Goal: Answer question/provide support: Share knowledge or assist other users

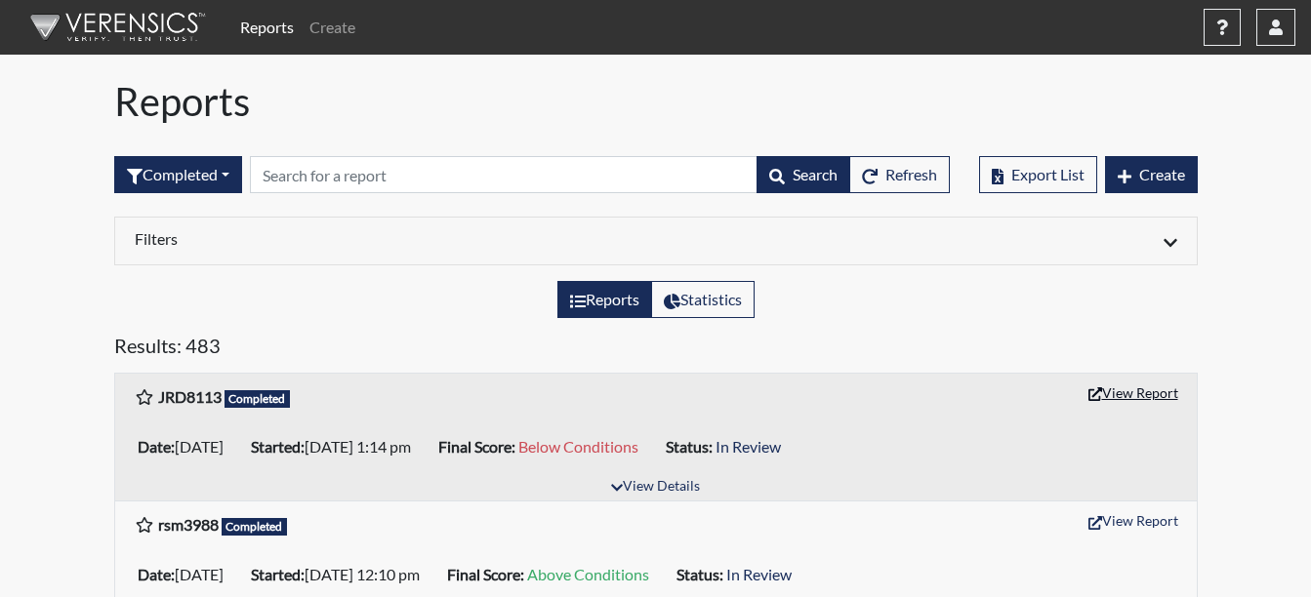
click at [1121, 396] on button "View Report" at bounding box center [1133, 393] width 107 height 30
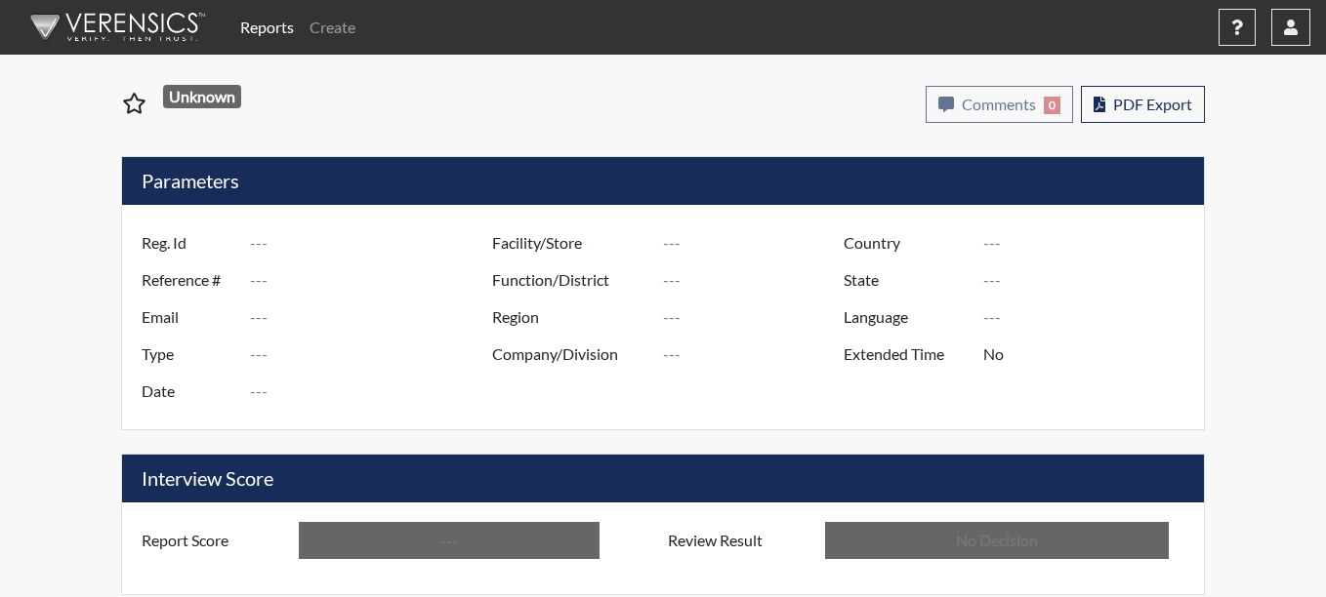
type input "JRD8113"
type input "51317"
type input "---"
type input "Corrections Pre-Employment"
type input "[DATE]"
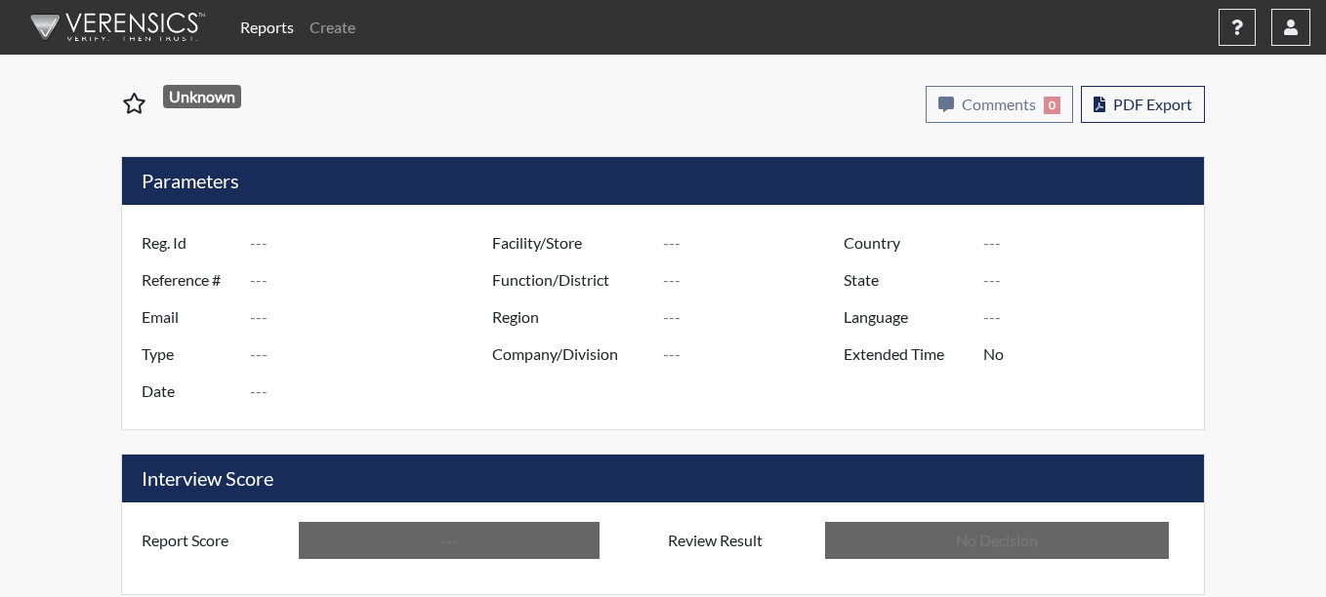
type input "Coastal SP"
type input "[GEOGRAPHIC_DATA]"
type input "[US_STATE]"
type input "English"
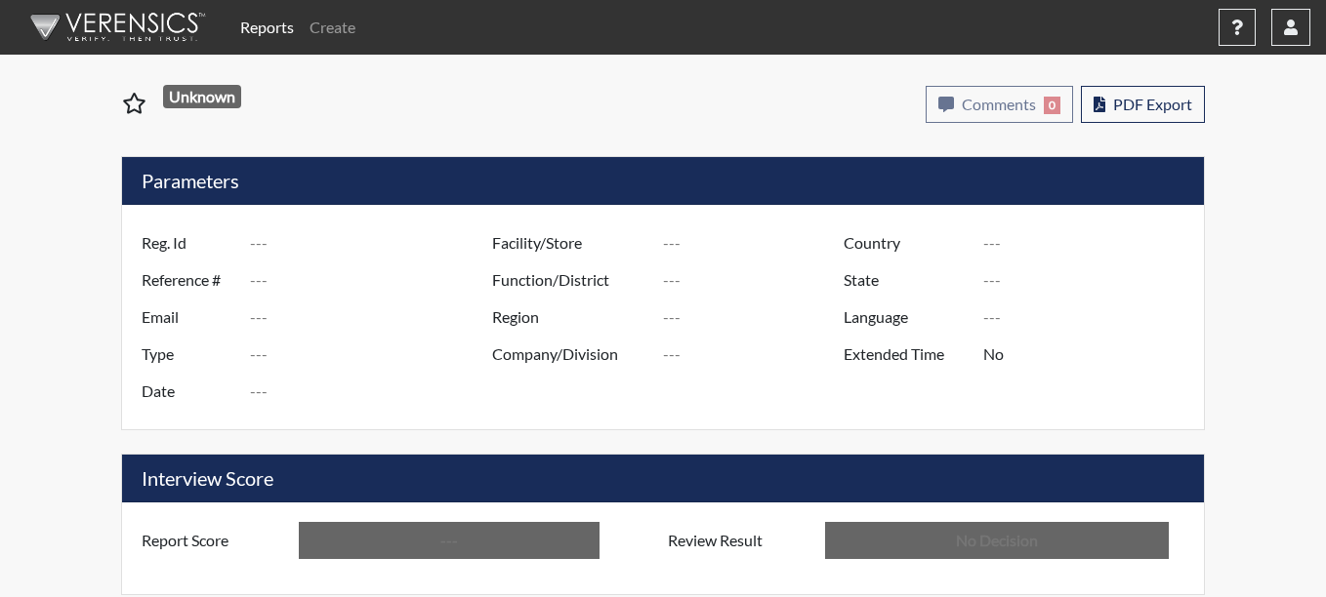
type input "Below Conditions"
type input "In Review"
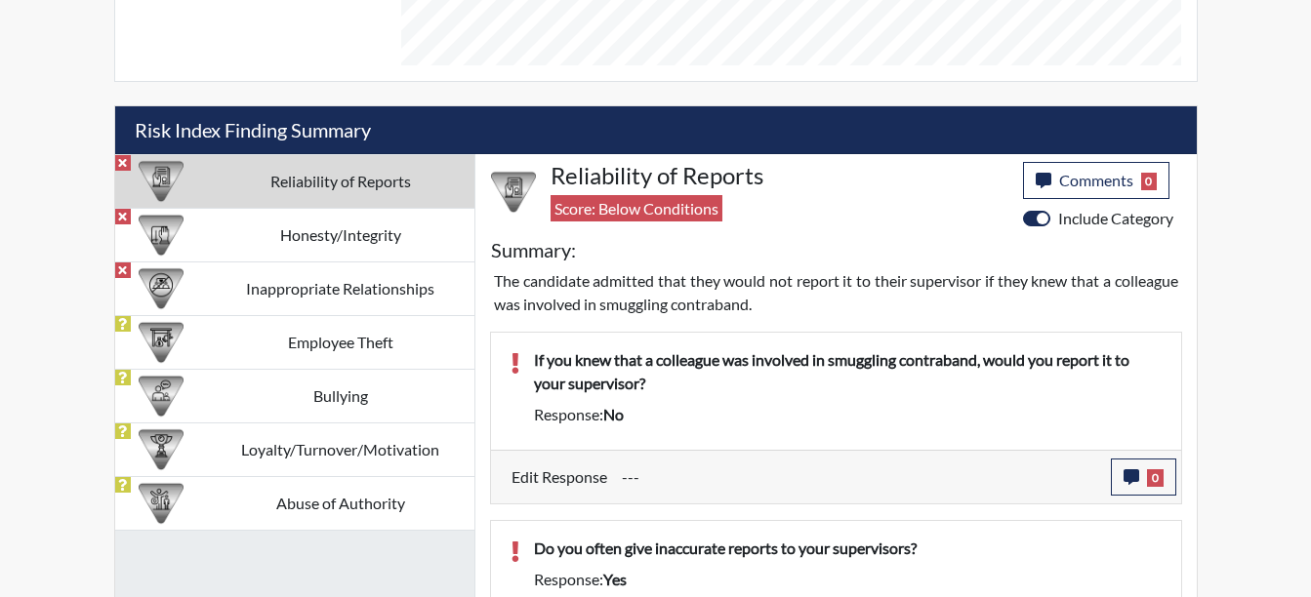
scroll to position [1092, 0]
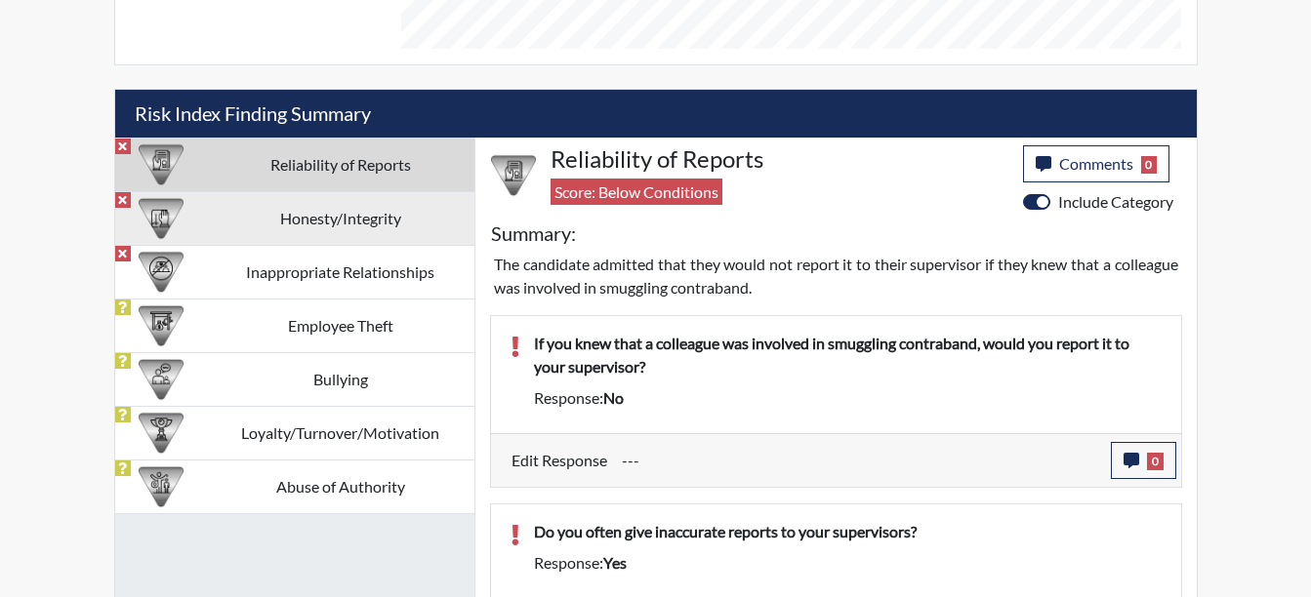
drag, startPoint x: 361, startPoint y: 212, endPoint x: 383, endPoint y: 213, distance: 21.5
click at [371, 213] on td "Honesty/Integrity" at bounding box center [340, 218] width 267 height 54
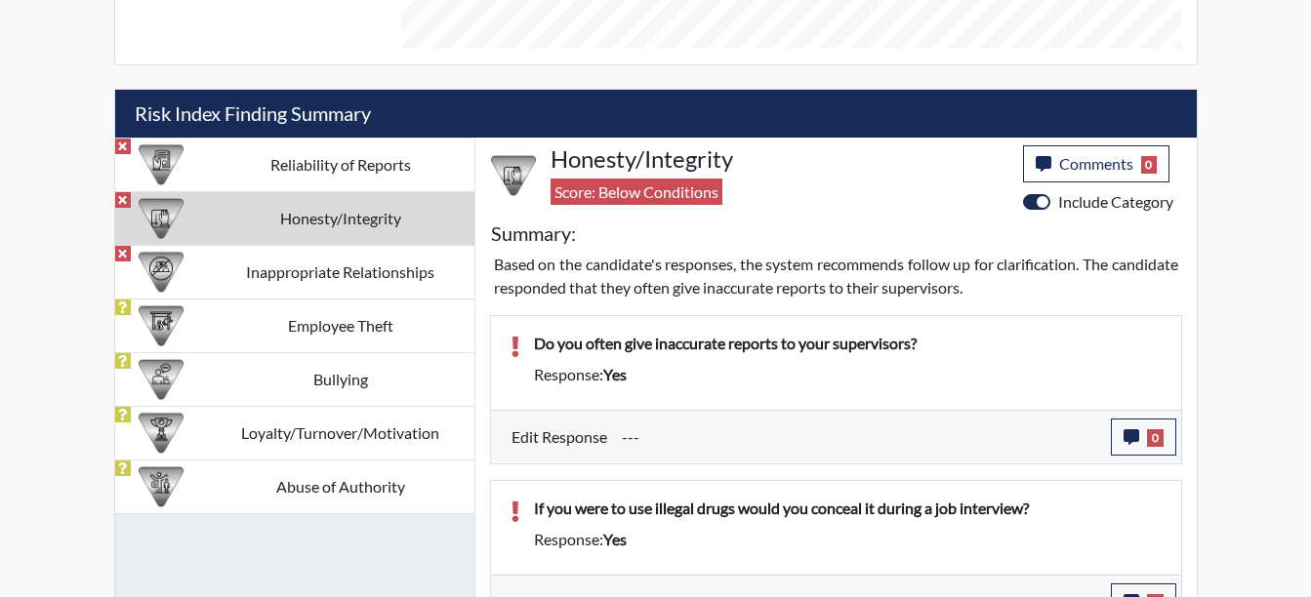
click at [415, 277] on td "Inappropriate Relationships" at bounding box center [340, 272] width 267 height 54
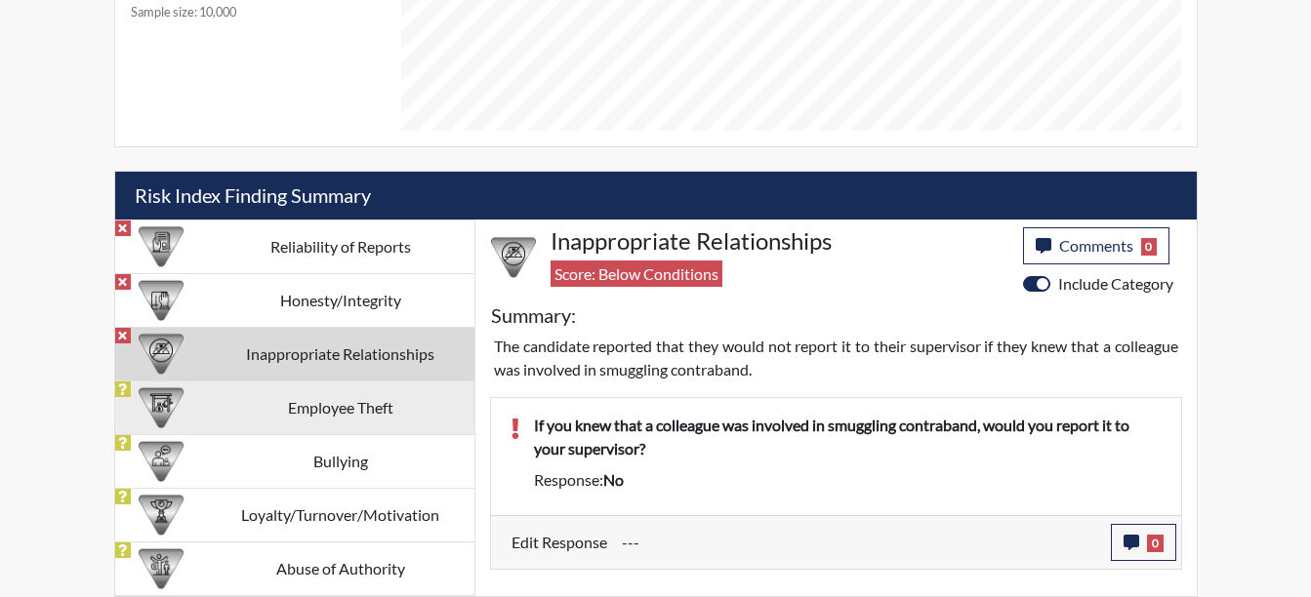
click at [337, 399] on td "Employee Theft" at bounding box center [340, 408] width 267 height 54
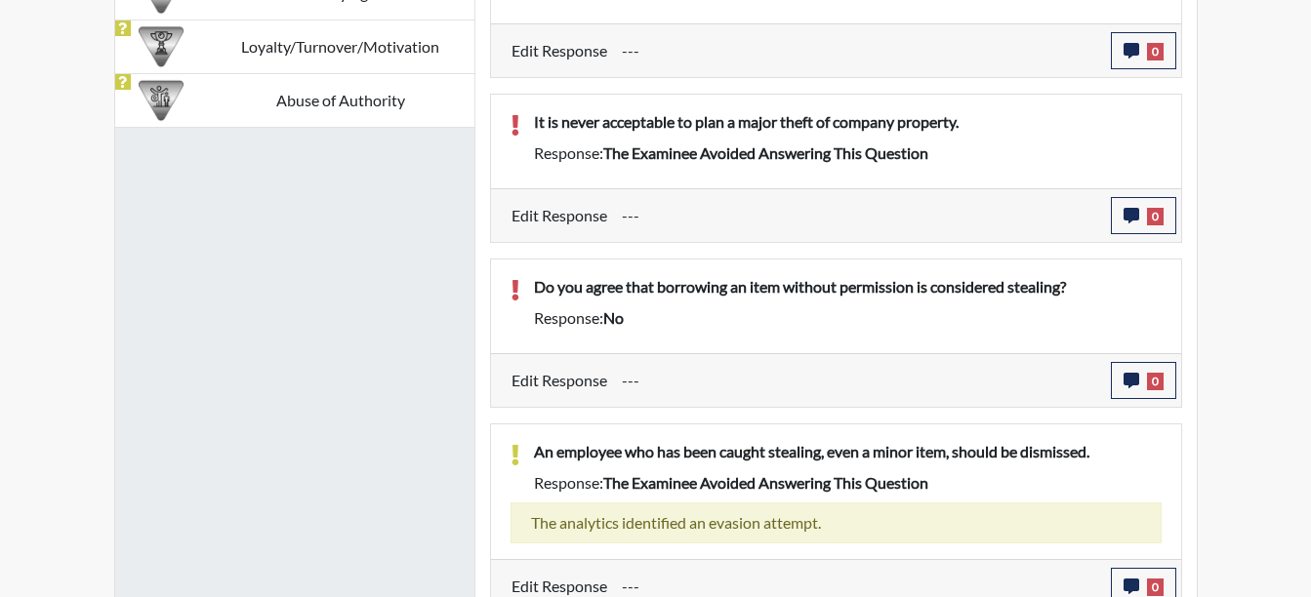
scroll to position [1067, 0]
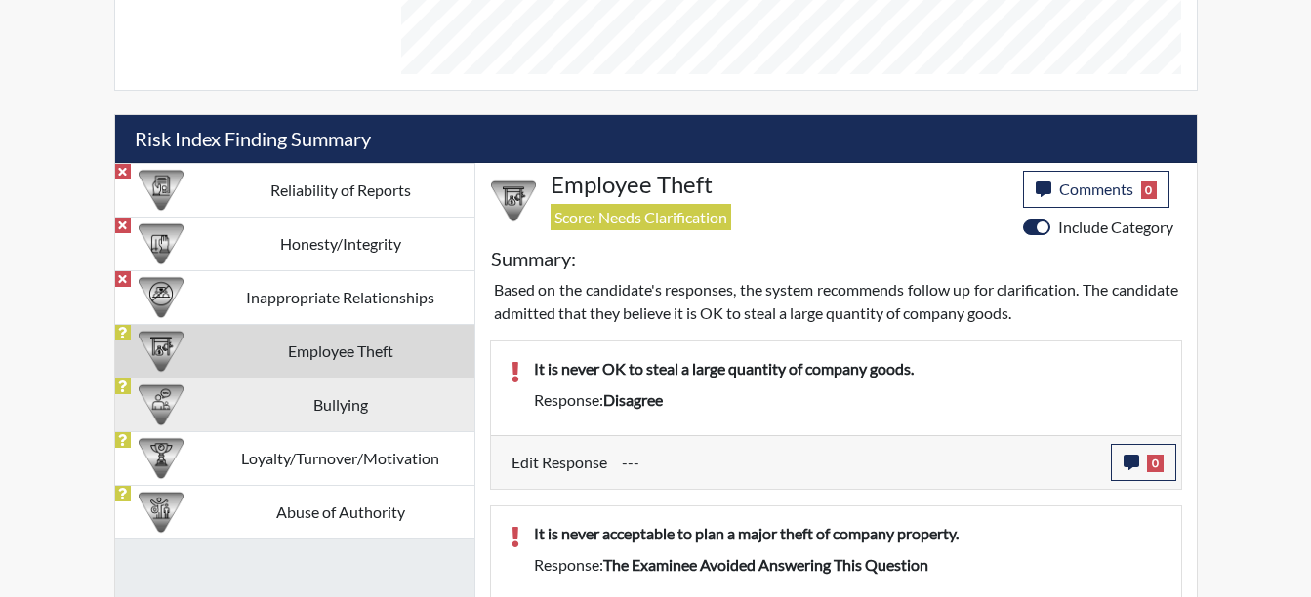
click at [243, 408] on td "Bullying" at bounding box center [340, 405] width 267 height 54
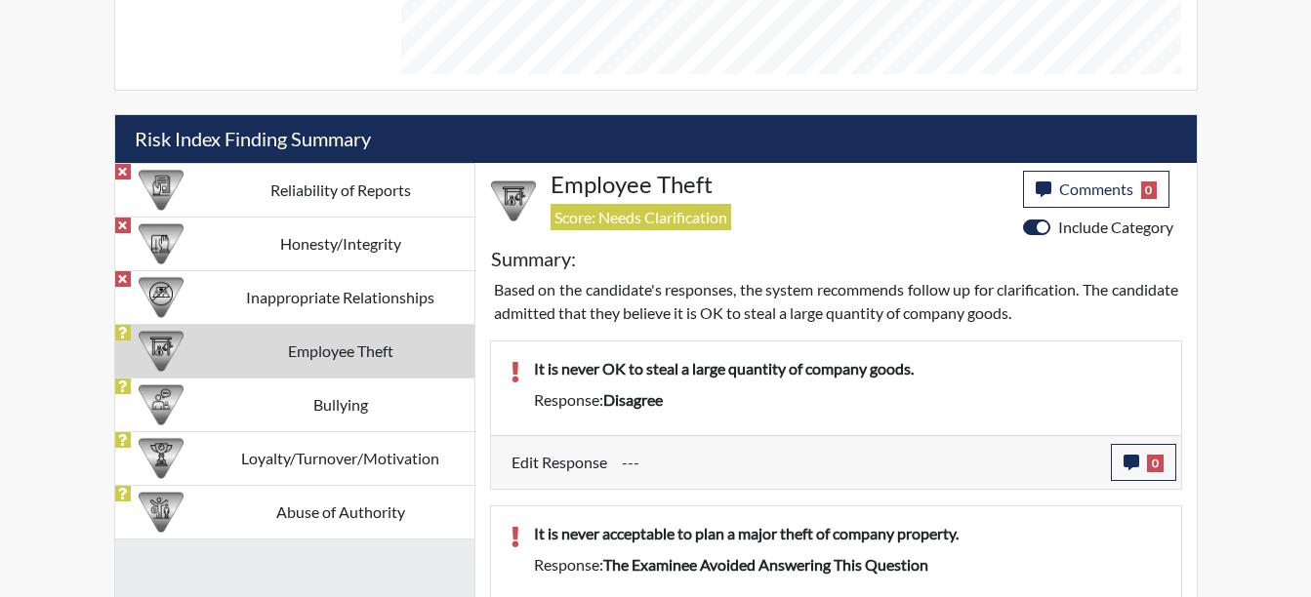
scroll to position [1010, 0]
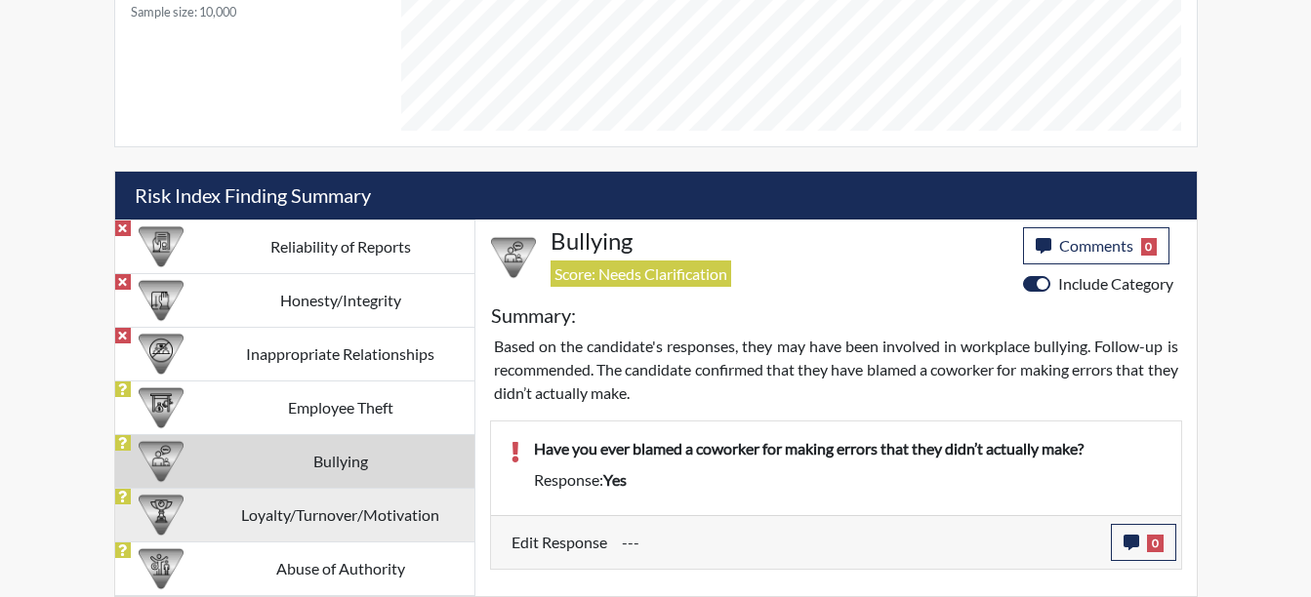
drag, startPoint x: 287, startPoint y: 505, endPoint x: 305, endPoint y: 487, distance: 24.8
click at [298, 497] on td "Loyalty/Turnover/Motivation" at bounding box center [340, 515] width 267 height 54
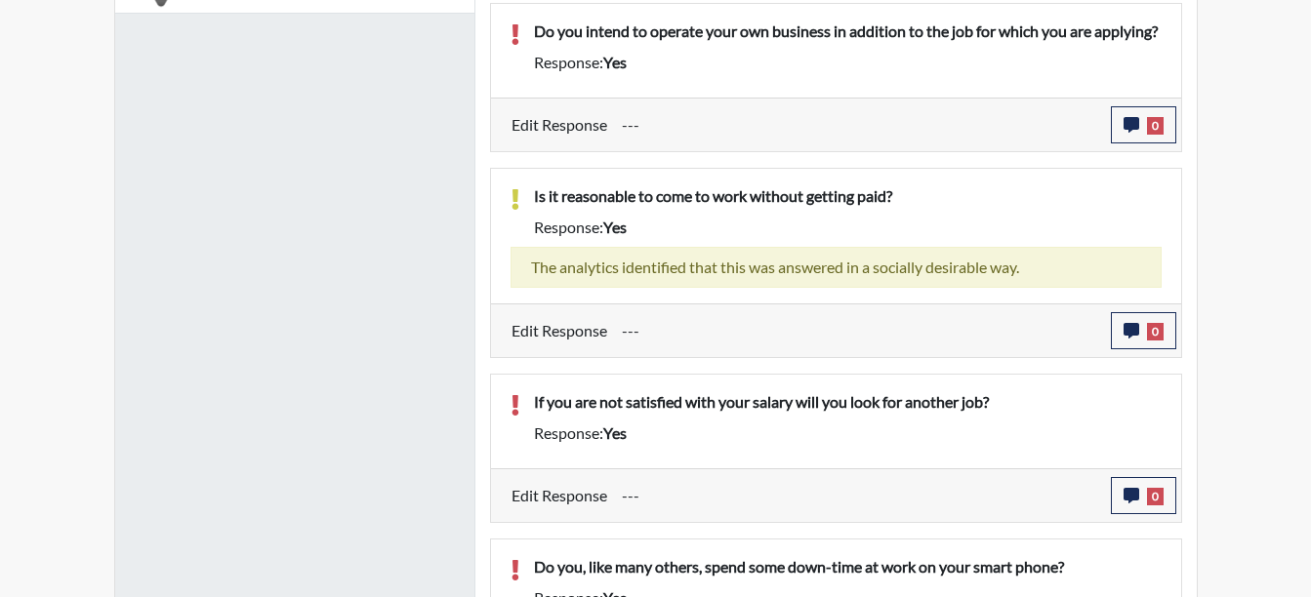
scroll to position [1708, 0]
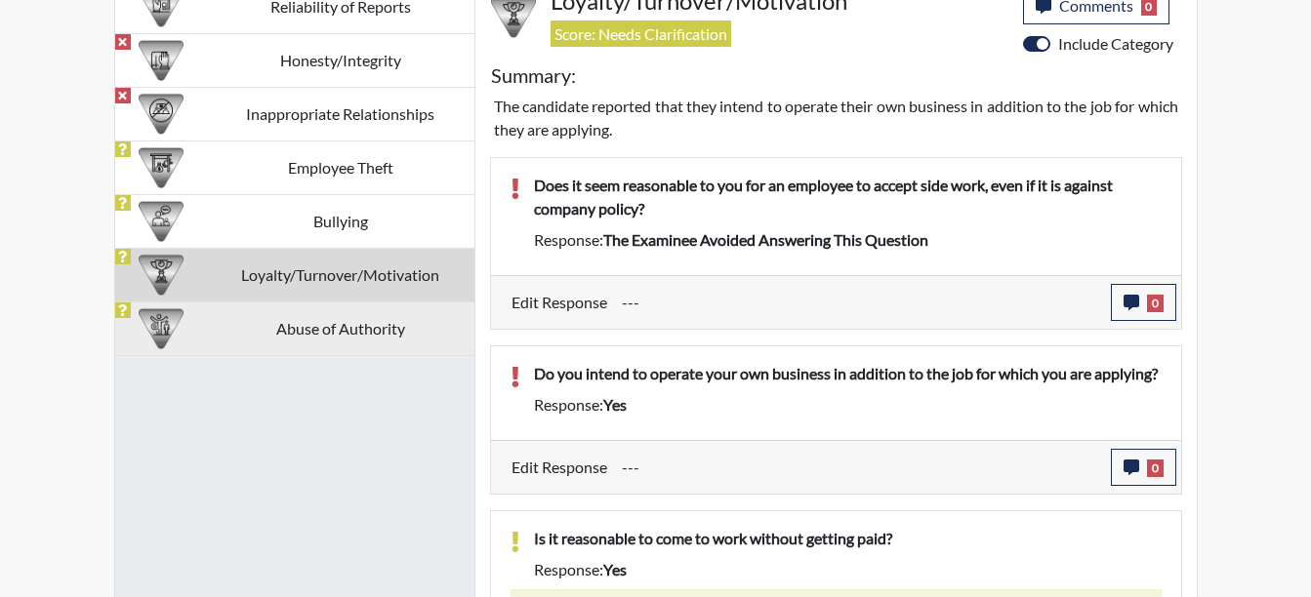
click at [369, 335] on td "Abuse of Authority" at bounding box center [340, 329] width 267 height 54
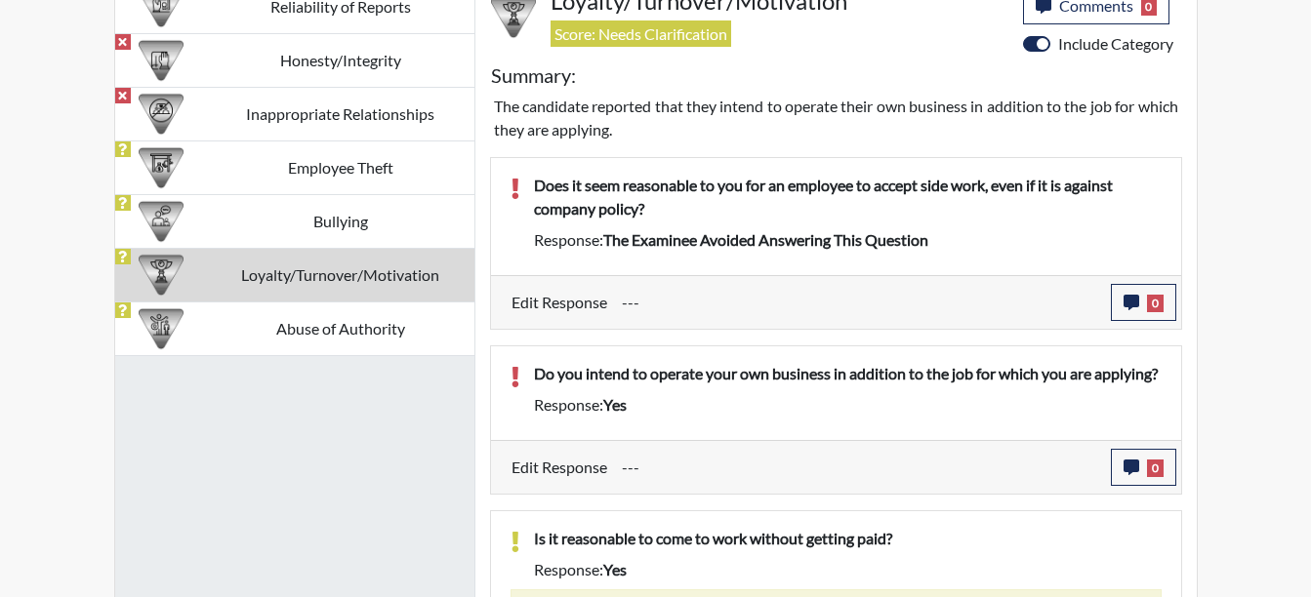
scroll to position [1010, 0]
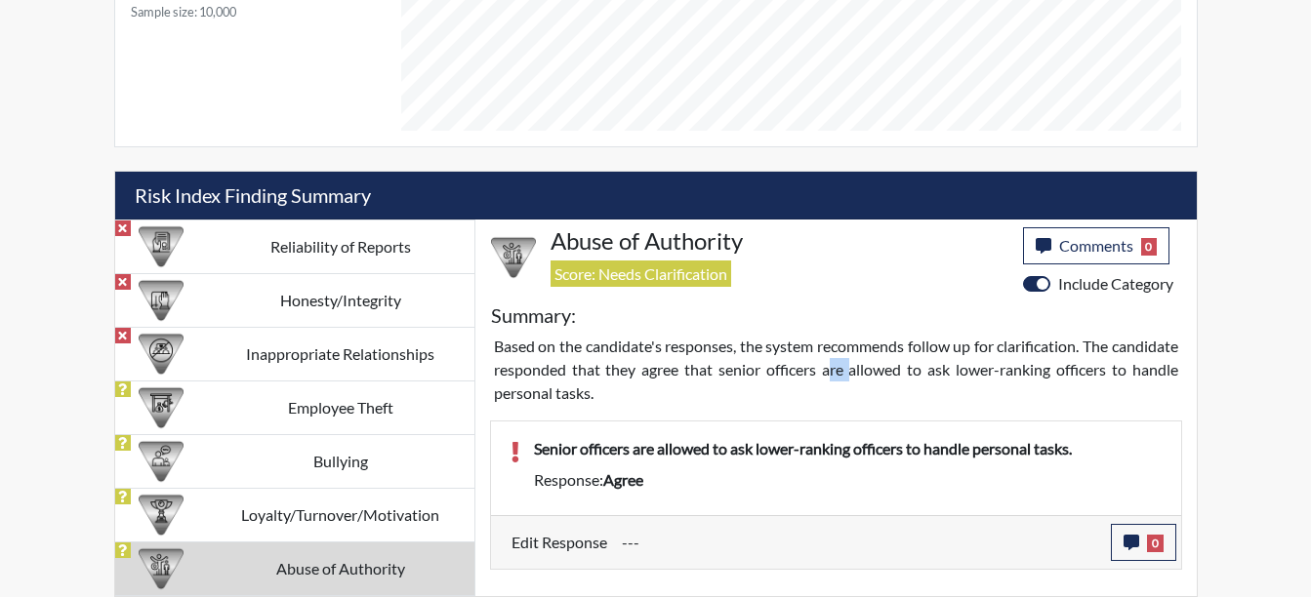
click at [898, 370] on p "Based on the candidate's responses, the system recommends follow up for clarifi…" at bounding box center [836, 370] width 684 height 70
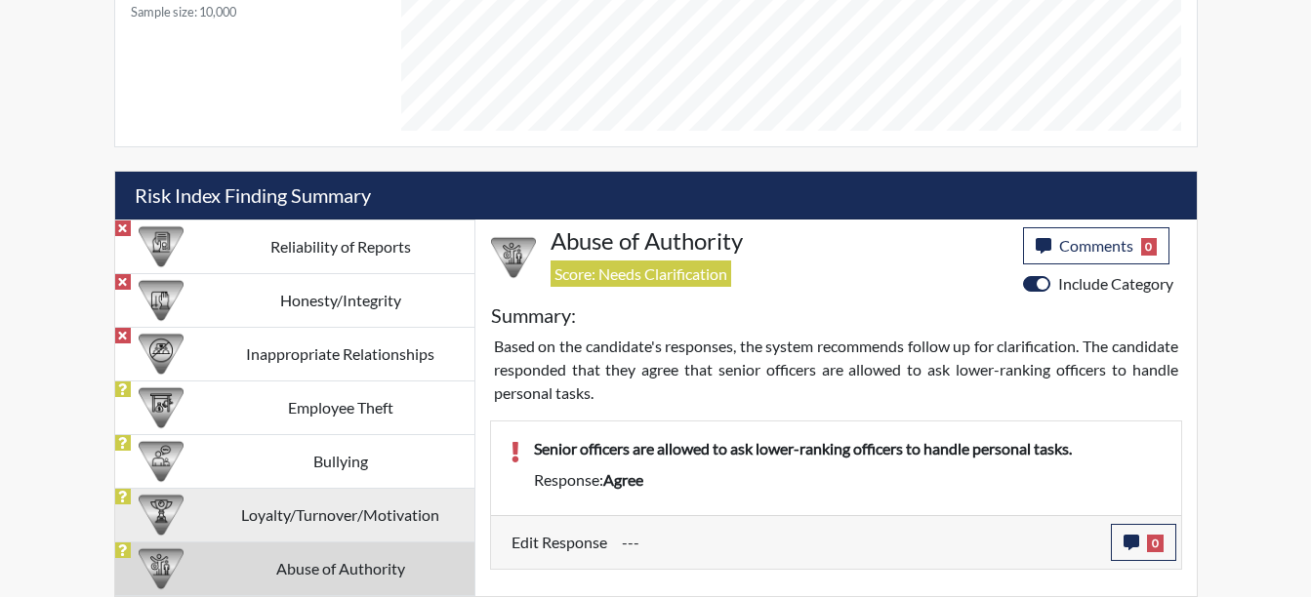
click at [273, 252] on td "Reliability of Reports" at bounding box center [340, 247] width 267 height 54
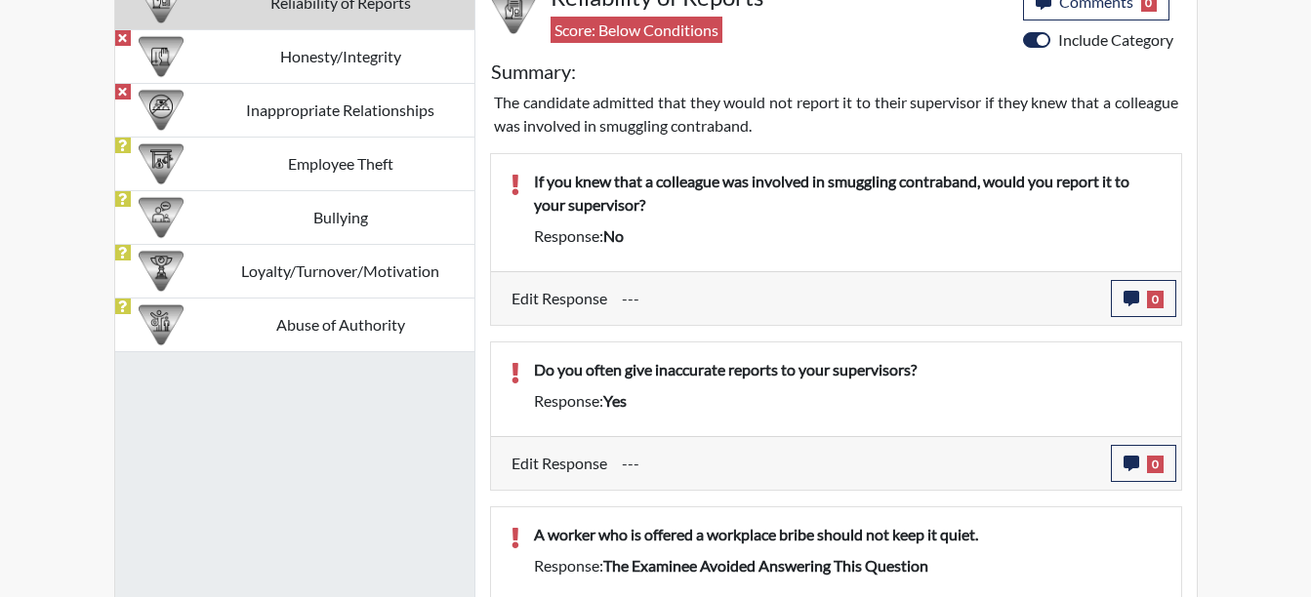
scroll to position [1178, 0]
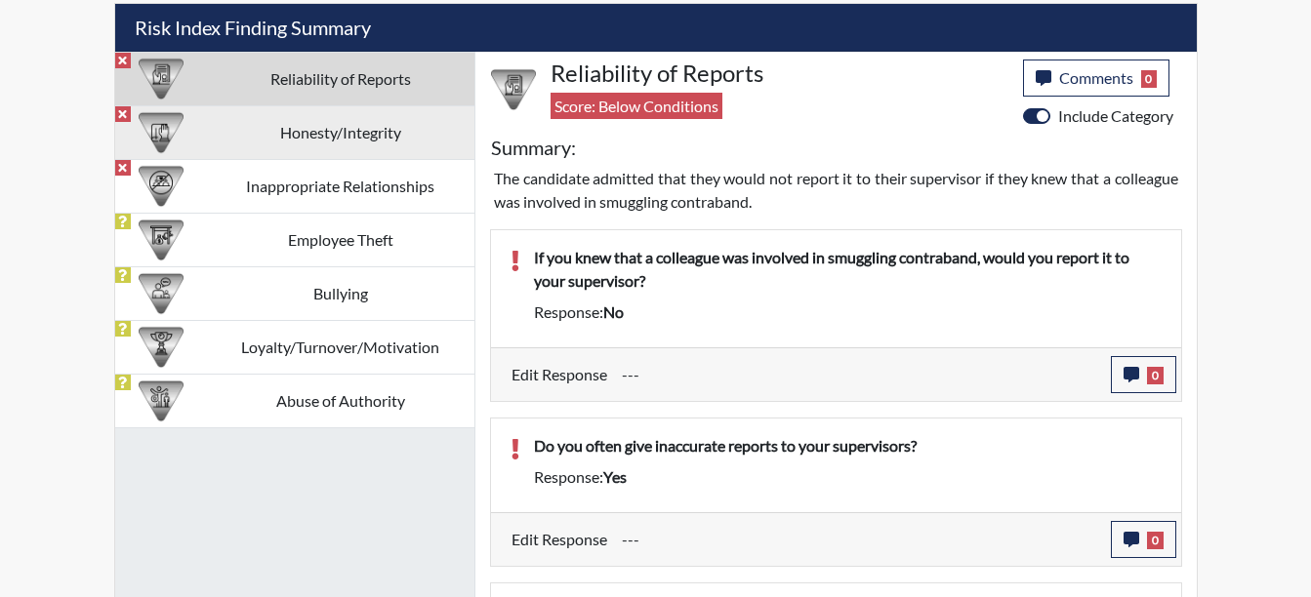
click at [291, 127] on td "Honesty/Integrity" at bounding box center [340, 132] width 267 height 54
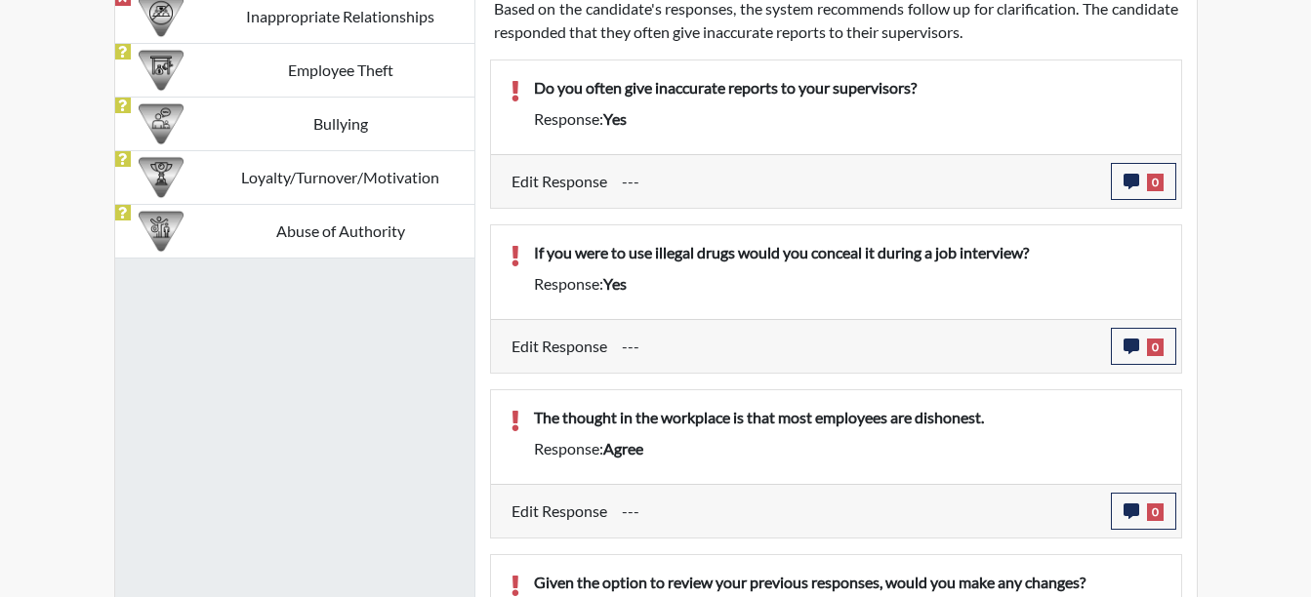
scroll to position [1184, 0]
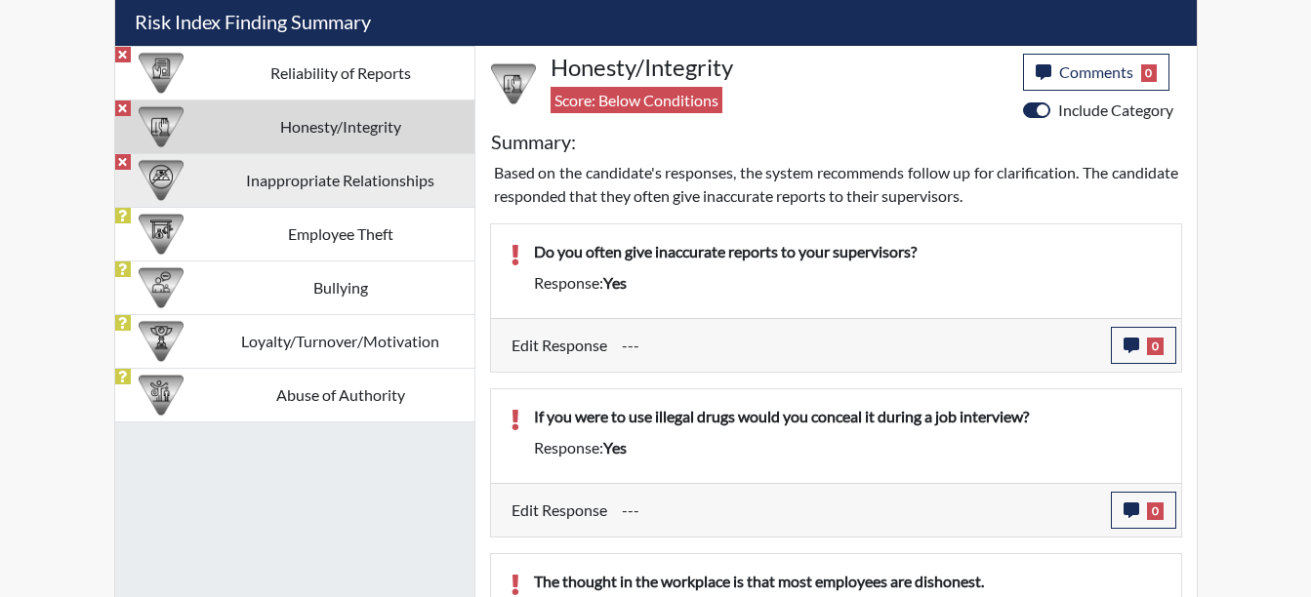
click at [407, 180] on td "Inappropriate Relationships" at bounding box center [340, 180] width 267 height 54
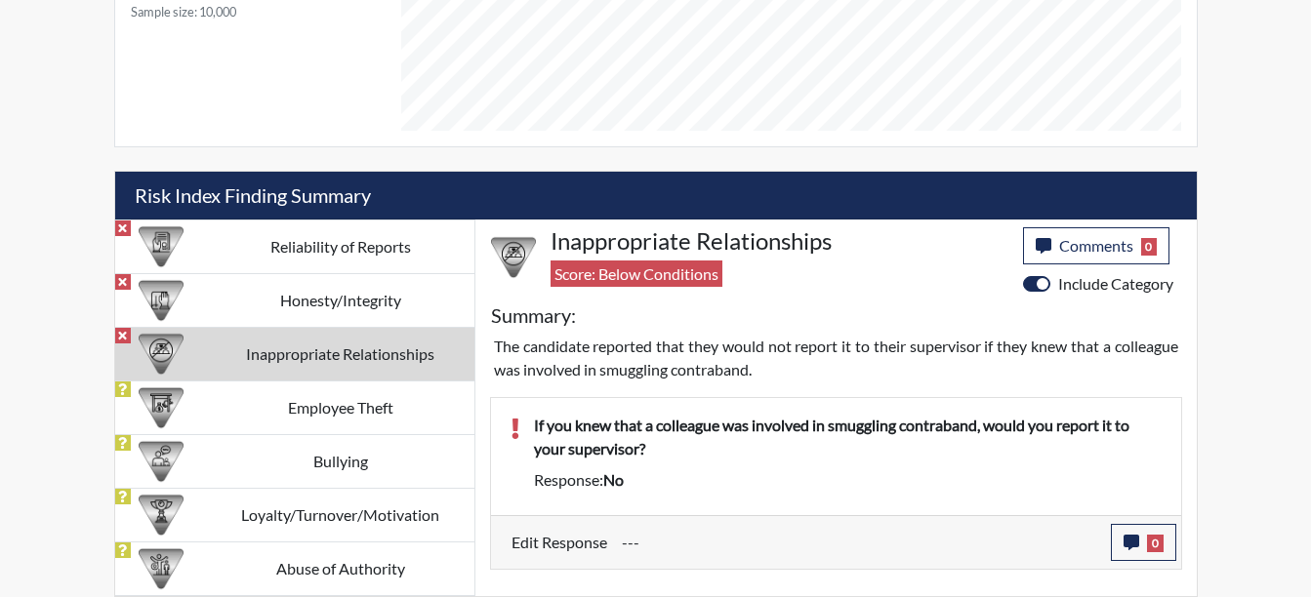
scroll to position [1010, 0]
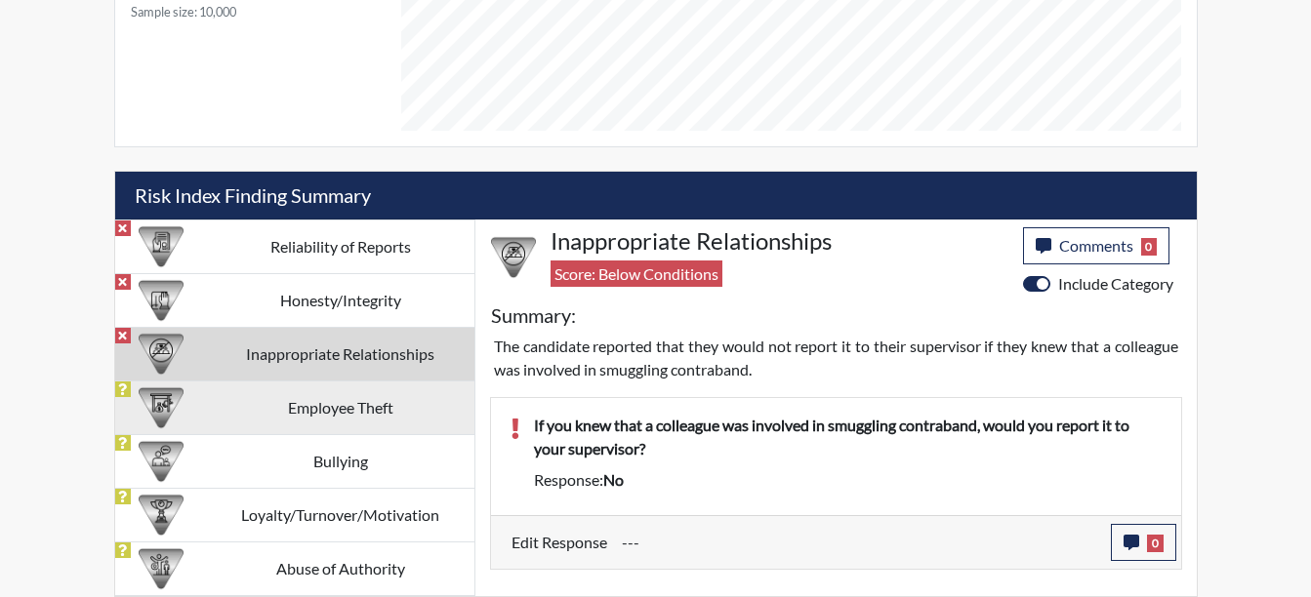
click at [210, 428] on td "Employee Theft" at bounding box center [340, 408] width 267 height 54
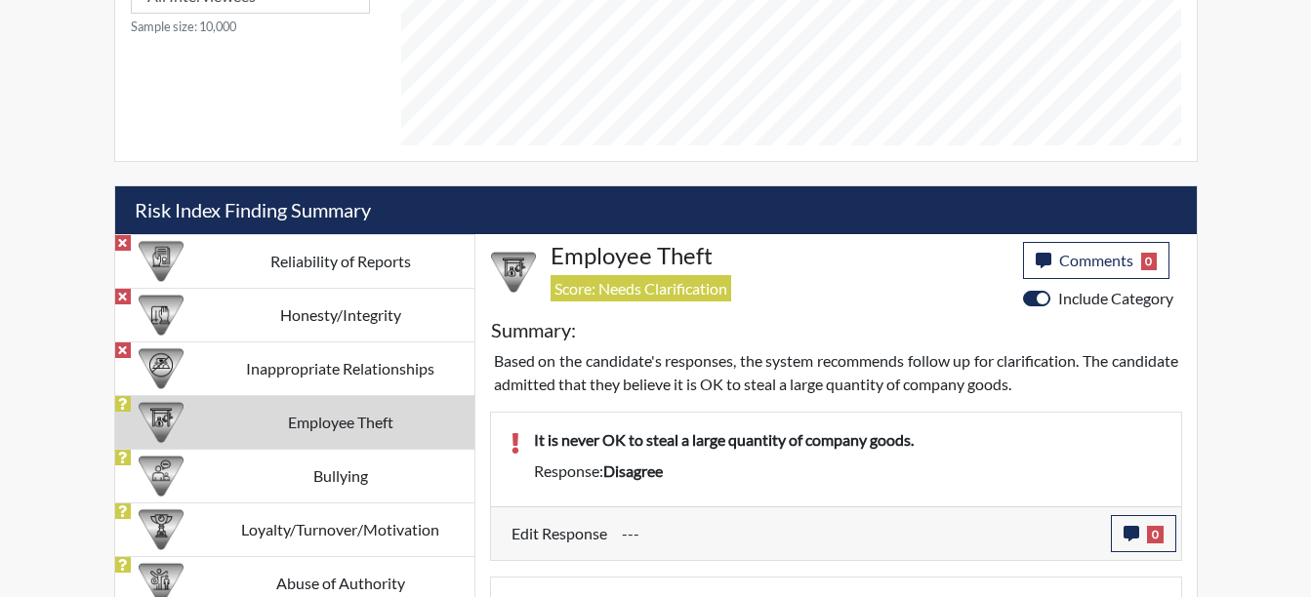
scroll to position [1127, 0]
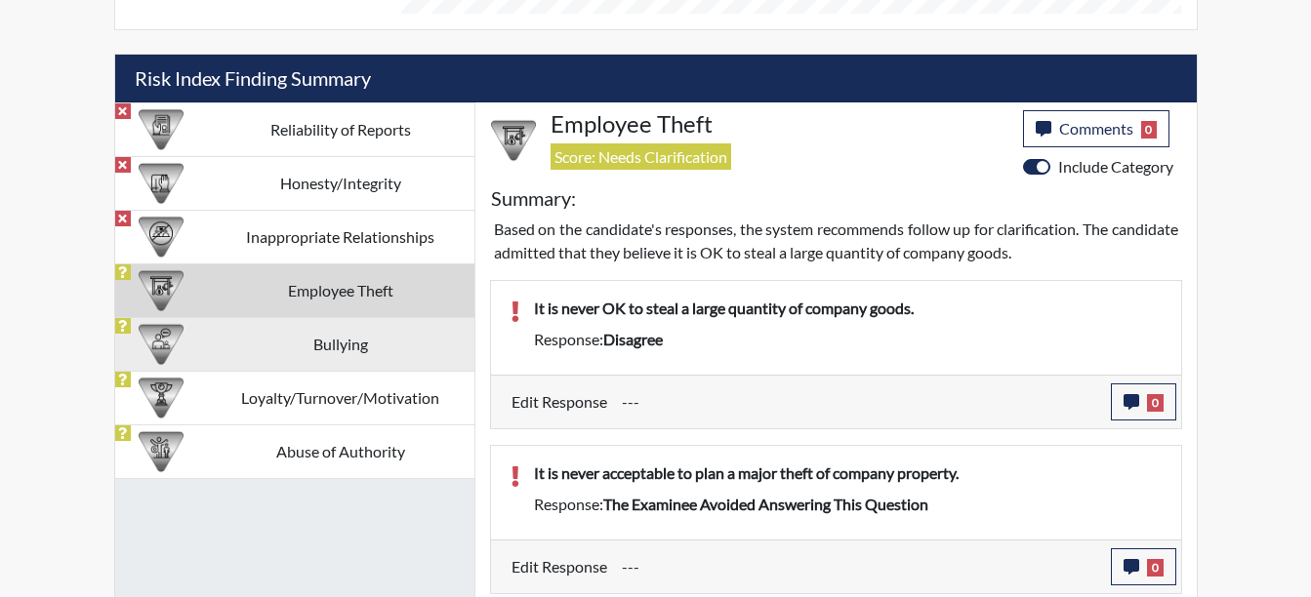
click at [402, 349] on td "Bullying" at bounding box center [340, 344] width 267 height 54
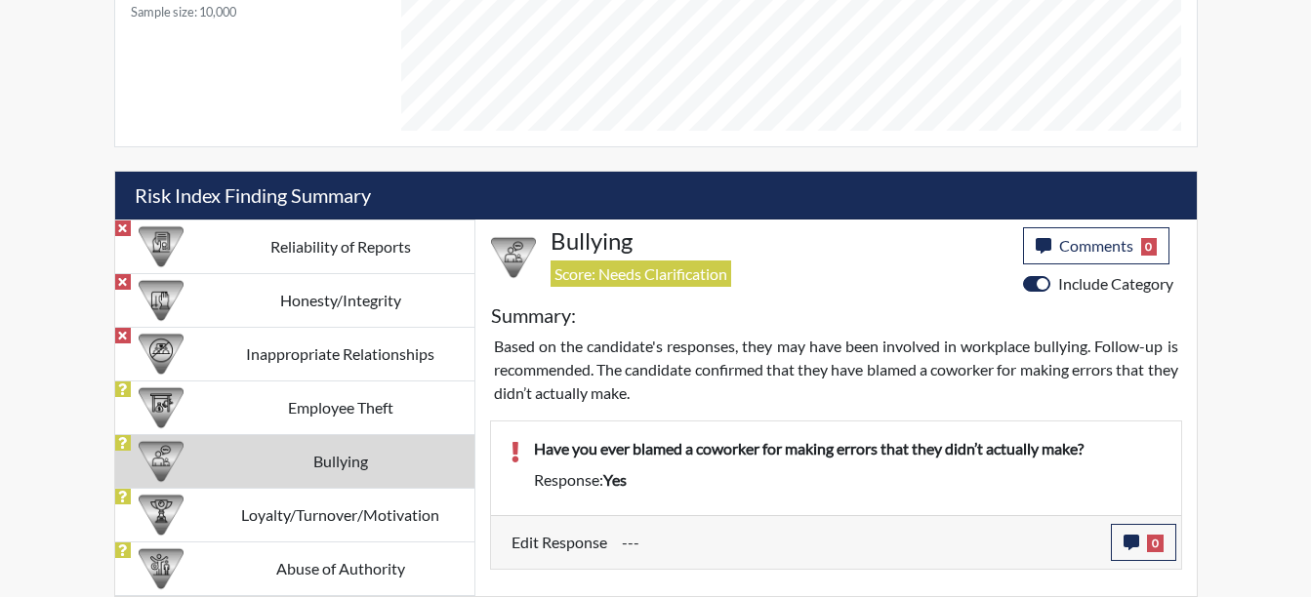
scroll to position [1010, 0]
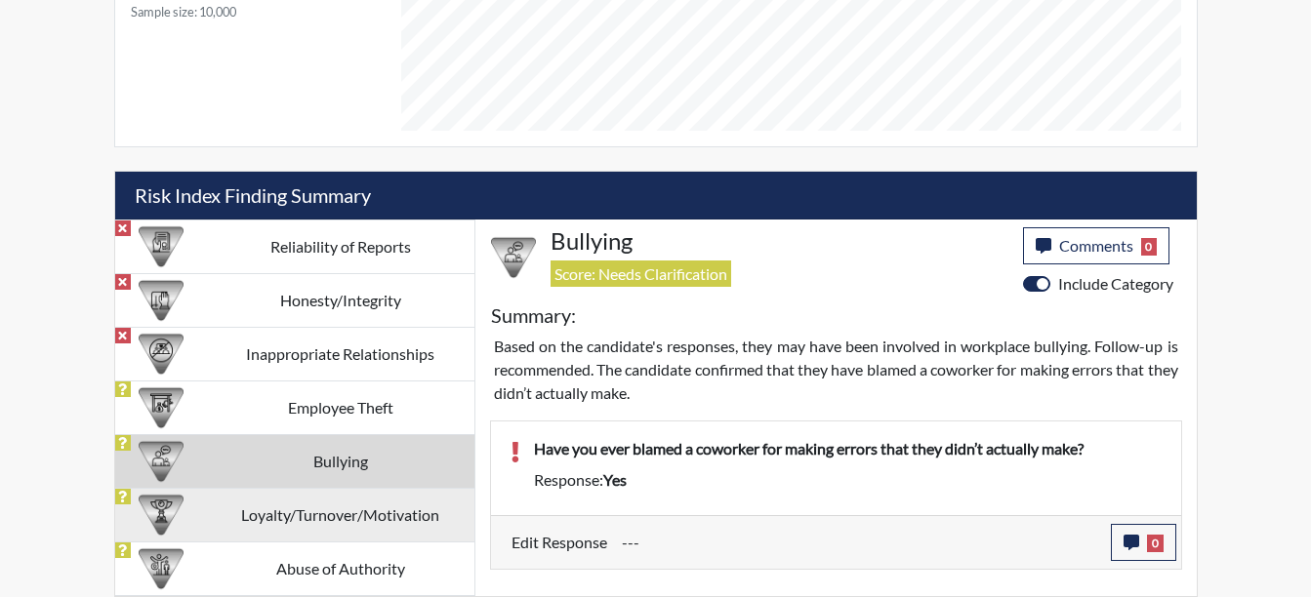
click at [347, 520] on td "Loyalty/Turnover/Motivation" at bounding box center [340, 515] width 267 height 54
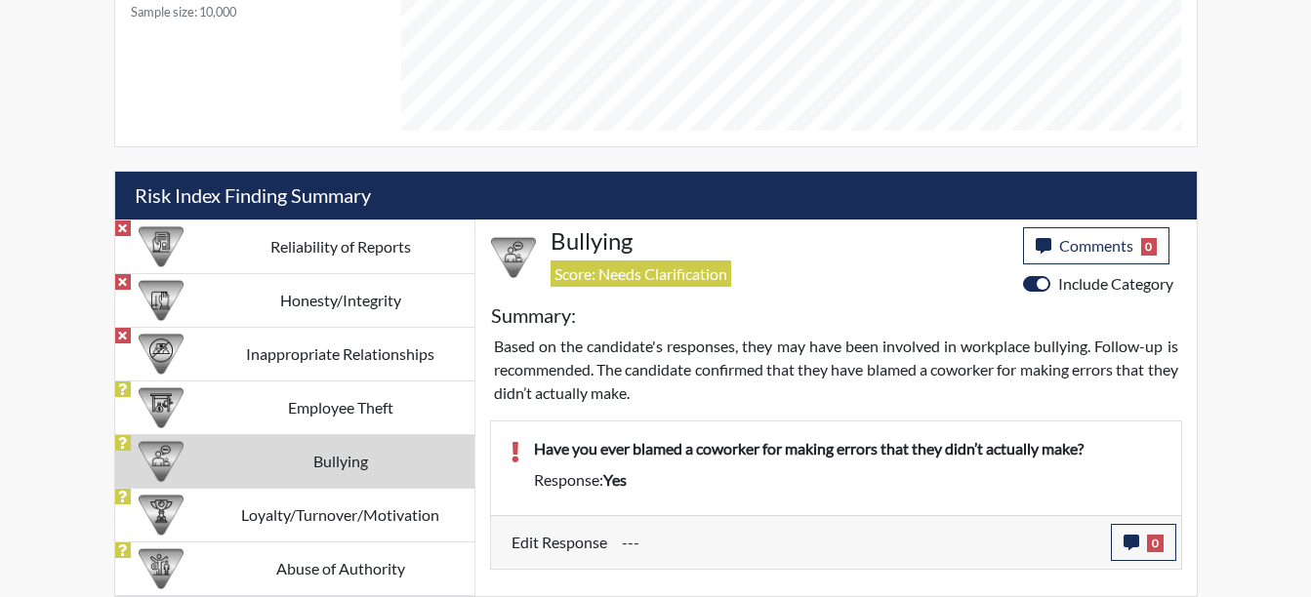
scroll to position [1127, 0]
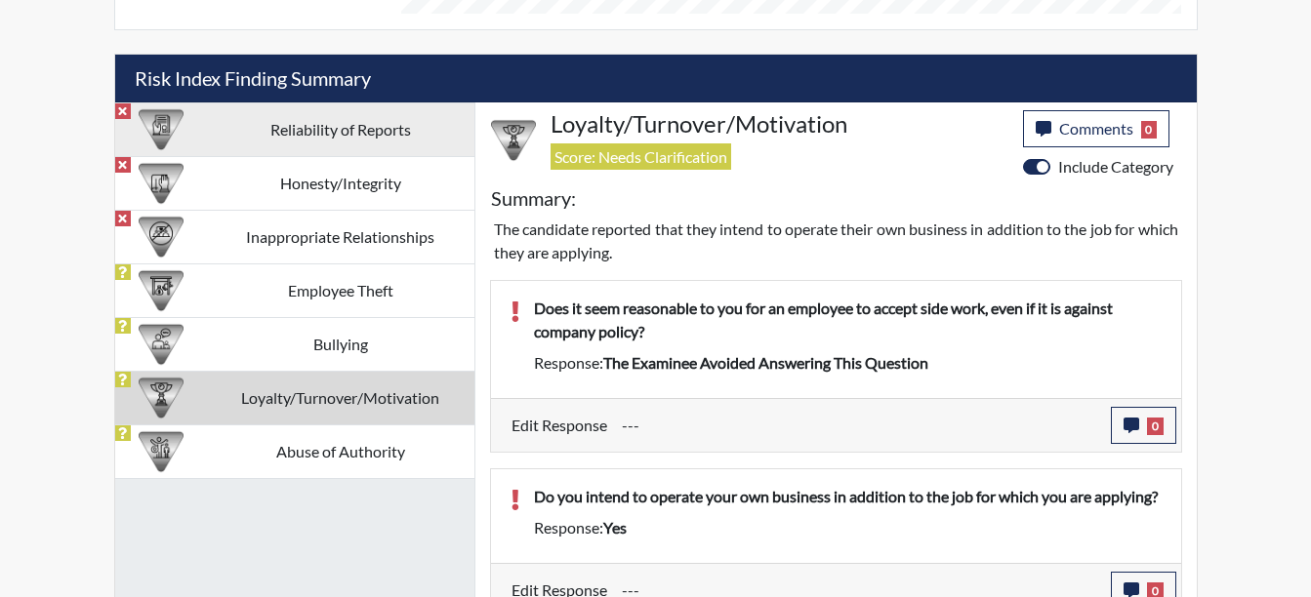
click at [263, 141] on td "Reliability of Reports" at bounding box center [340, 129] width 267 height 54
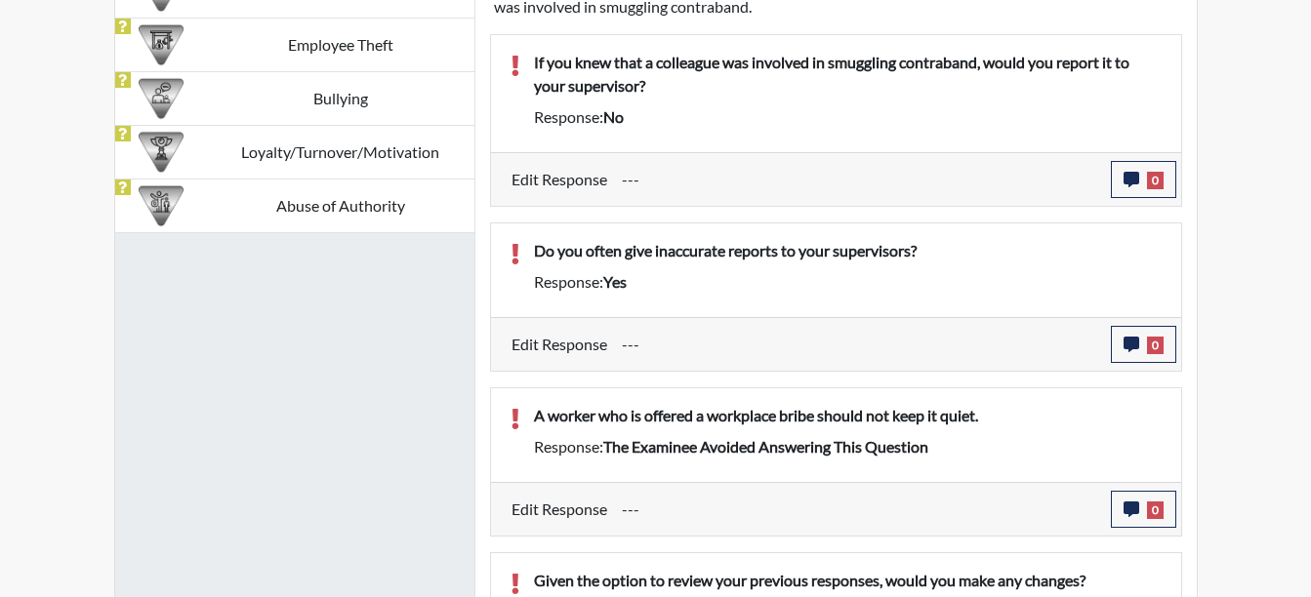
scroll to position [1245, 0]
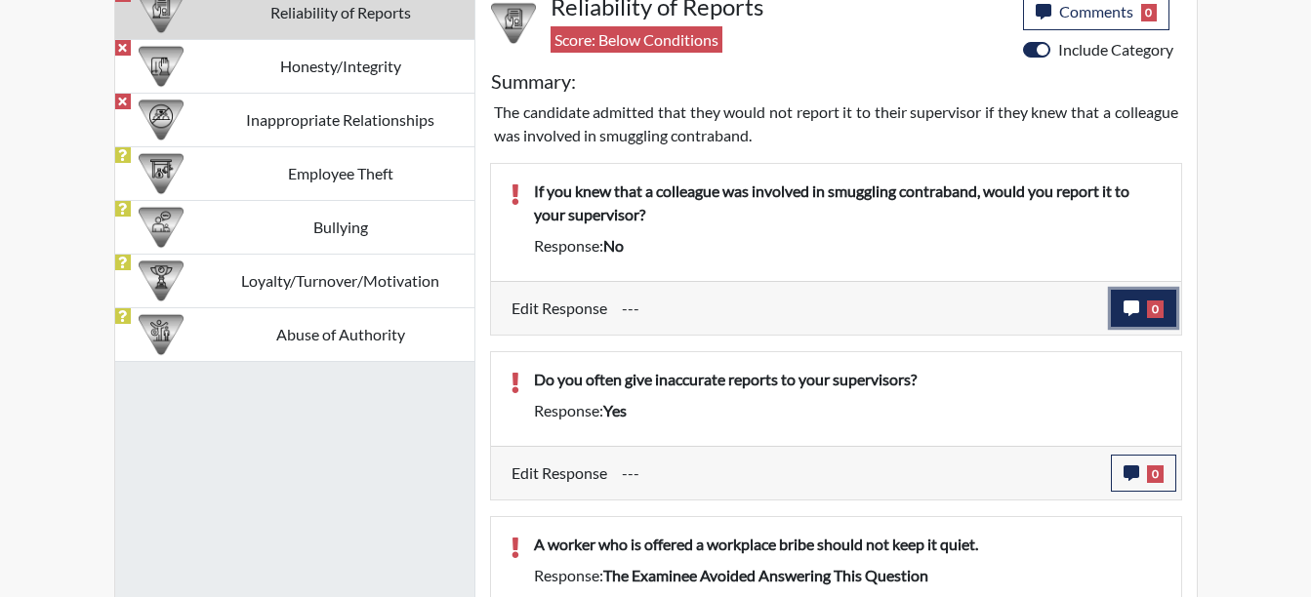
click at [1130, 307] on icon "button" at bounding box center [1132, 309] width 16 height 16
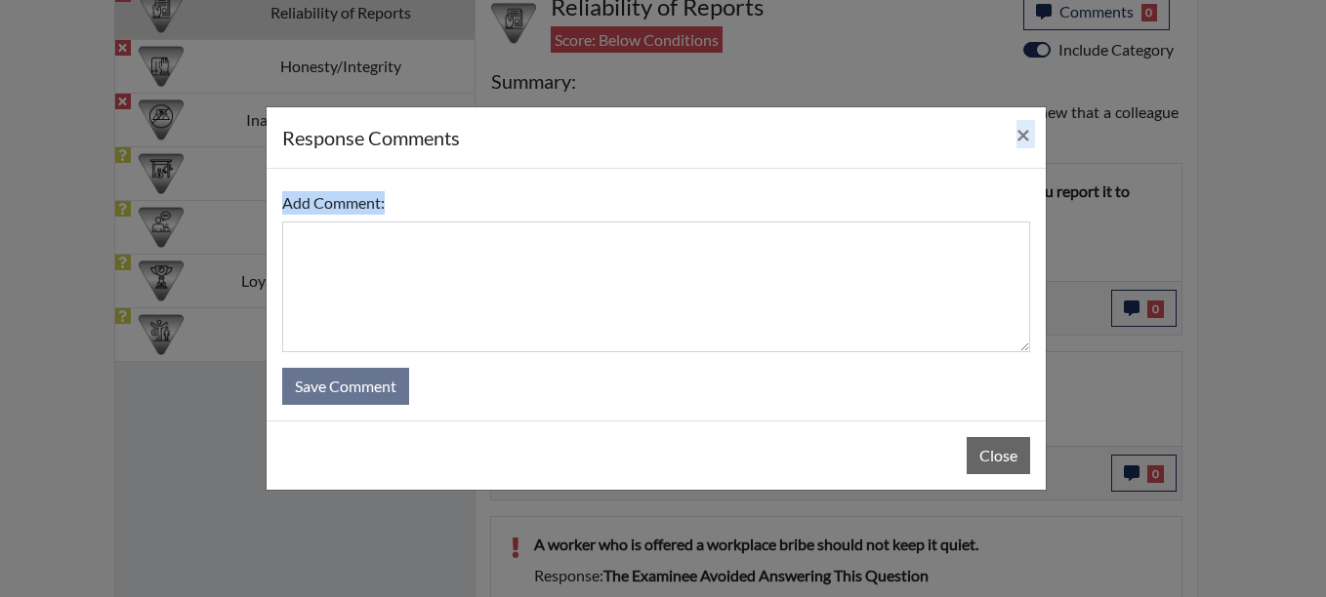
drag, startPoint x: 761, startPoint y: 144, endPoint x: 259, endPoint y: 382, distance: 555.9
click at [259, 382] on div "response Comments × Add Comment: Save Comment Close" at bounding box center [663, 298] width 1326 height 597
click at [1011, 450] on button "Close" at bounding box center [997, 455] width 63 height 37
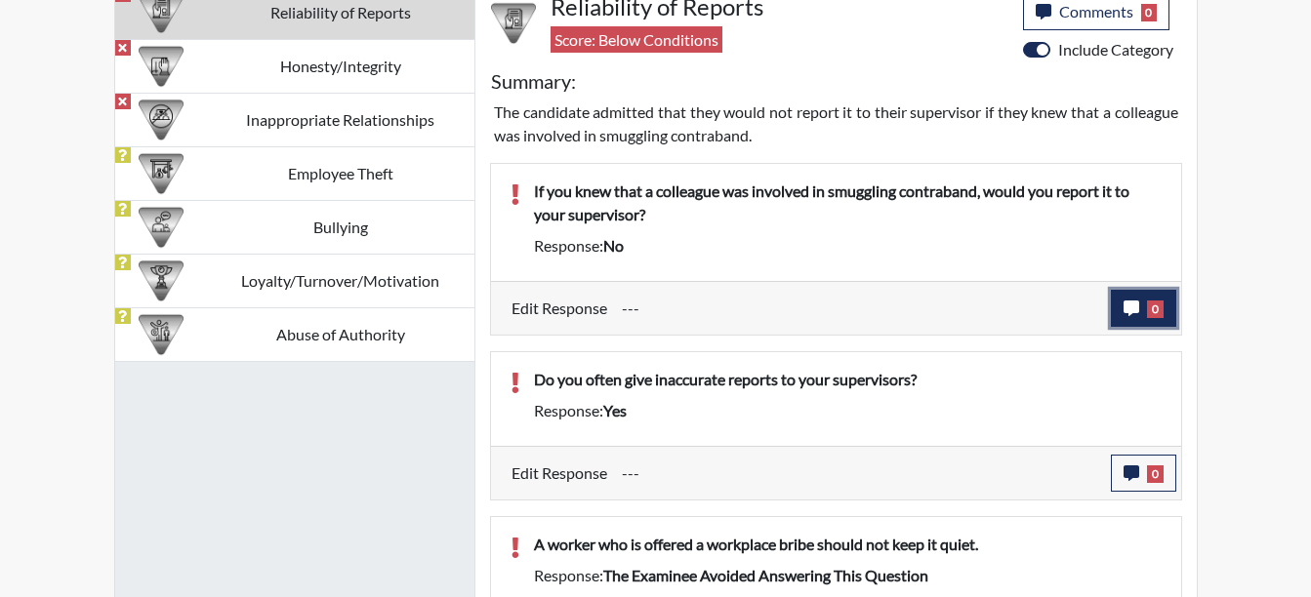
click at [1147, 307] on span "0" at bounding box center [1155, 310] width 17 height 18
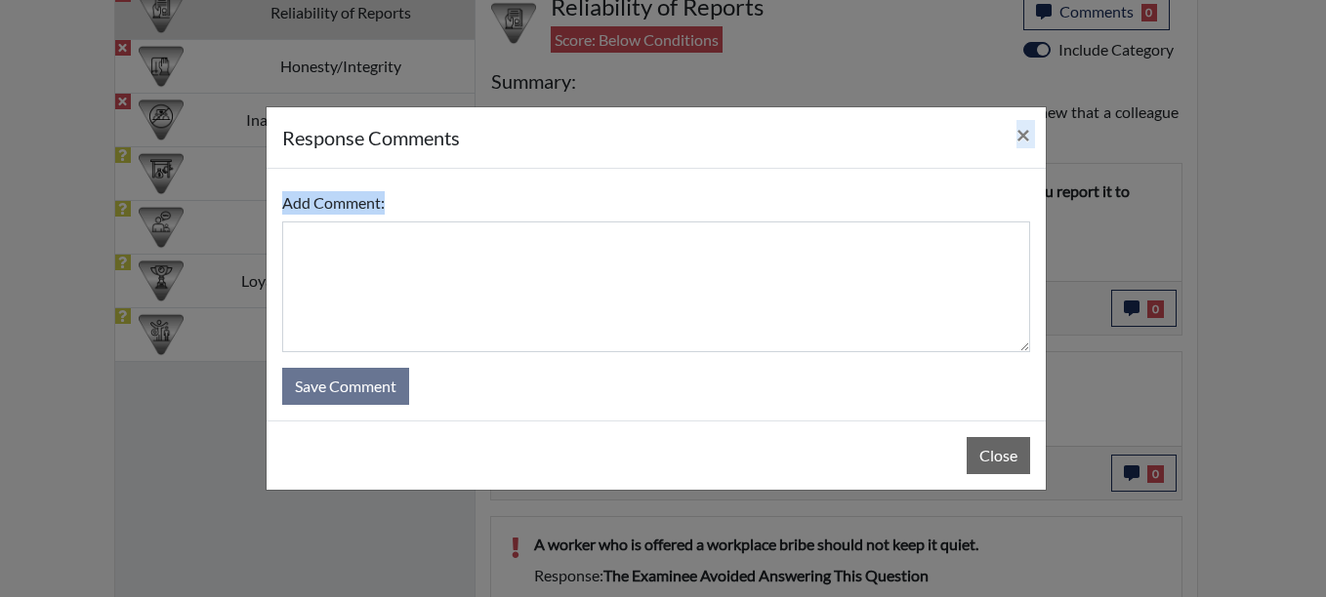
click at [361, 225] on textarea at bounding box center [656, 287] width 748 height 131
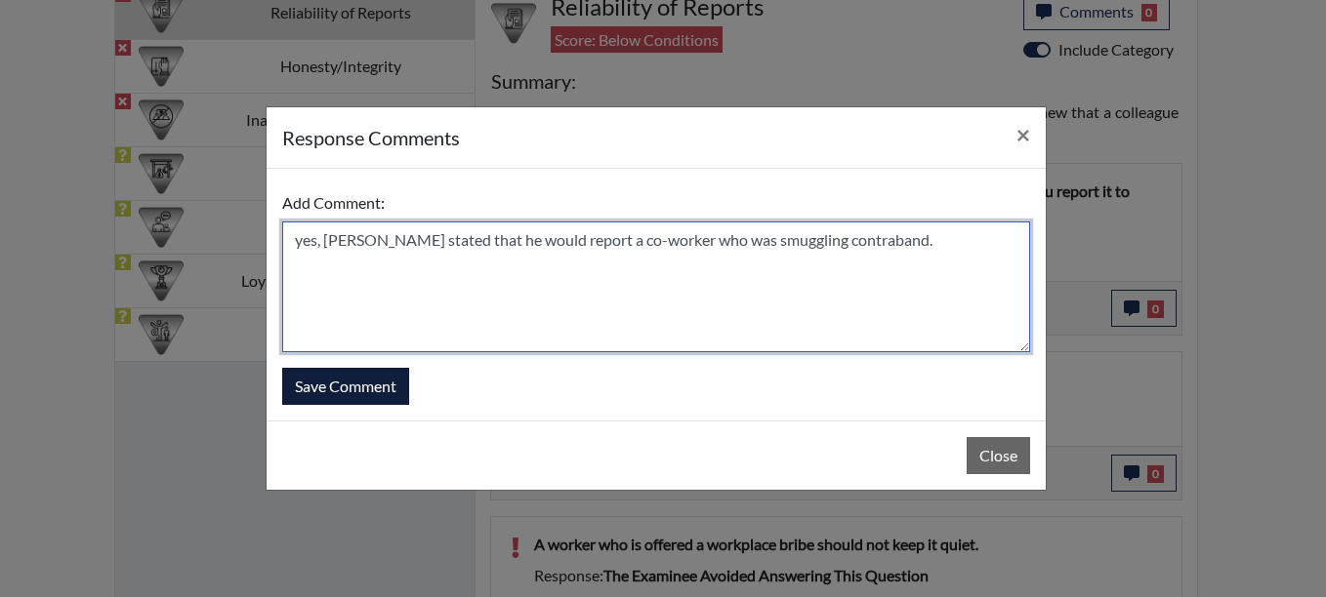
type textarea "yes, [PERSON_NAME] stated that he would report a co-worker who was smuggling co…"
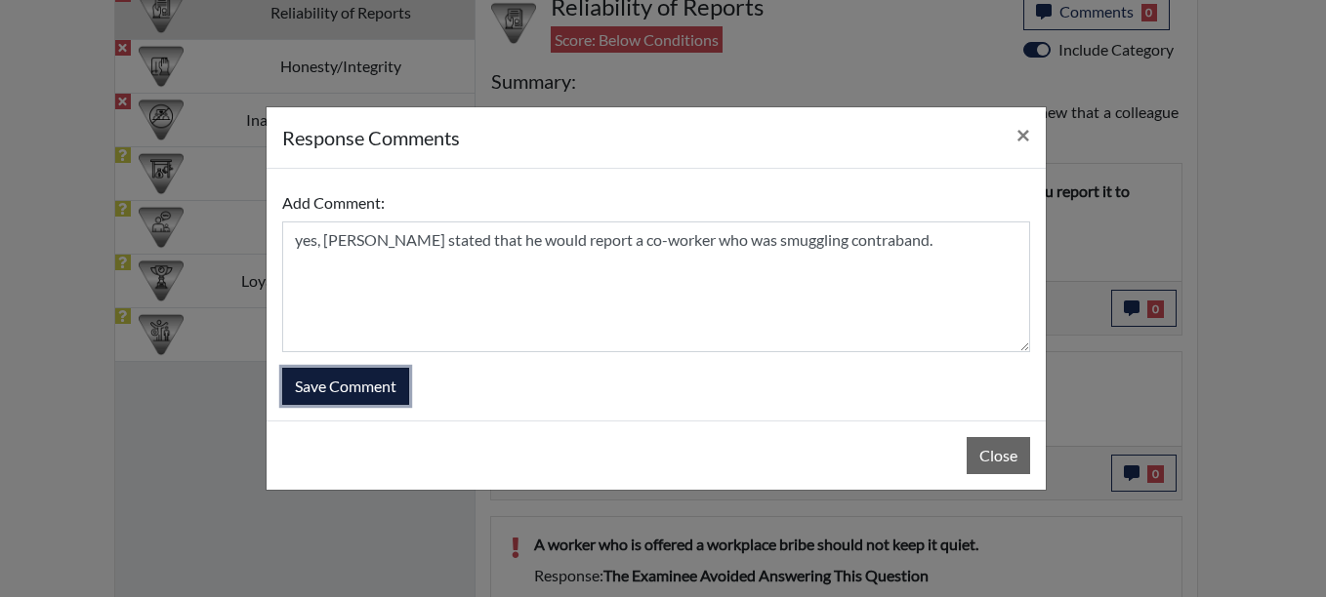
click at [334, 392] on button "Save Comment" at bounding box center [345, 386] width 127 height 37
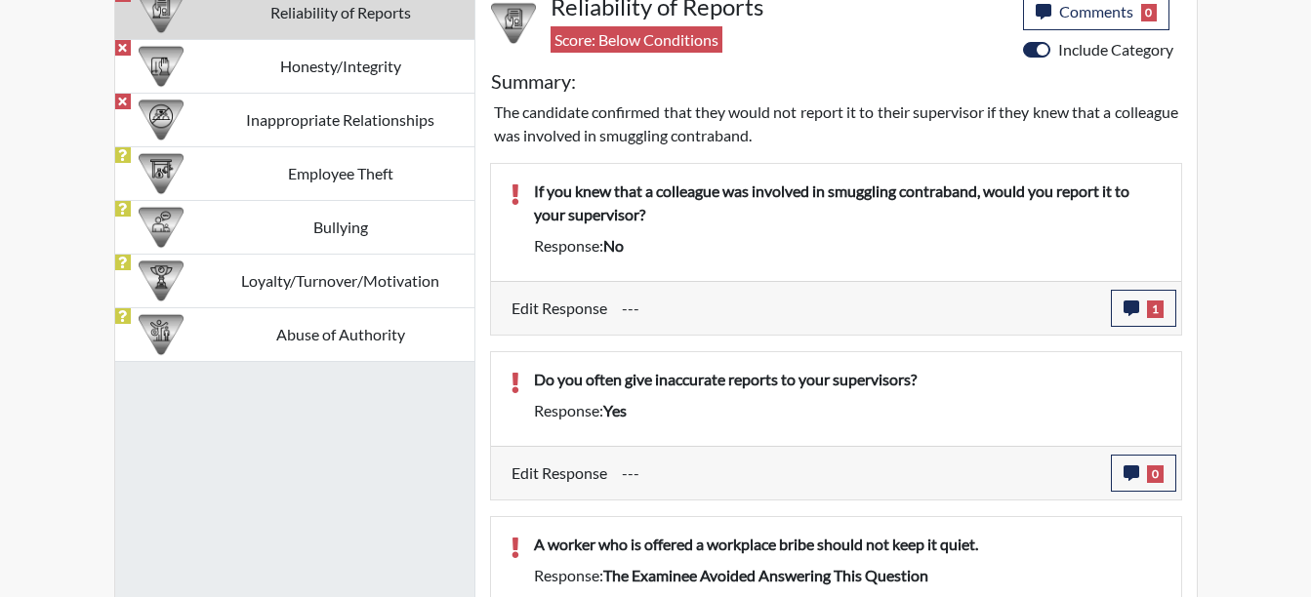
scroll to position [324, 811]
click at [1142, 483] on button "0" at bounding box center [1143, 473] width 65 height 37
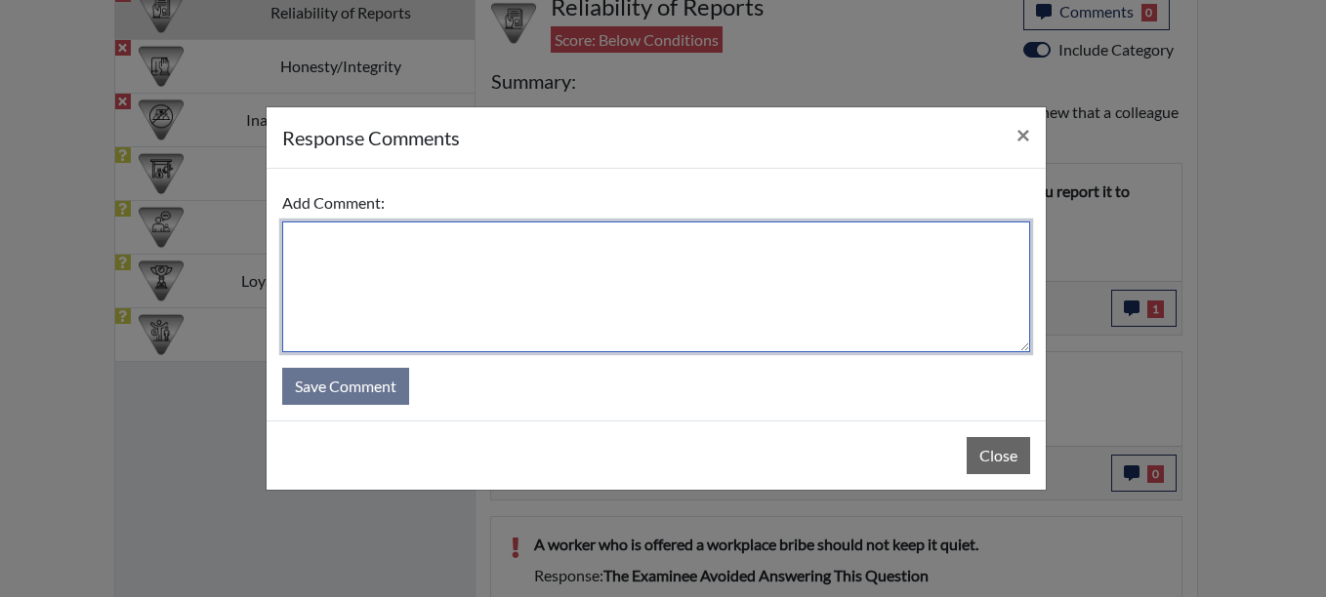
drag, startPoint x: 313, startPoint y: 273, endPoint x: 327, endPoint y: 269, distance: 14.2
click at [324, 269] on textarea at bounding box center [656, 287] width 748 height 131
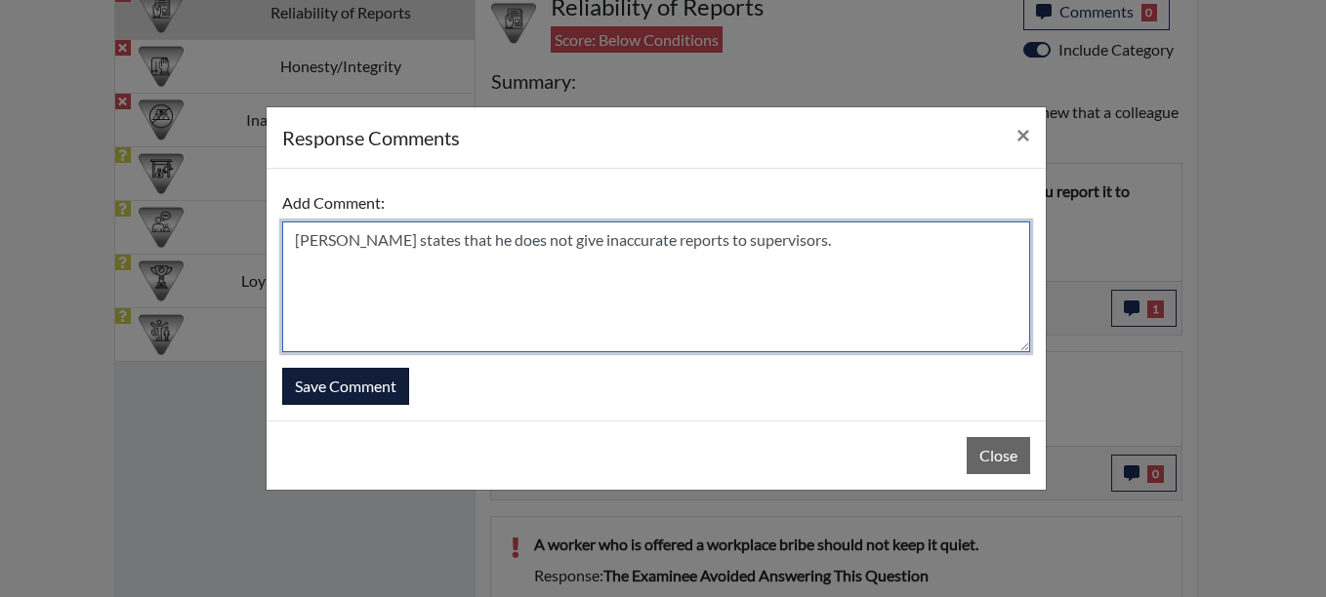
type textarea "[PERSON_NAME] states that he does not give inaccurate reports to supervisors."
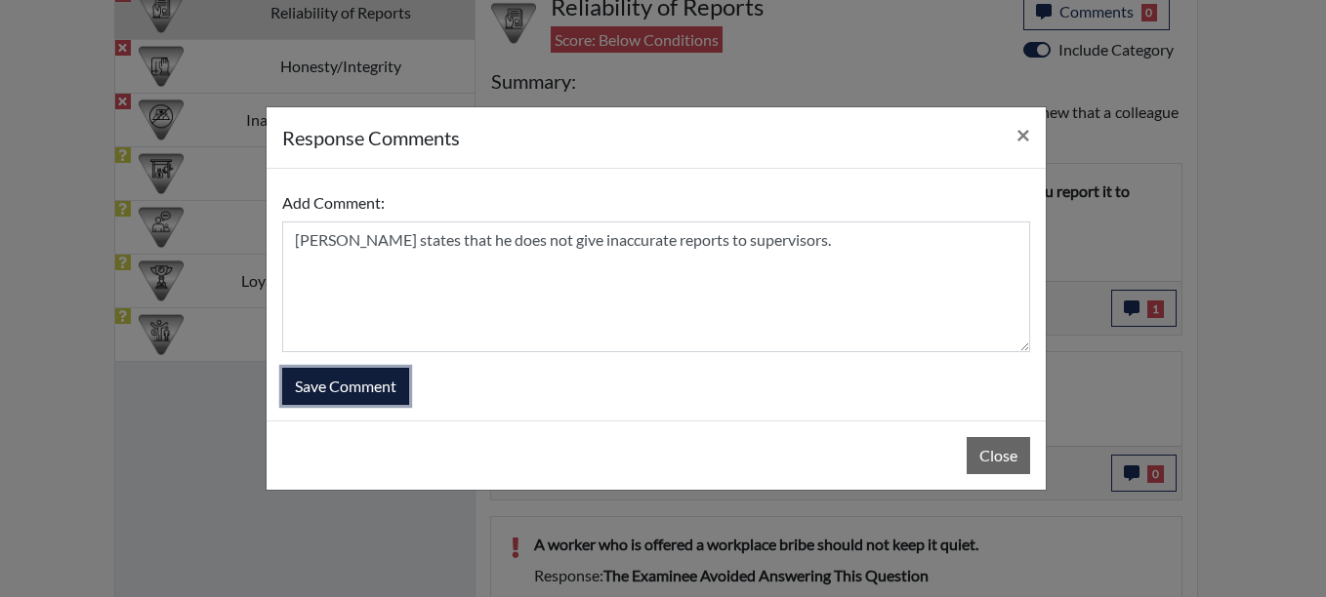
click at [370, 372] on button "Save Comment" at bounding box center [345, 386] width 127 height 37
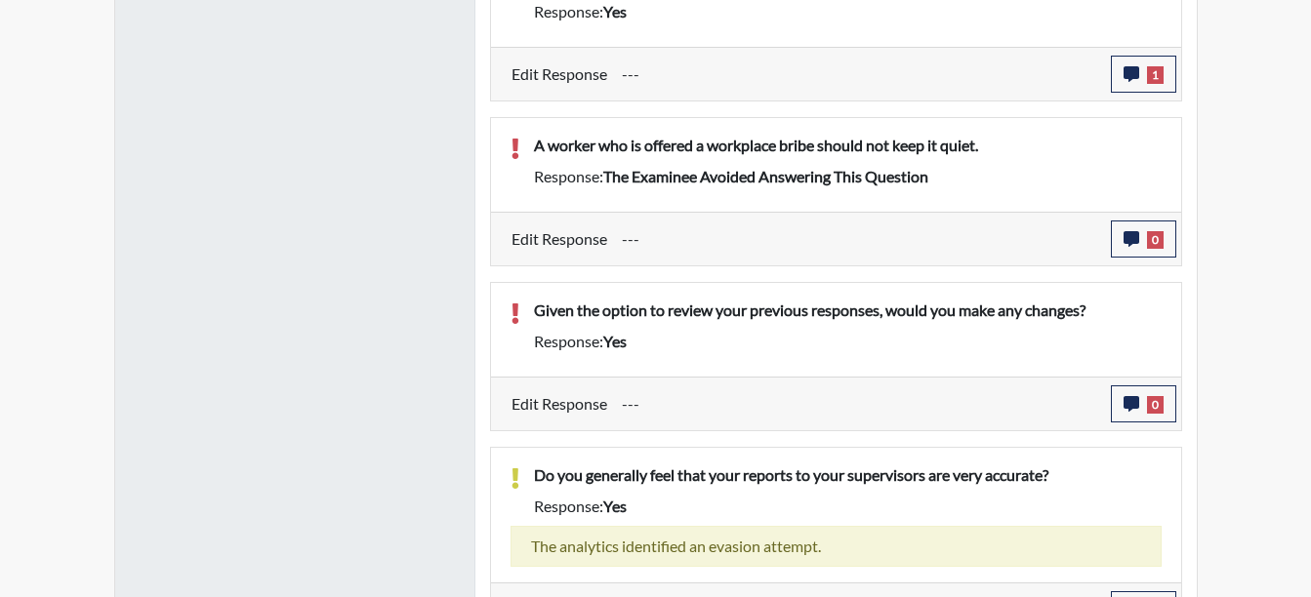
scroll to position [1676, 0]
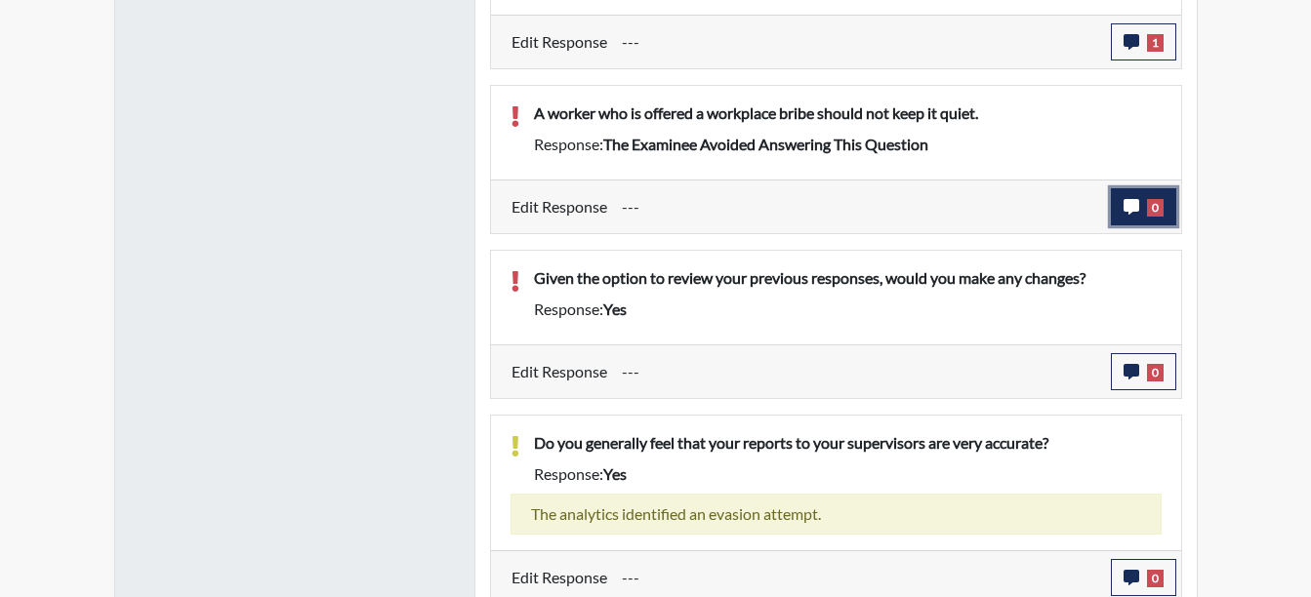
click at [1153, 193] on button "0" at bounding box center [1143, 206] width 65 height 37
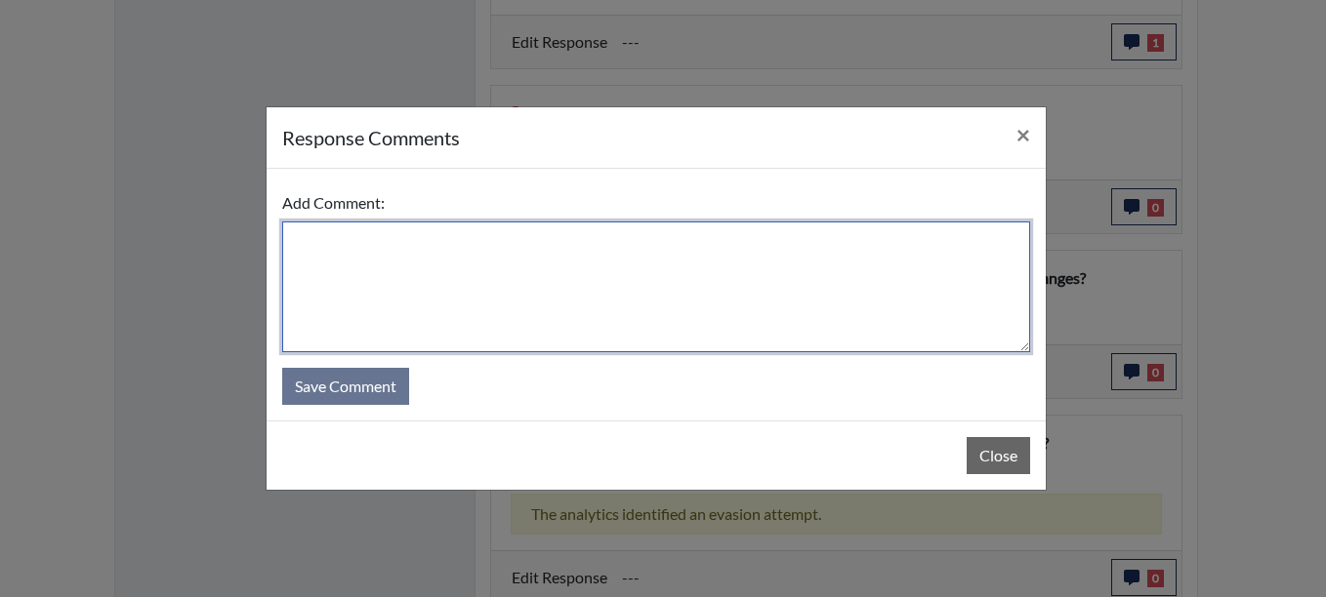
click at [383, 253] on textarea at bounding box center [656, 287] width 748 height 131
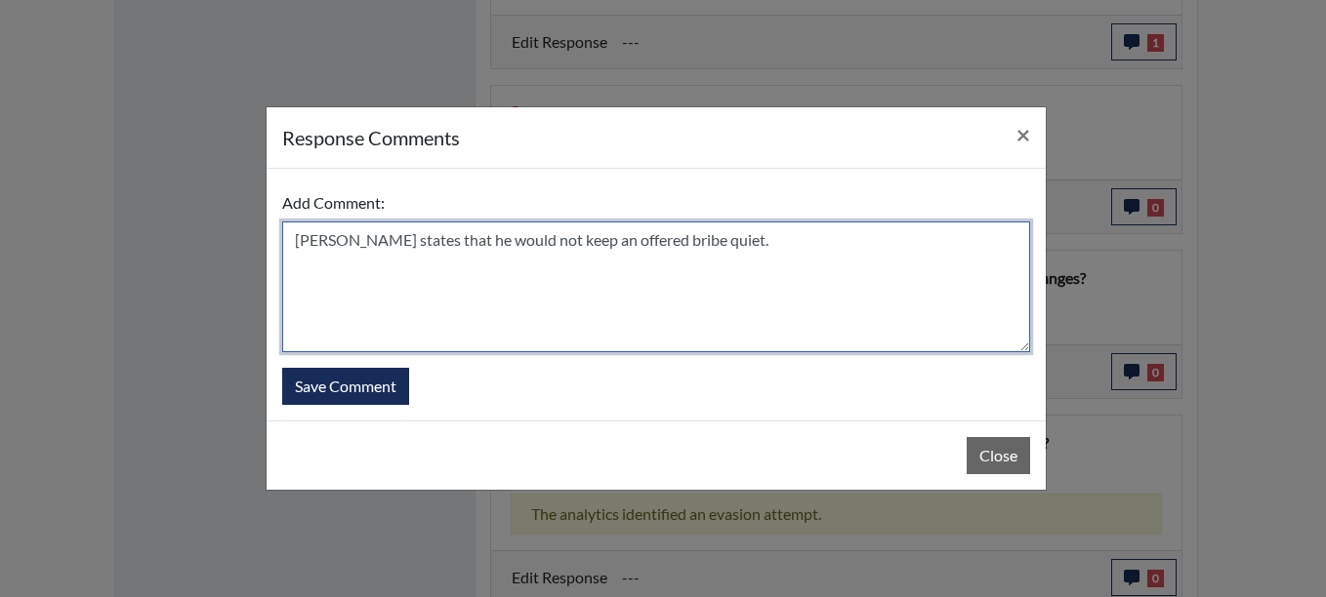
type textarea "[PERSON_NAME] states that he would not keep an offered bribe quiet."
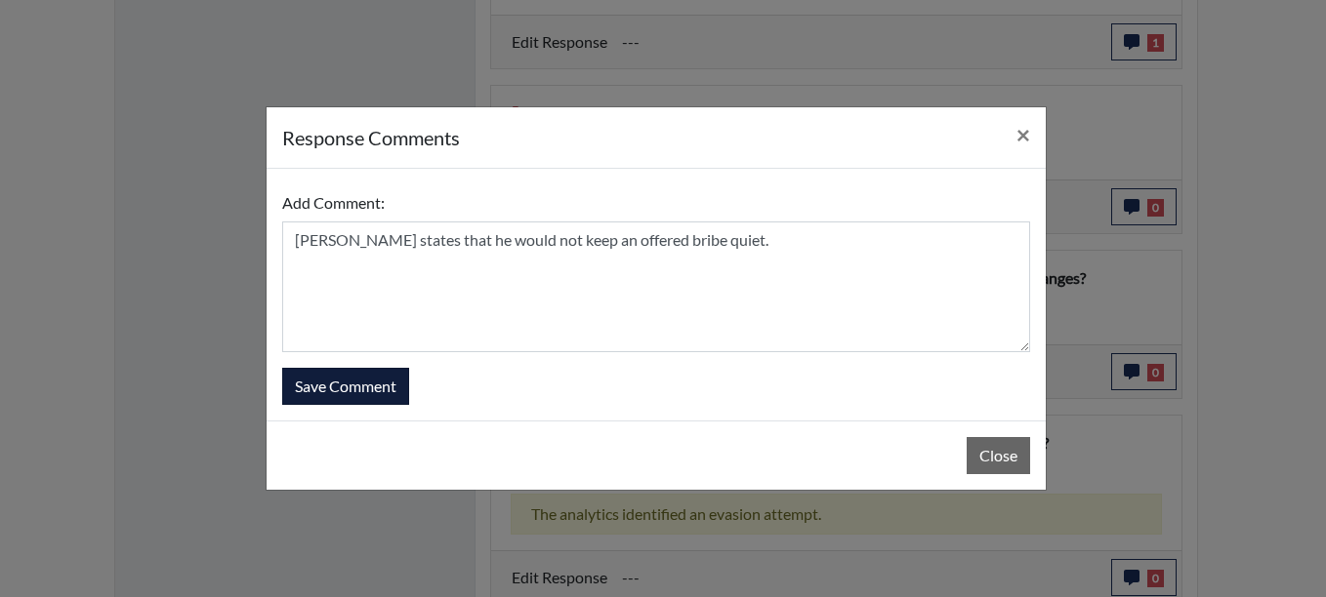
drag, startPoint x: 356, startPoint y: 364, endPoint x: 348, endPoint y: 384, distance: 21.4
click at [352, 371] on form "Add Comment: [PERSON_NAME] states that he would not keep an offered bribe quiet…" at bounding box center [656, 294] width 748 height 221
click at [348, 384] on button "Save Comment" at bounding box center [345, 386] width 127 height 37
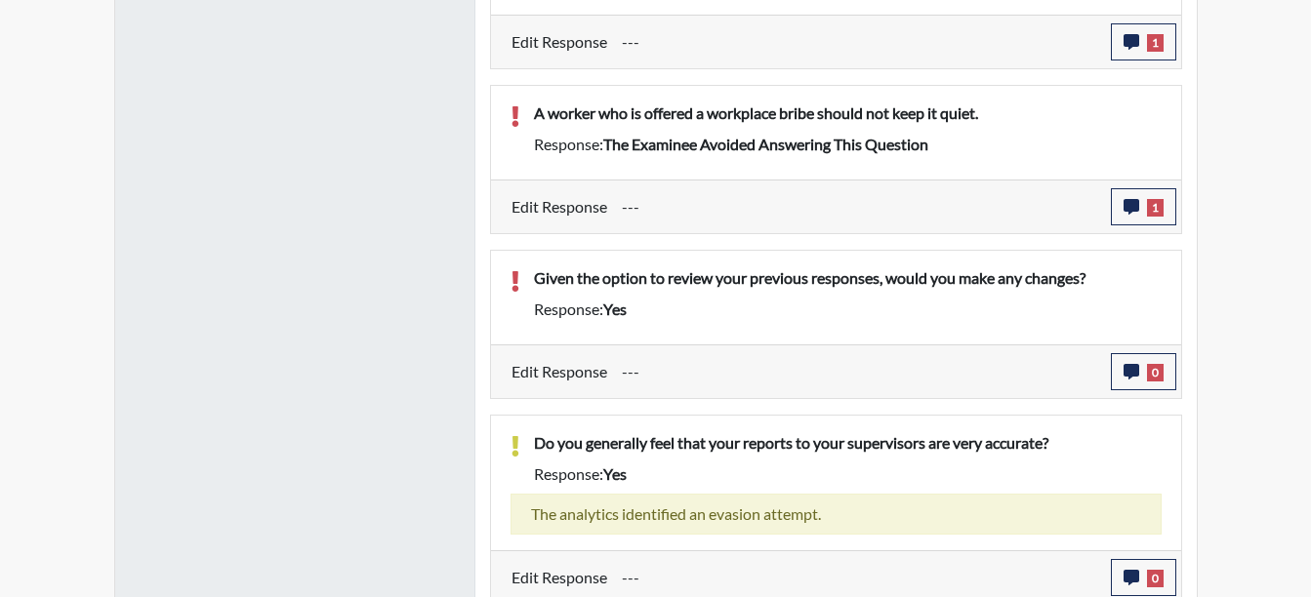
scroll to position [324, 811]
click at [1129, 368] on icon "button" at bounding box center [1132, 372] width 16 height 16
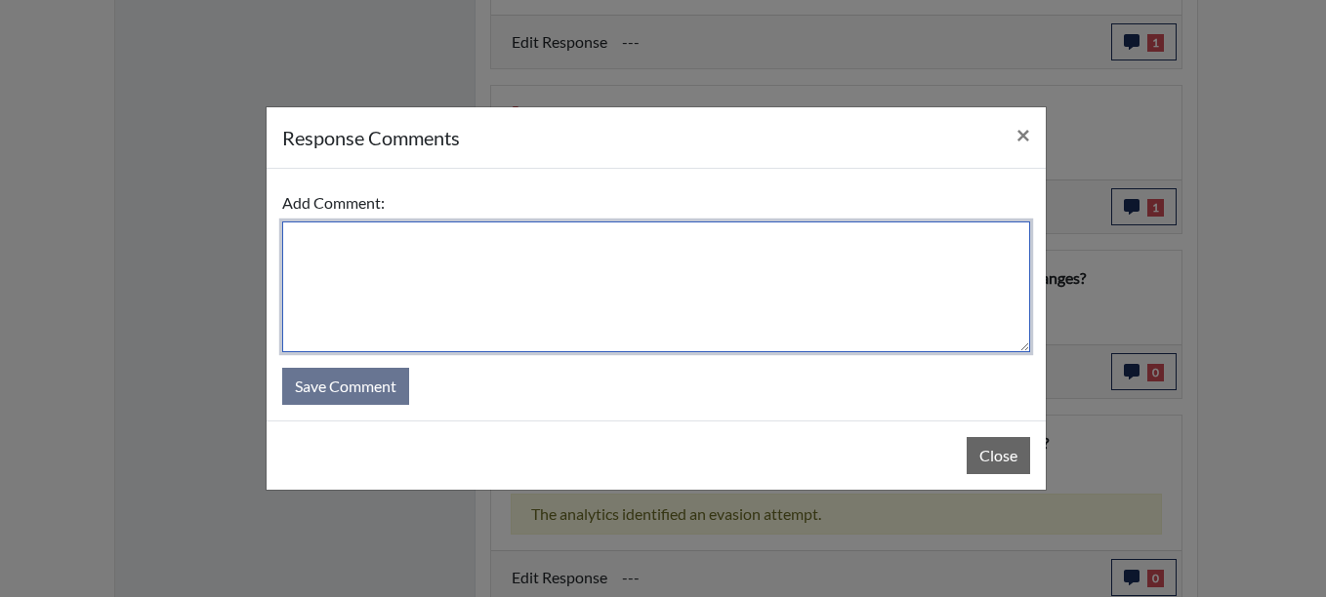
click at [389, 245] on textarea at bounding box center [656, 287] width 748 height 131
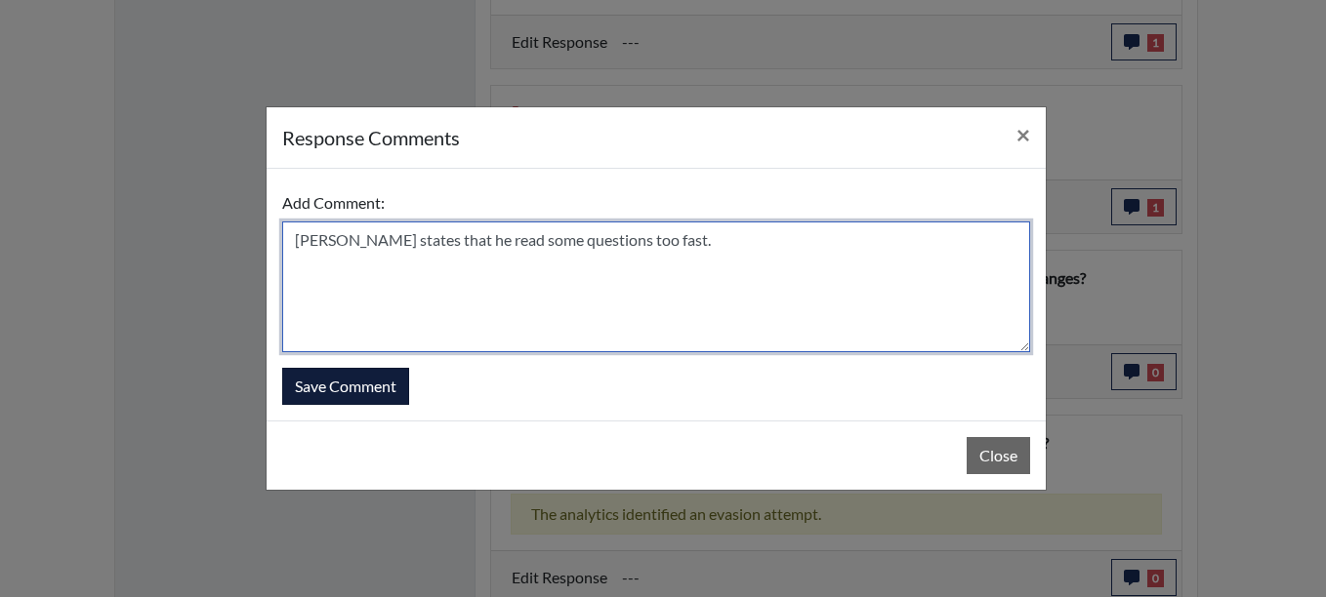
type textarea "[PERSON_NAME] states that he read some questions too fast."
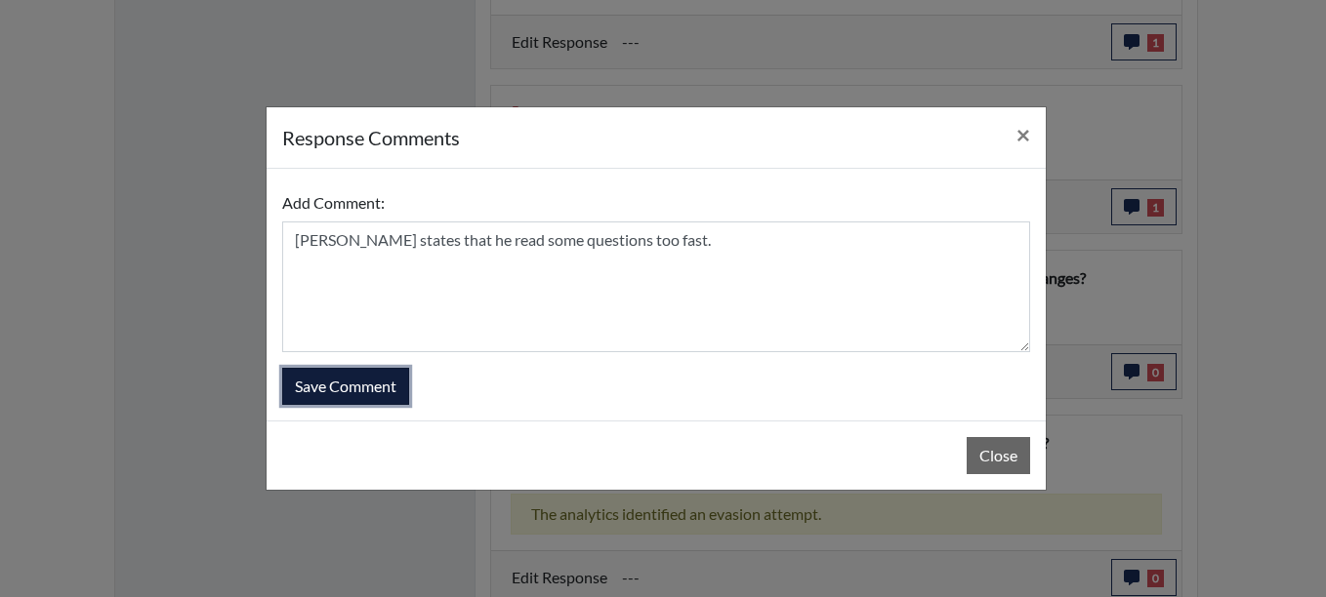
drag, startPoint x: 334, startPoint y: 392, endPoint x: 594, endPoint y: 348, distance: 263.5
click at [338, 392] on button "Save Comment" at bounding box center [345, 386] width 127 height 37
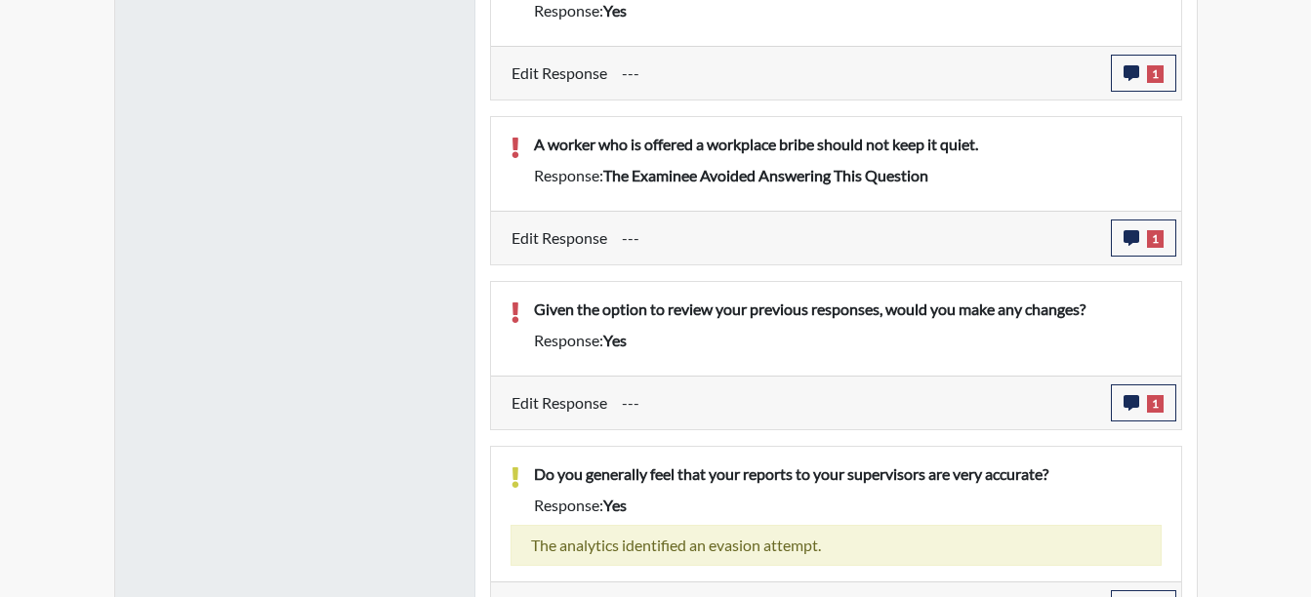
scroll to position [1641, 0]
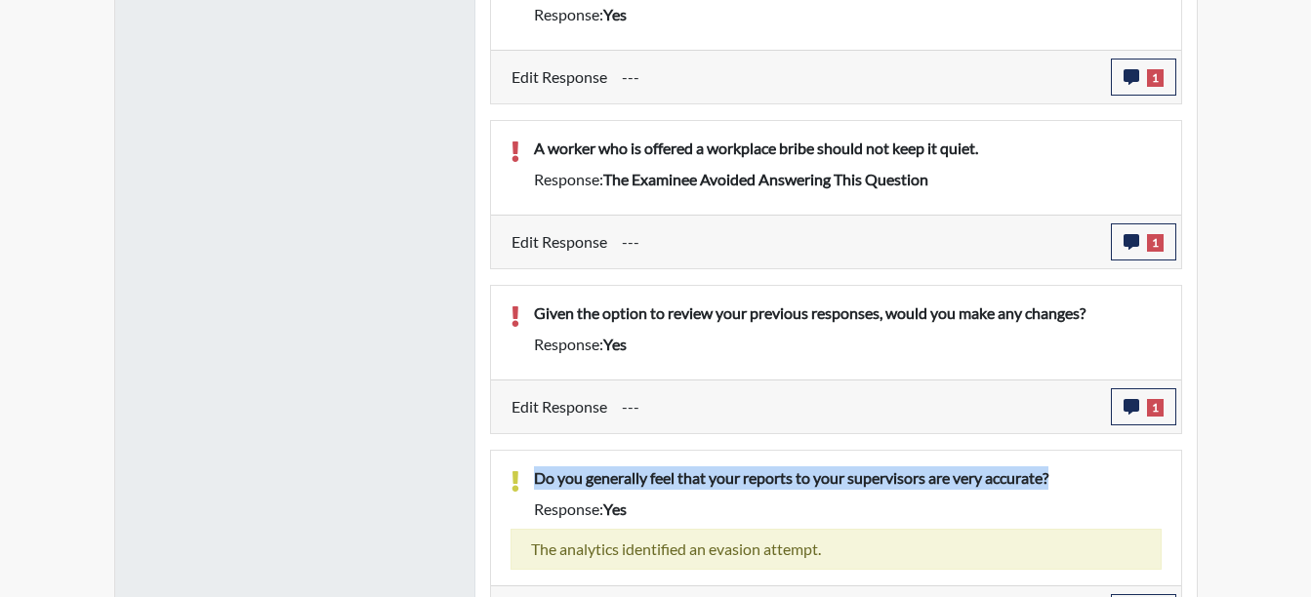
drag, startPoint x: 1302, startPoint y: 424, endPoint x: 1301, endPoint y: 411, distance: 12.7
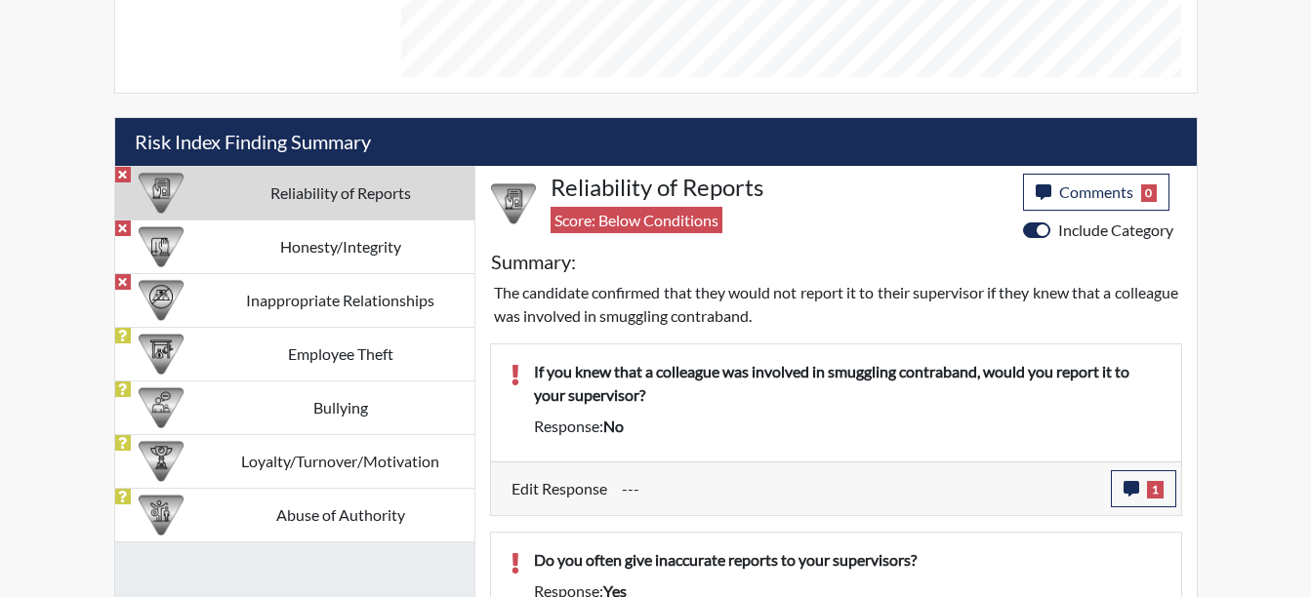
scroll to position [943, 0]
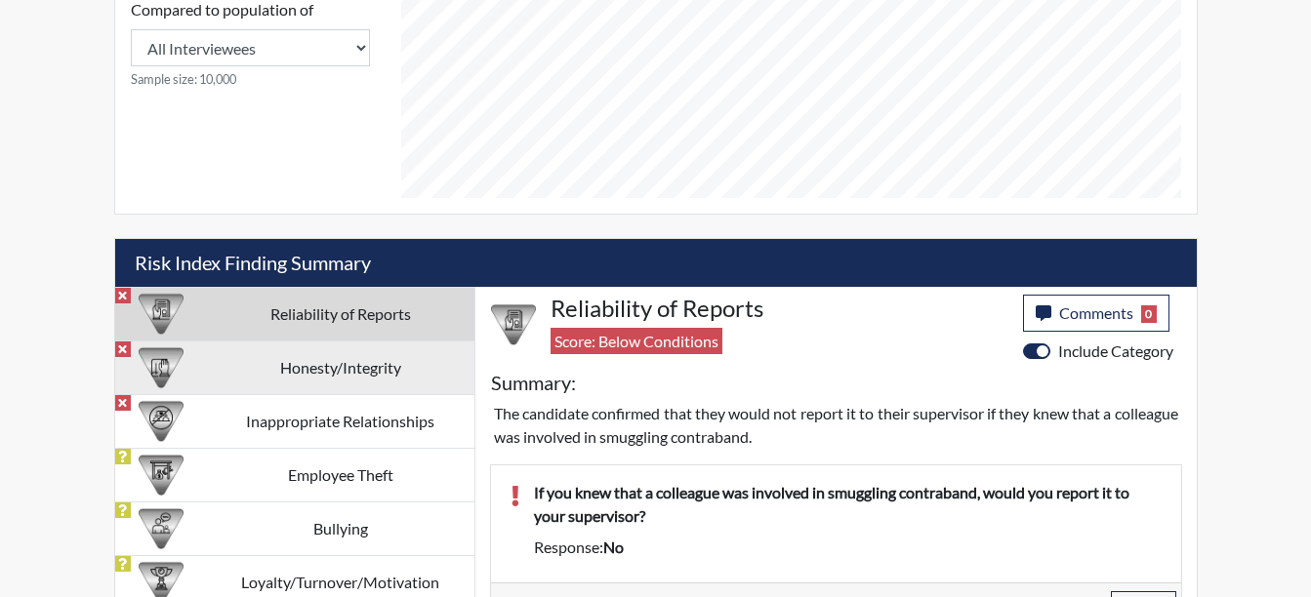
click at [317, 365] on td "Honesty/Integrity" at bounding box center [340, 368] width 267 height 54
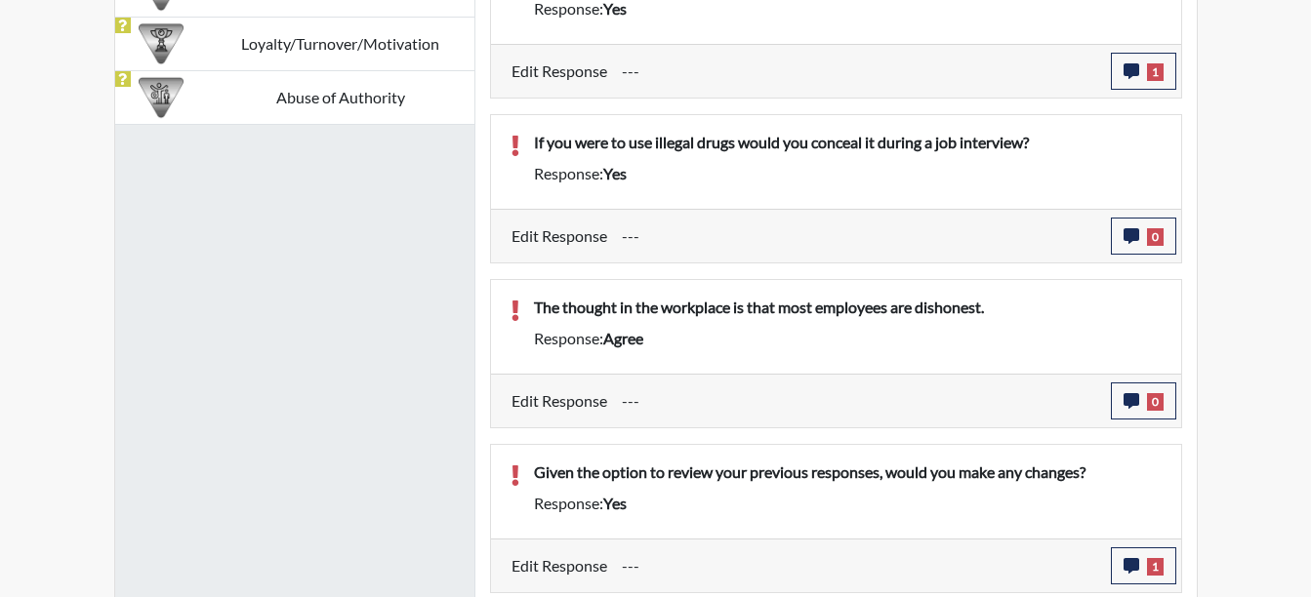
scroll to position [1506, 0]
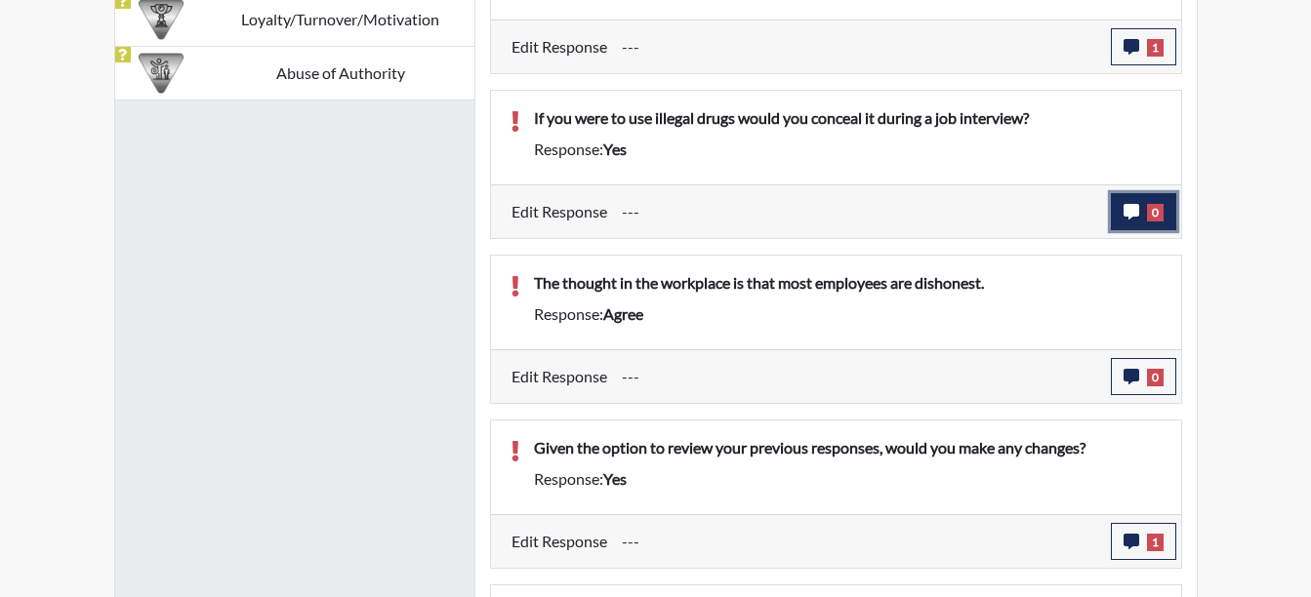
click at [1148, 216] on span "0" at bounding box center [1155, 213] width 17 height 18
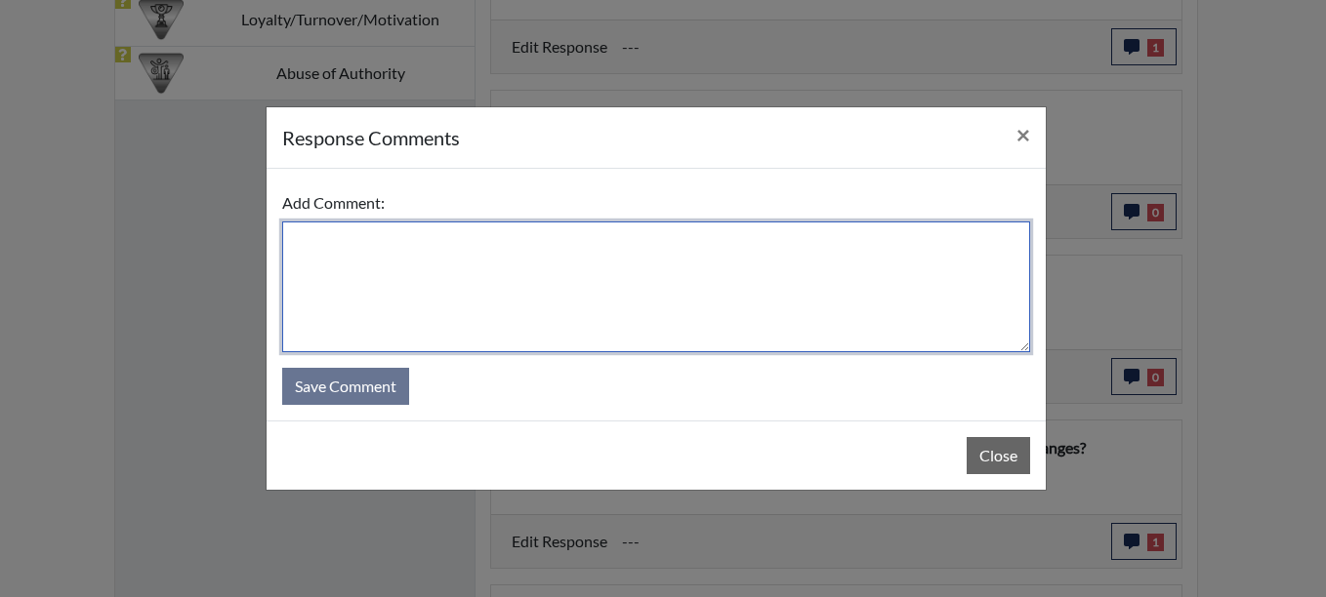
click at [355, 246] on textarea at bounding box center [656, 287] width 748 height 131
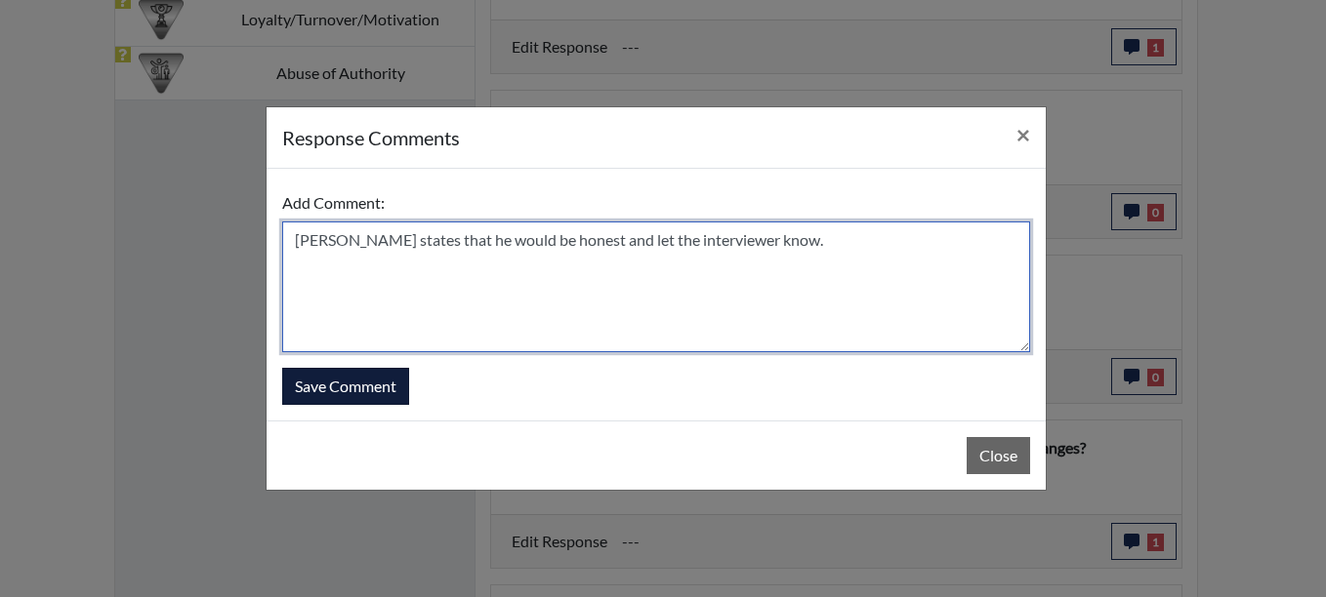
type textarea "[PERSON_NAME] states that he would be honest and let the interviewer know."
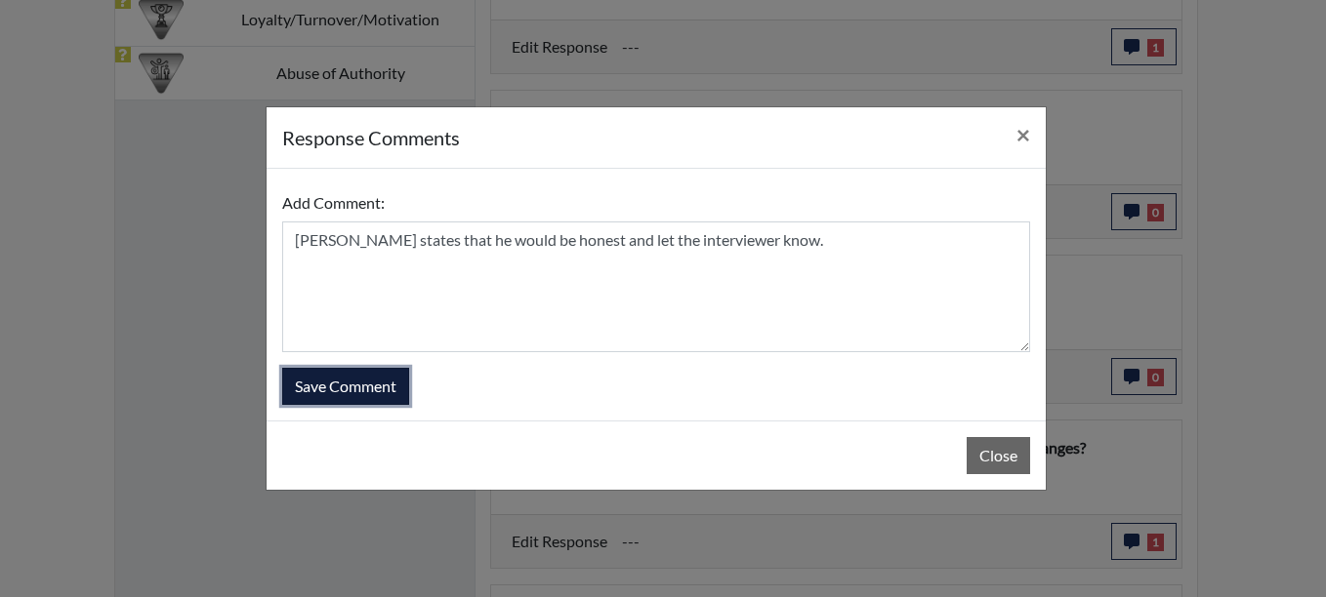
click at [374, 379] on button "Save Comment" at bounding box center [345, 386] width 127 height 37
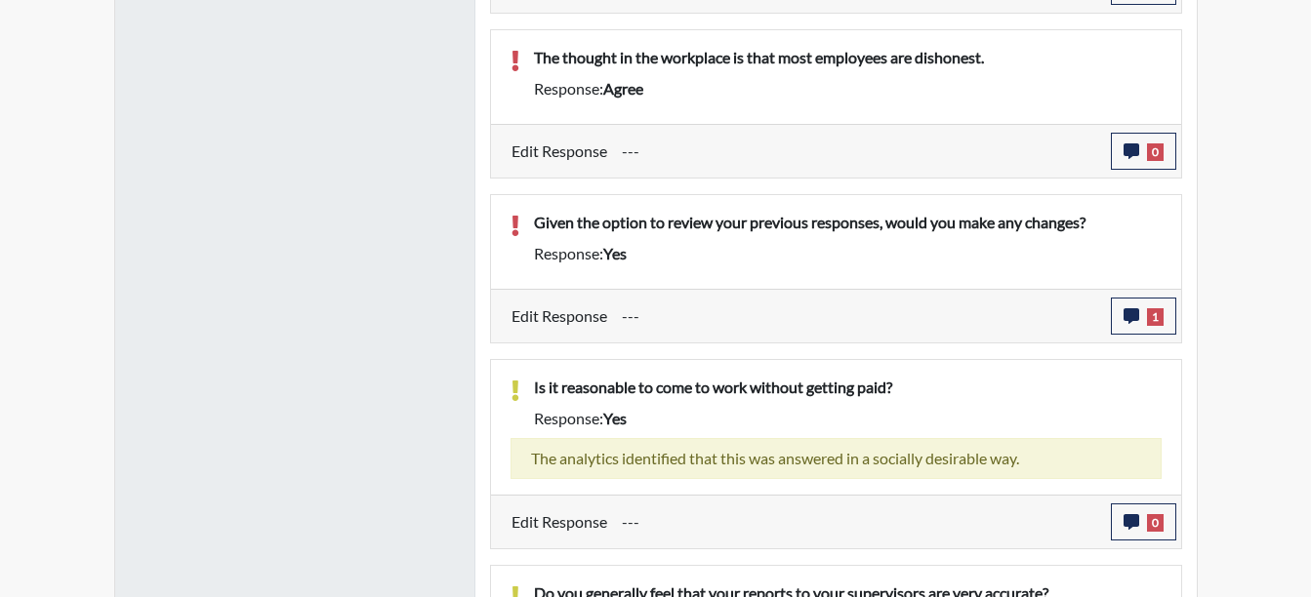
scroll to position [1653, 0]
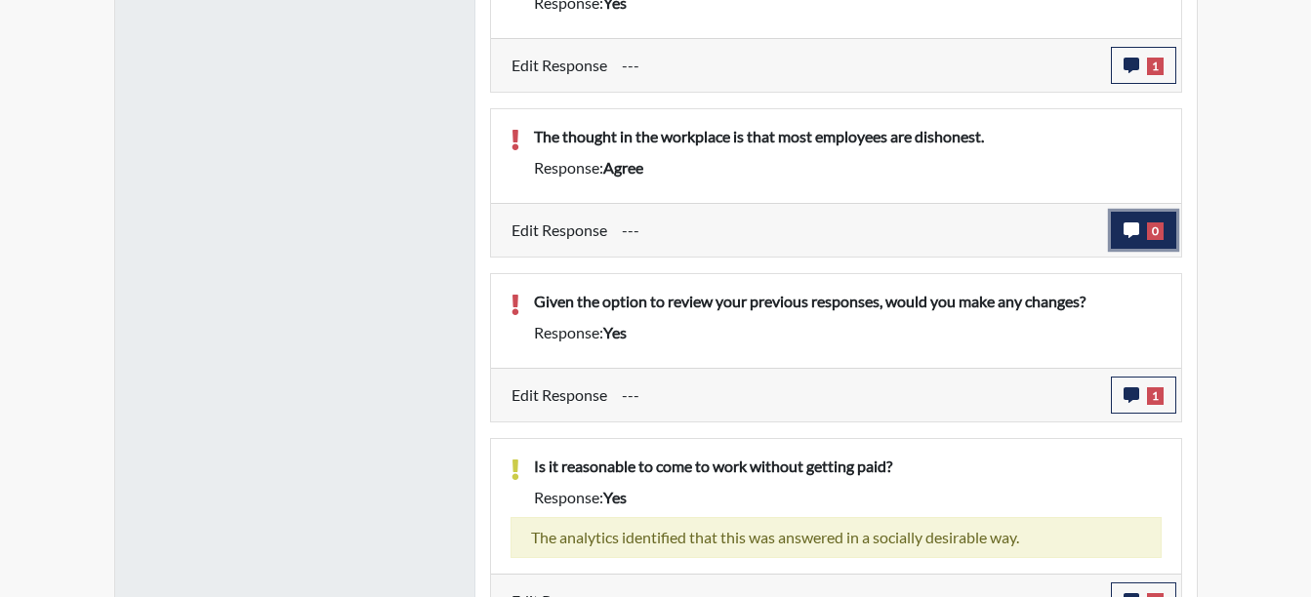
click at [1154, 234] on span "0" at bounding box center [1155, 232] width 17 height 18
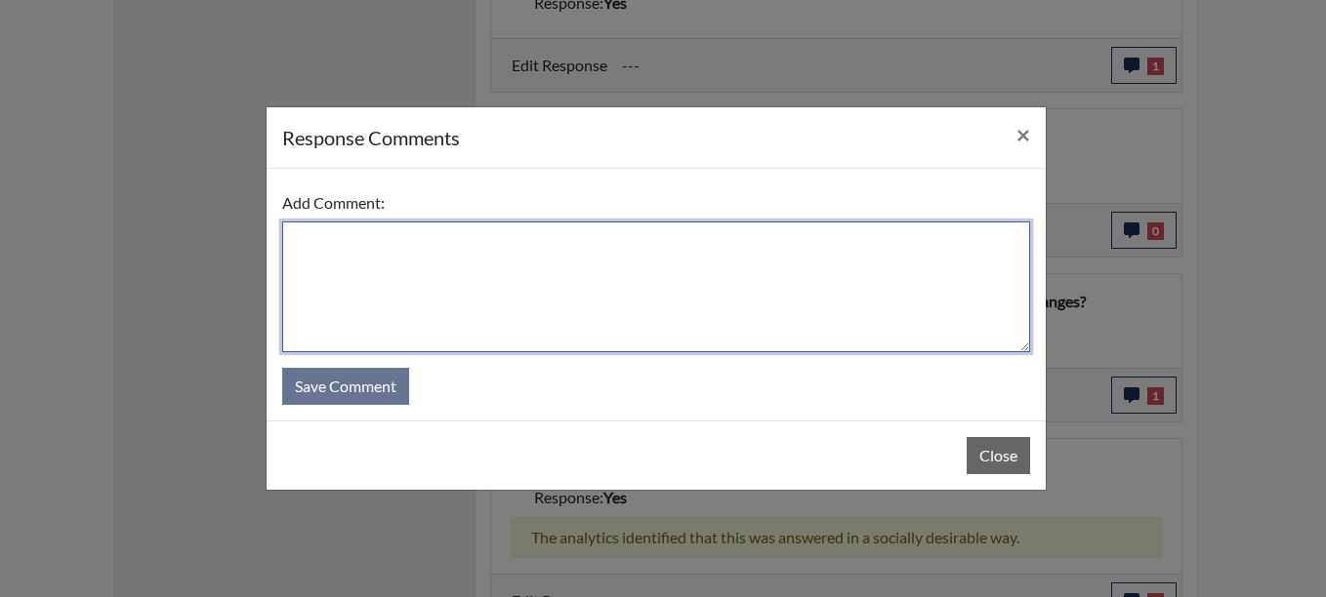
click at [318, 249] on textarea at bounding box center [656, 287] width 748 height 131
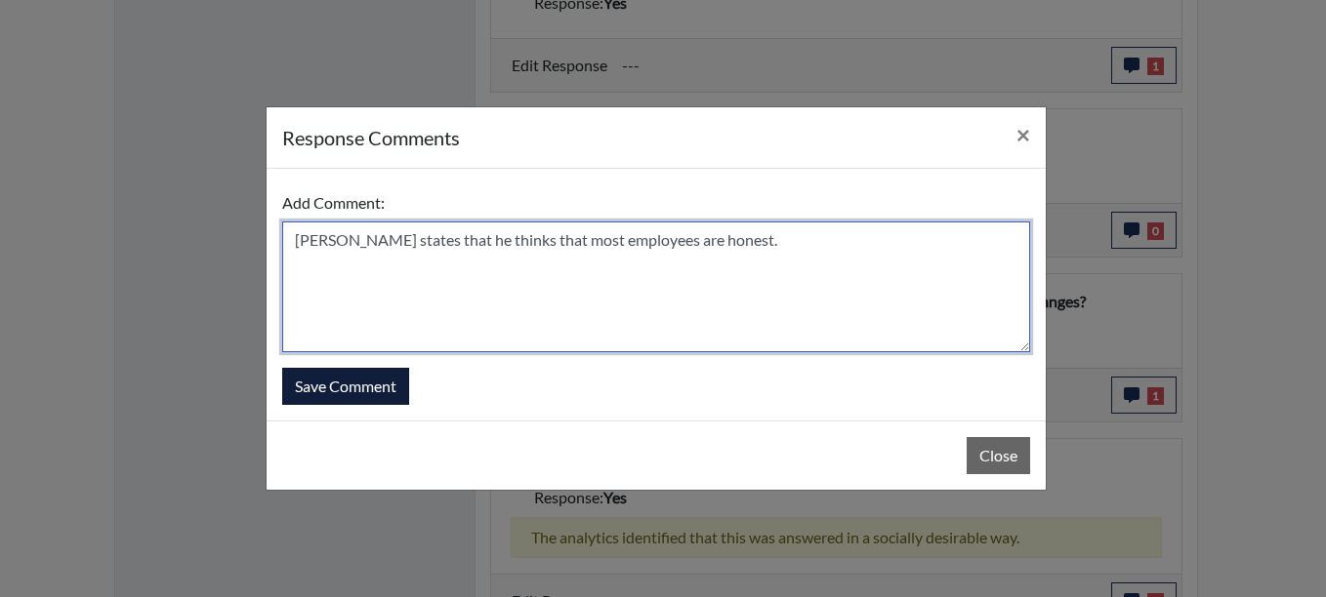
type textarea "[PERSON_NAME] states that he thinks that most employees are honest."
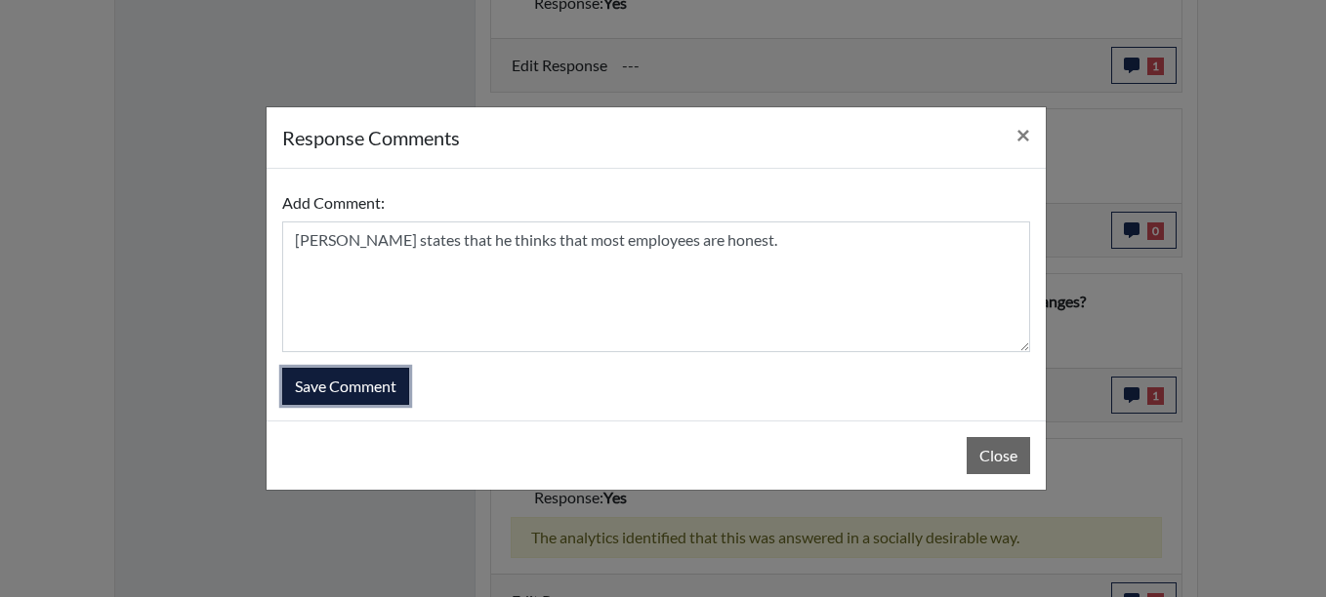
click at [355, 378] on button "Save Comment" at bounding box center [345, 386] width 127 height 37
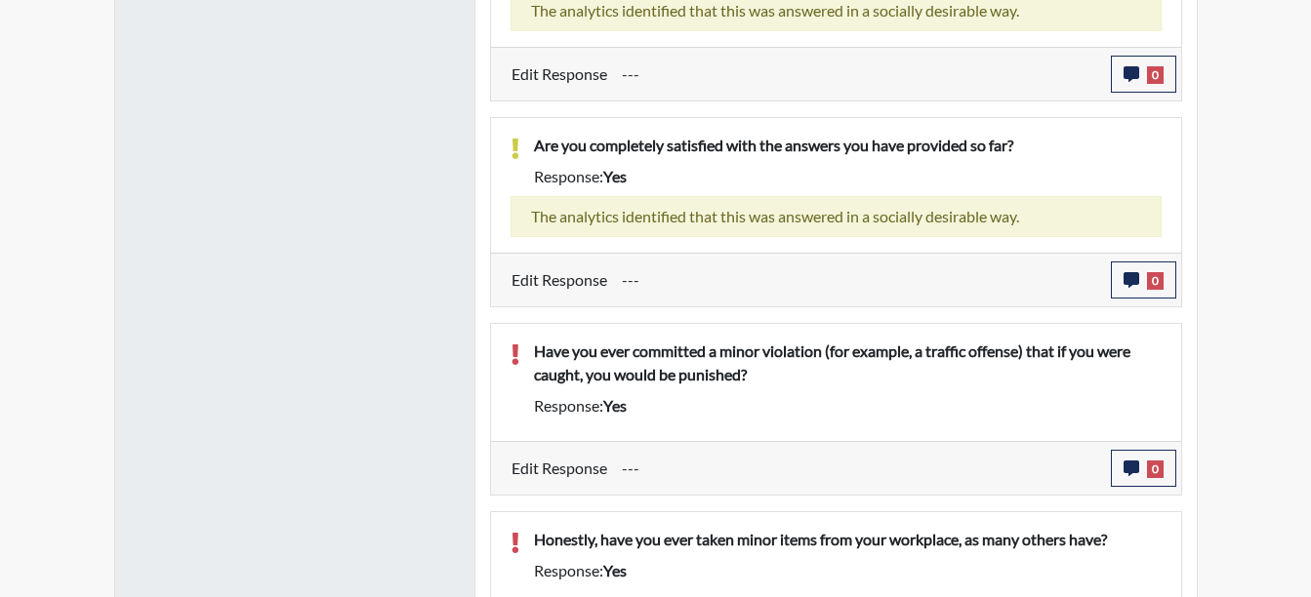
scroll to position [2839, 0]
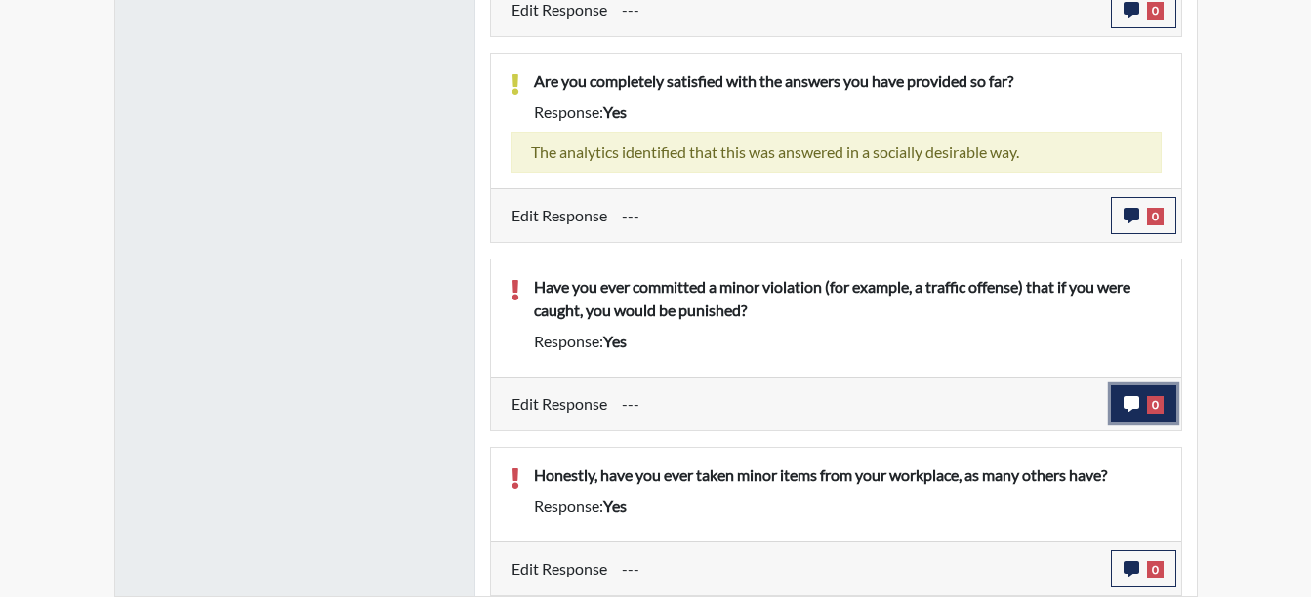
click at [1157, 411] on span "0" at bounding box center [1155, 405] width 17 height 18
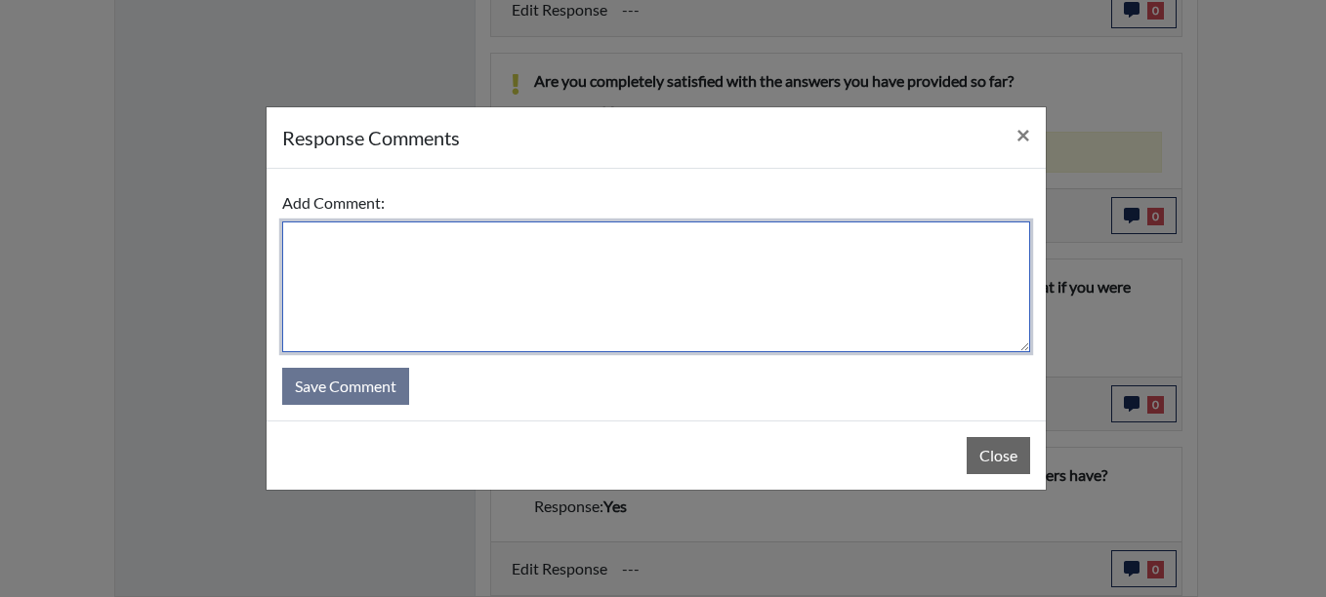
click at [365, 232] on textarea at bounding box center [656, 287] width 748 height 131
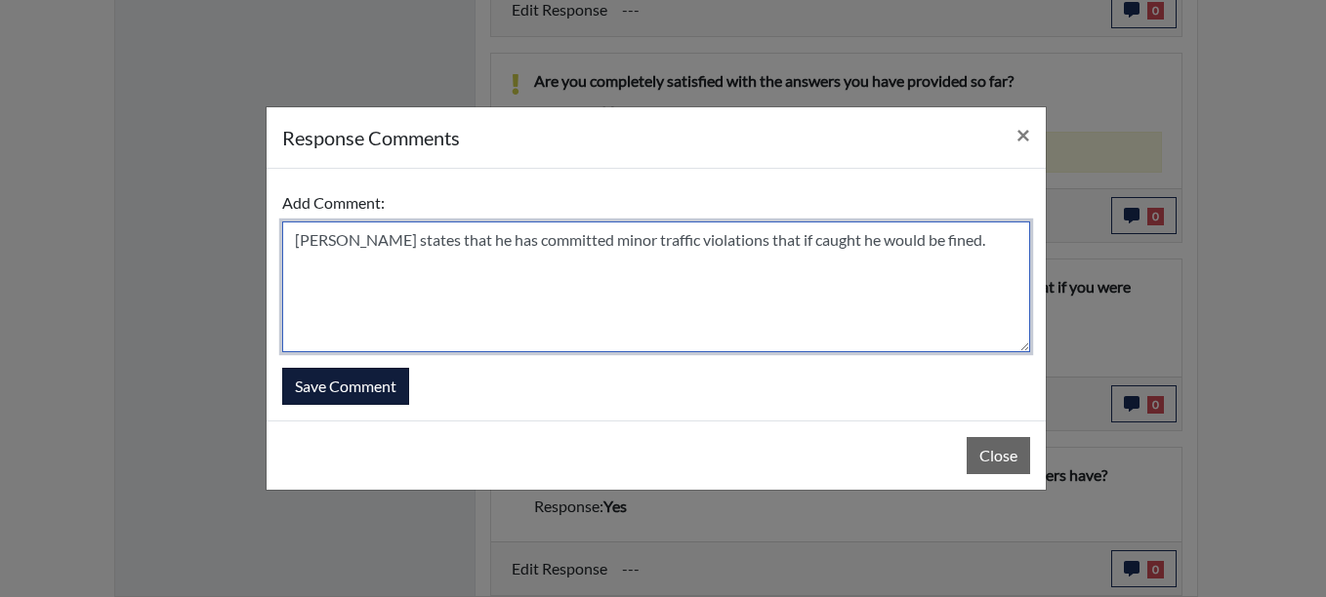
type textarea "[PERSON_NAME] states that he has committed minor traffic violations that if cau…"
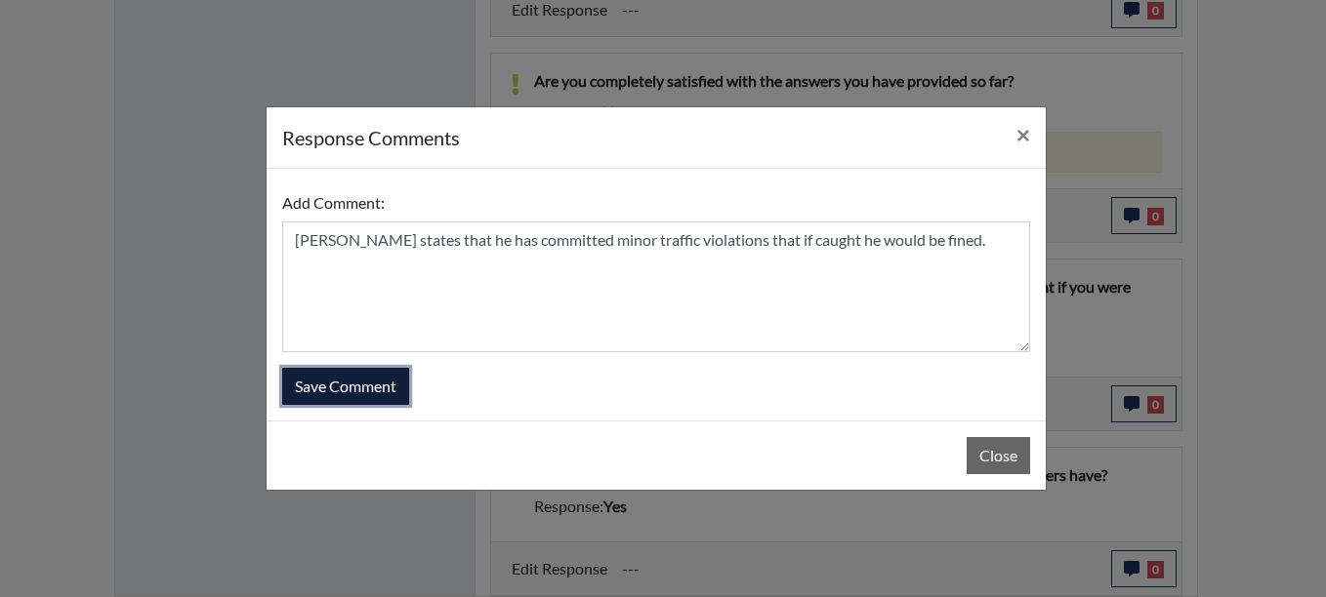
click at [347, 397] on button "Save Comment" at bounding box center [345, 386] width 127 height 37
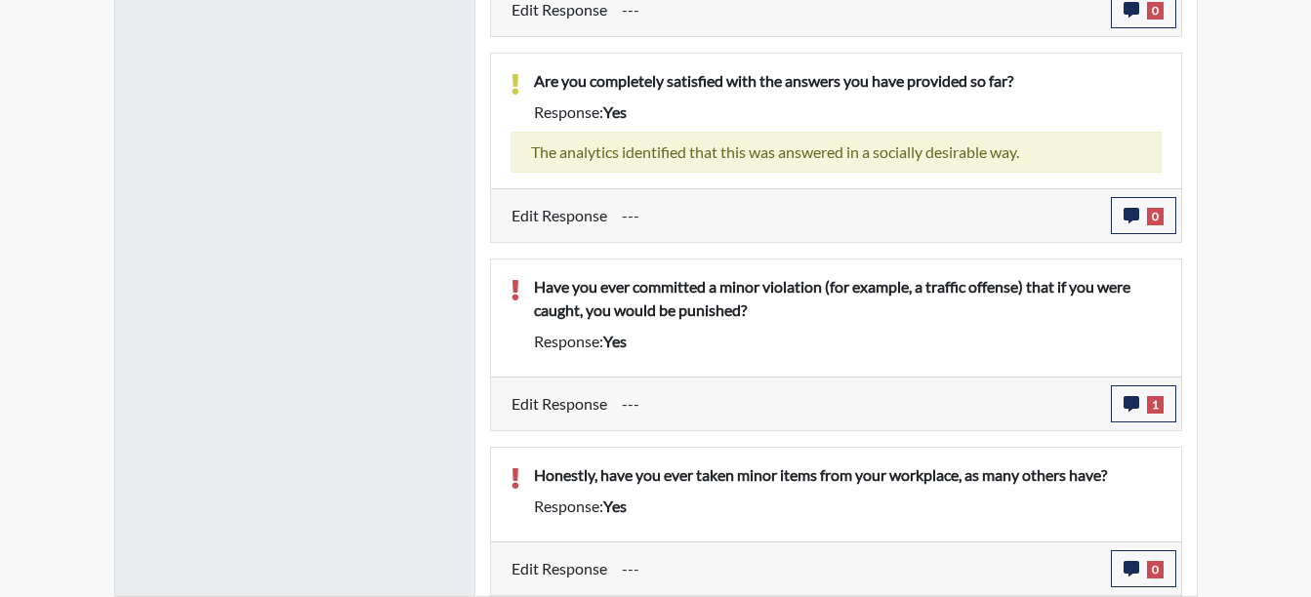
scroll to position [324, 811]
click at [1147, 554] on button "0" at bounding box center [1143, 569] width 65 height 37
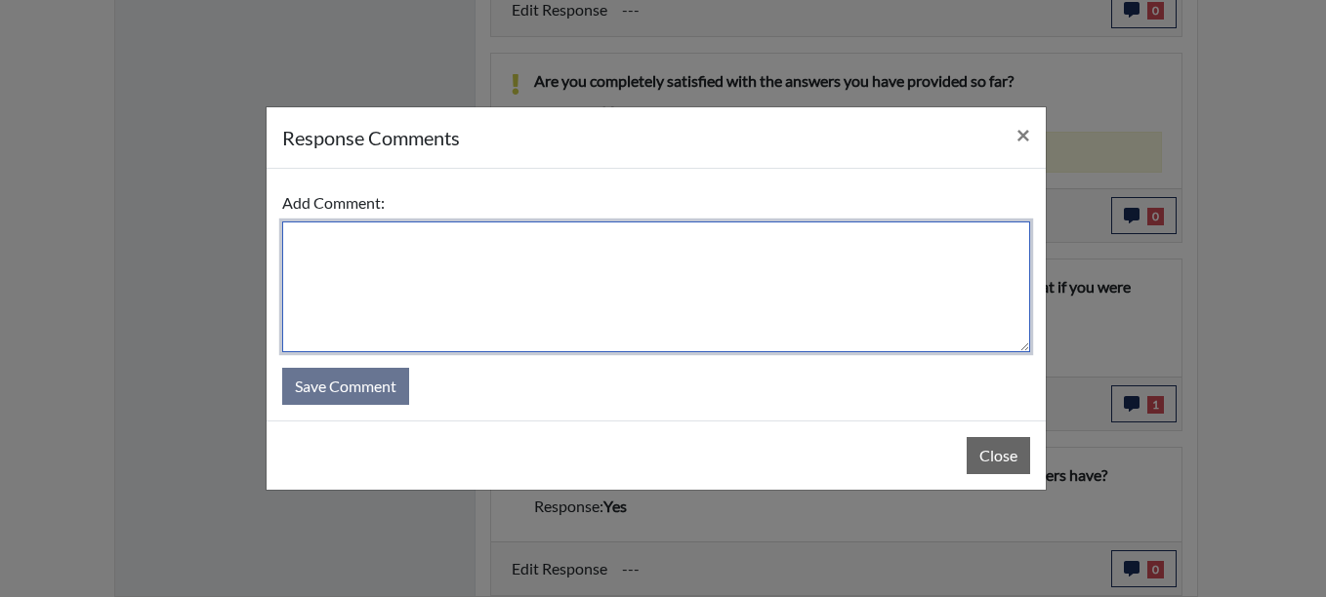
click at [326, 257] on textarea at bounding box center [656, 287] width 748 height 131
type textarea "s"
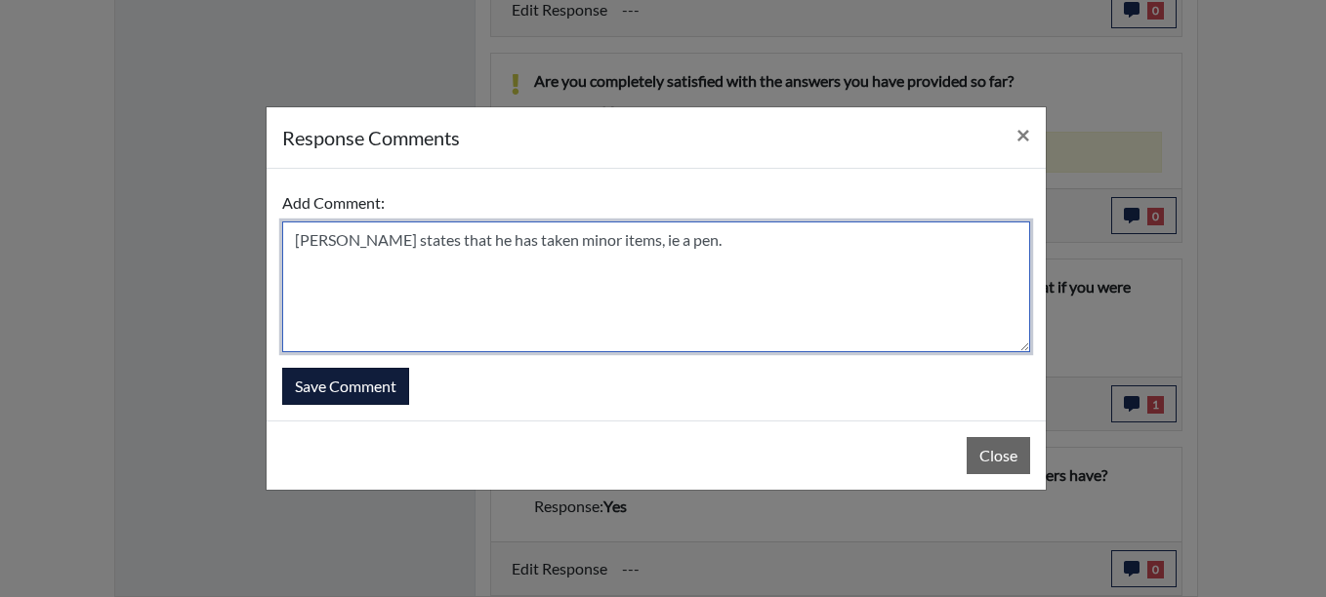
type textarea "[PERSON_NAME] states that he has taken minor items, ie a pen."
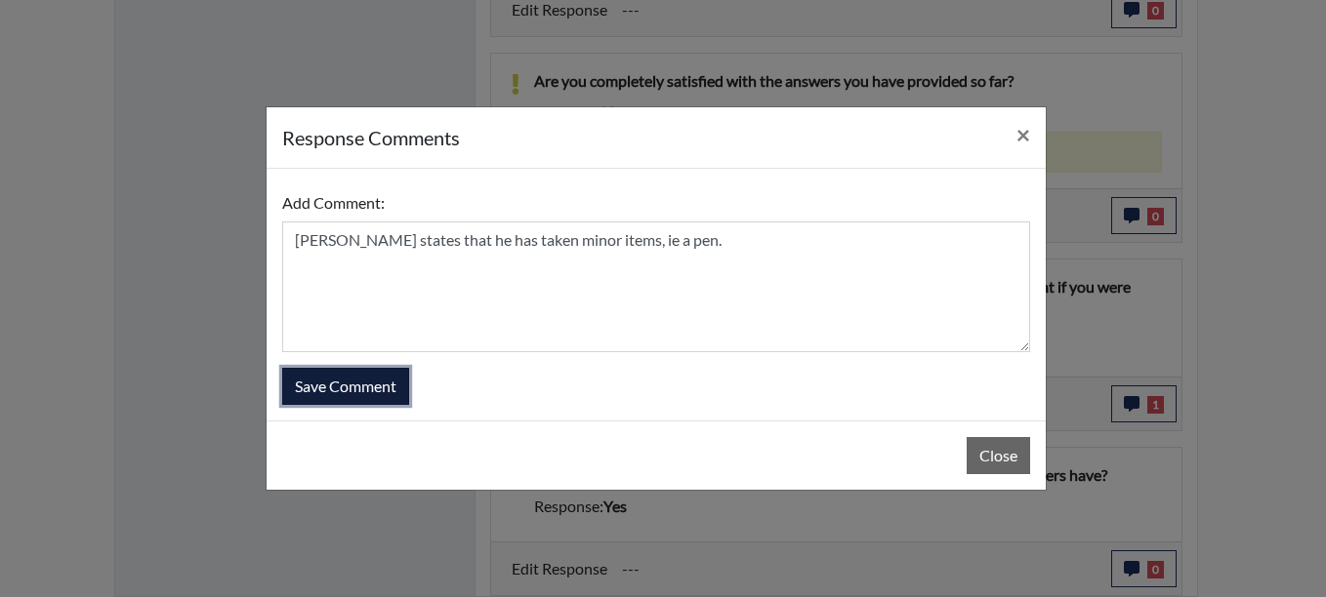
click at [331, 388] on button "Save Comment" at bounding box center [345, 386] width 127 height 37
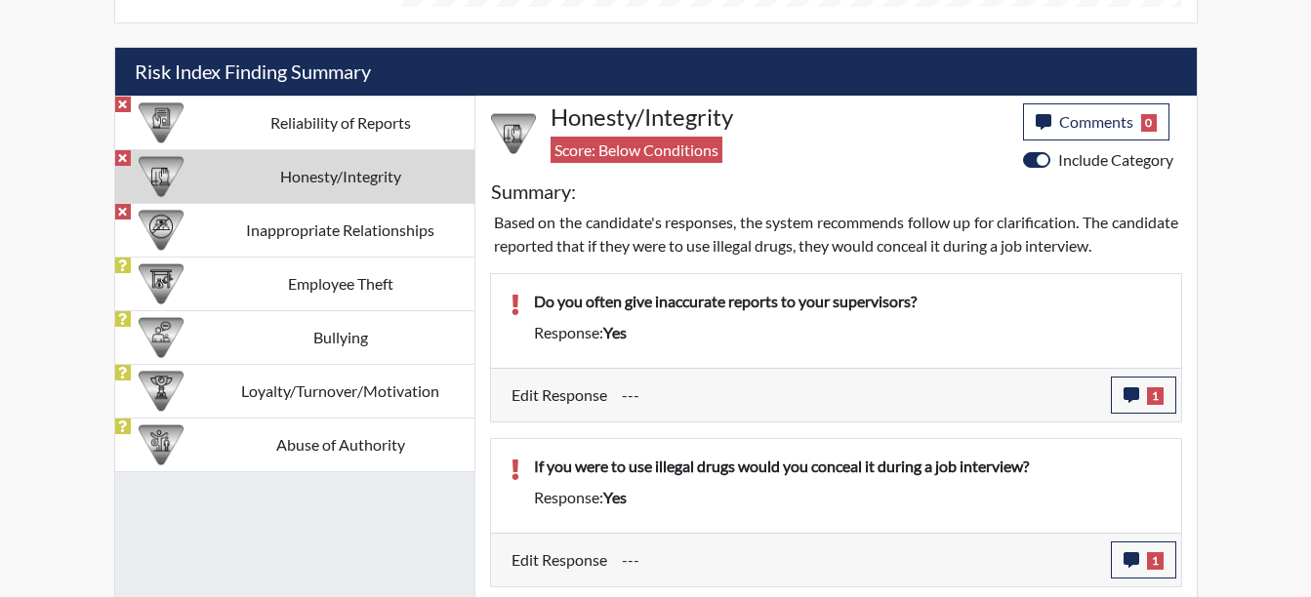
scroll to position [1146, 0]
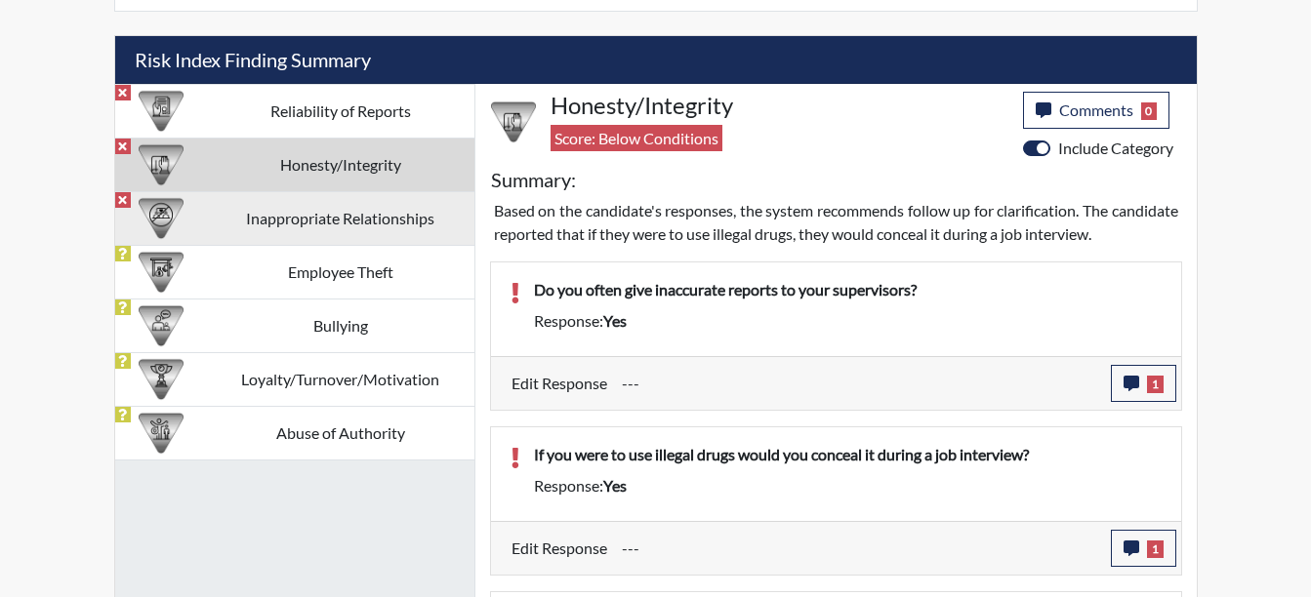
click at [393, 217] on td "Inappropriate Relationships" at bounding box center [340, 218] width 267 height 54
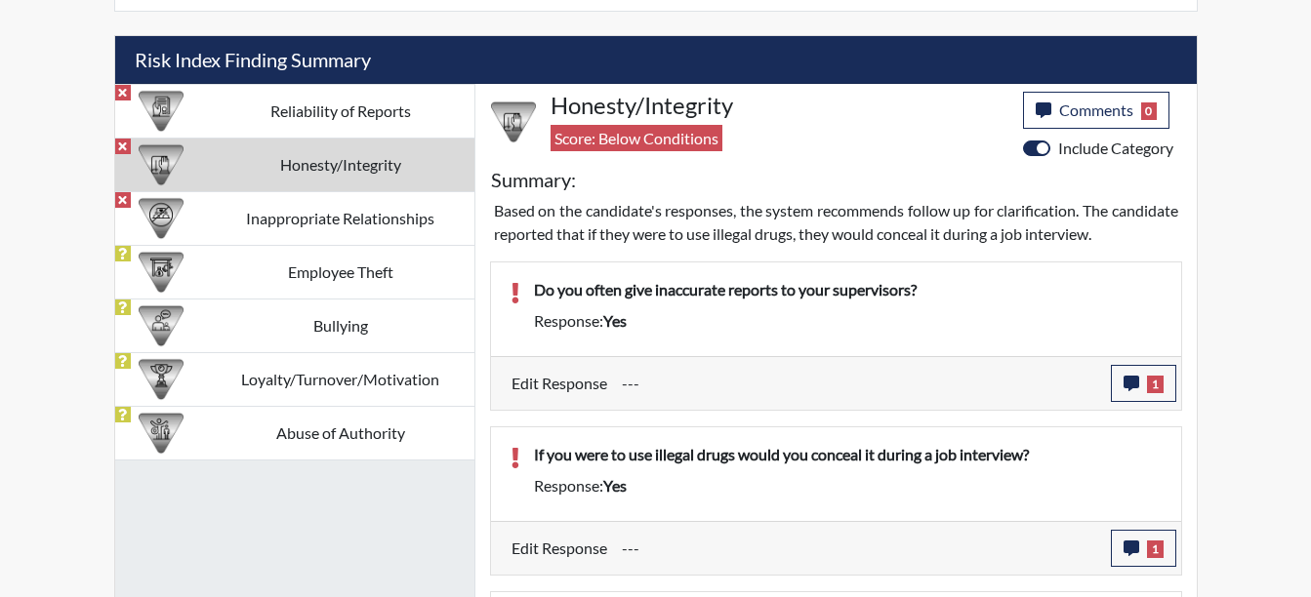
scroll to position [1010, 0]
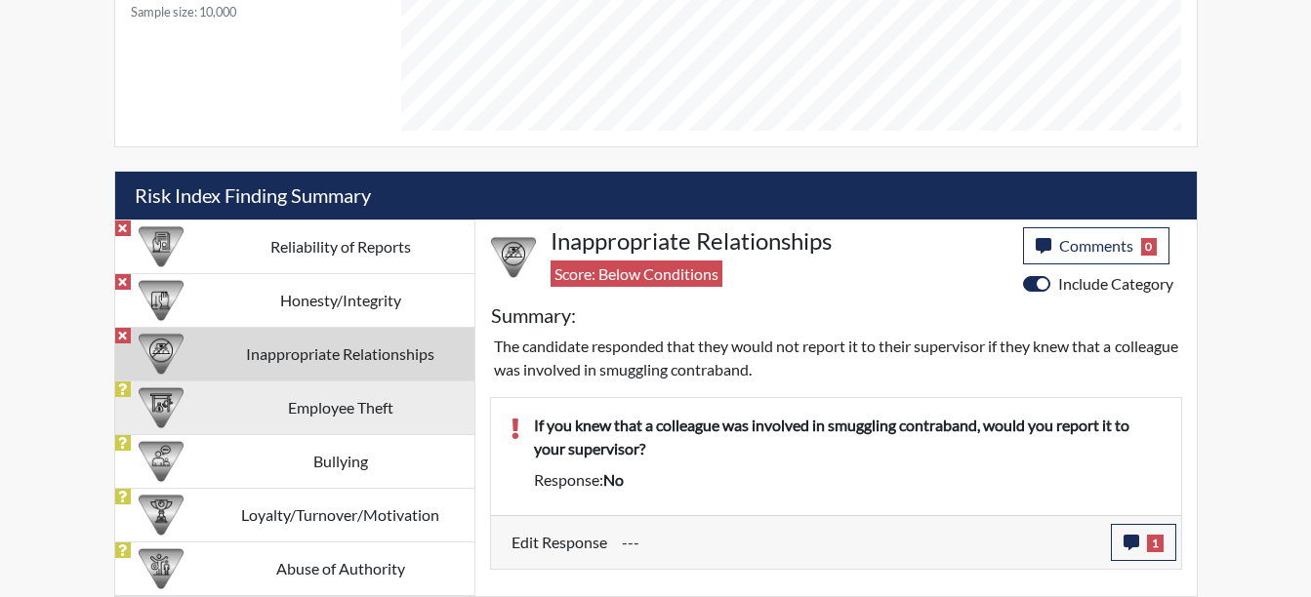
click at [324, 420] on td "Employee Theft" at bounding box center [340, 408] width 267 height 54
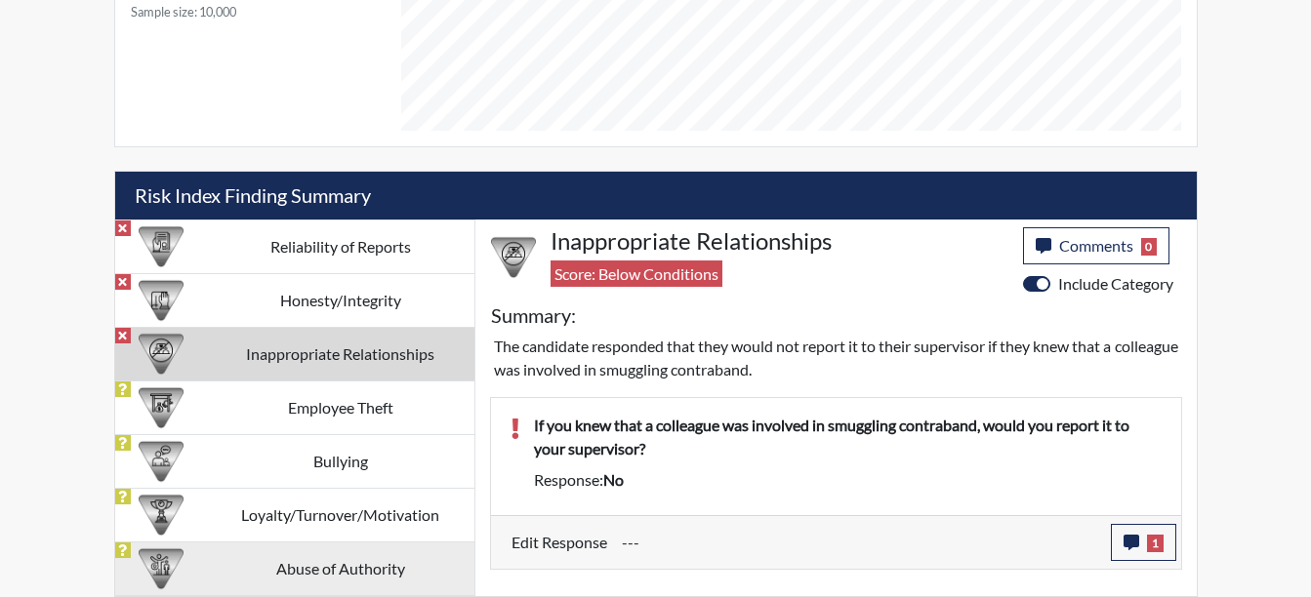
scroll to position [1146, 0]
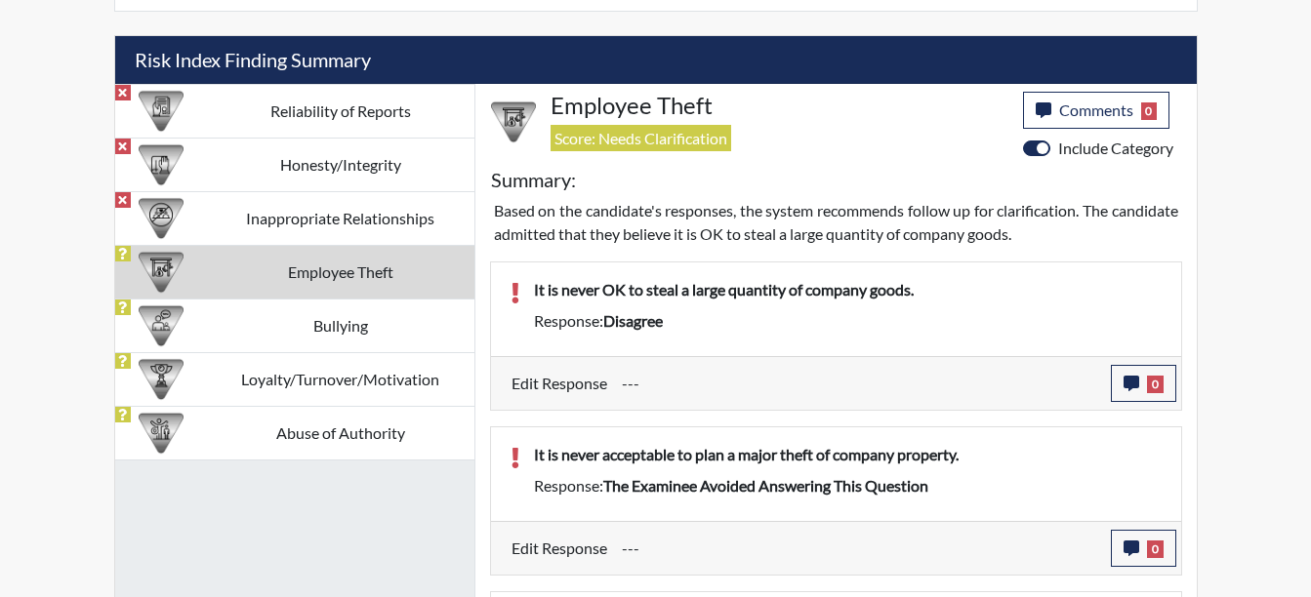
click at [1178, 380] on div "Edit Response --- 0 response Comments × Add Comment: Save Comment Close" at bounding box center [836, 383] width 690 height 54
click at [1130, 374] on button "0" at bounding box center [1143, 383] width 65 height 37
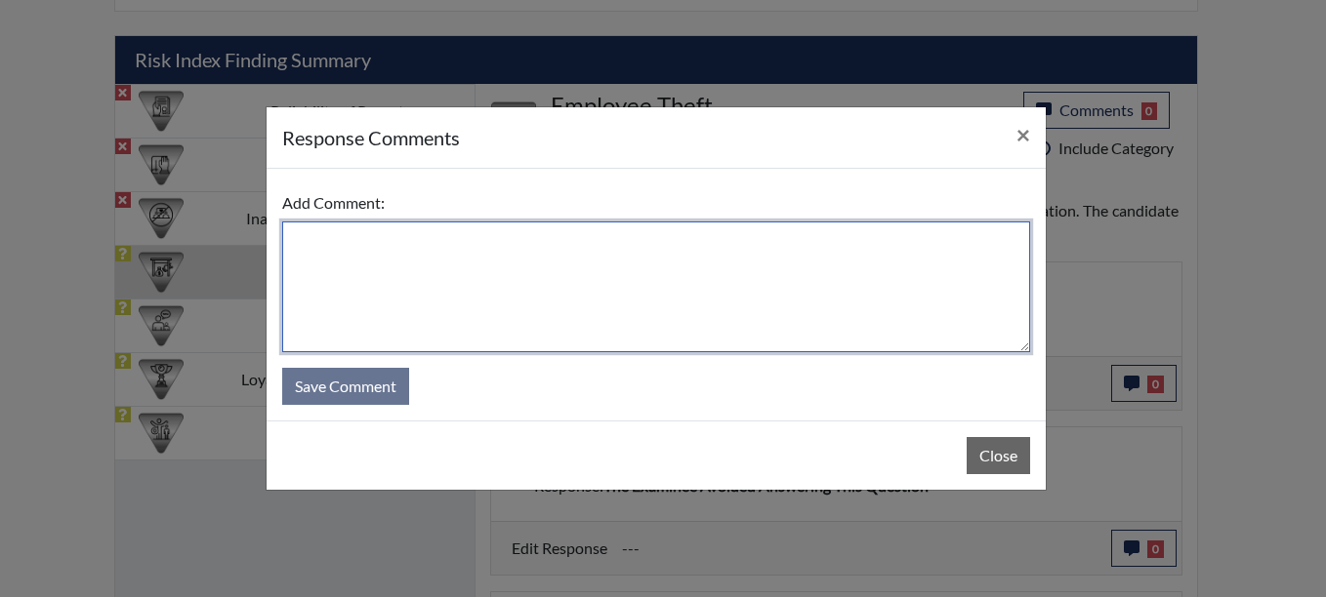
click at [309, 238] on textarea at bounding box center [656, 287] width 748 height 131
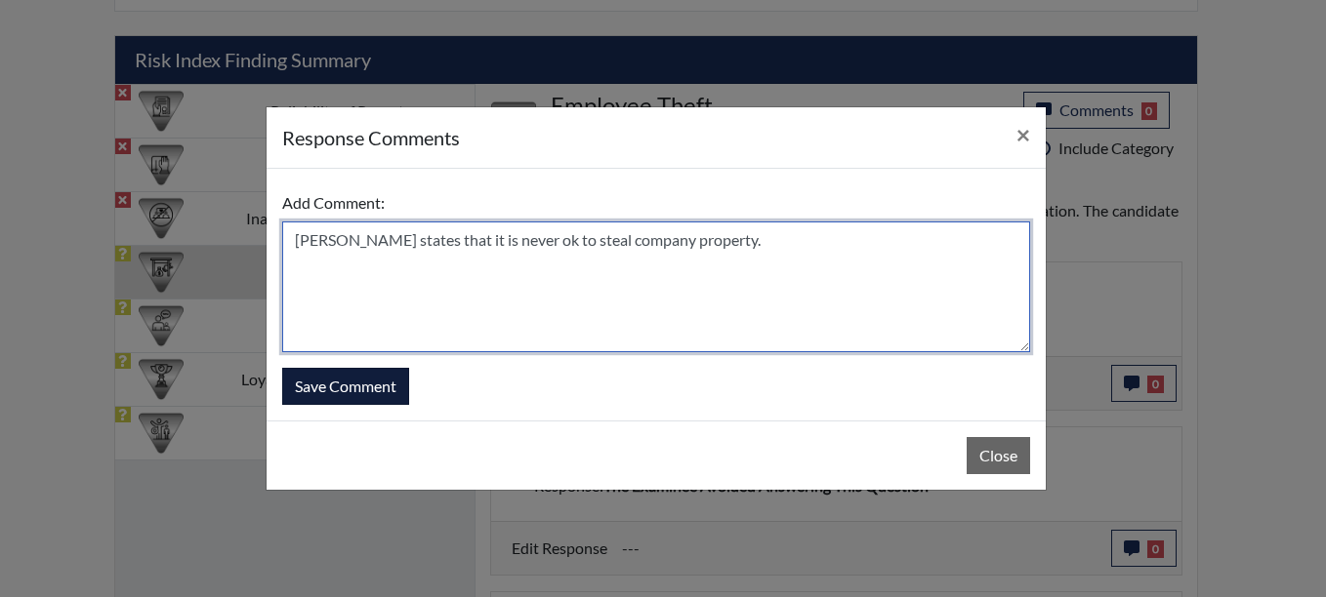
type textarea "[PERSON_NAME] states that it is never ok to steal company property."
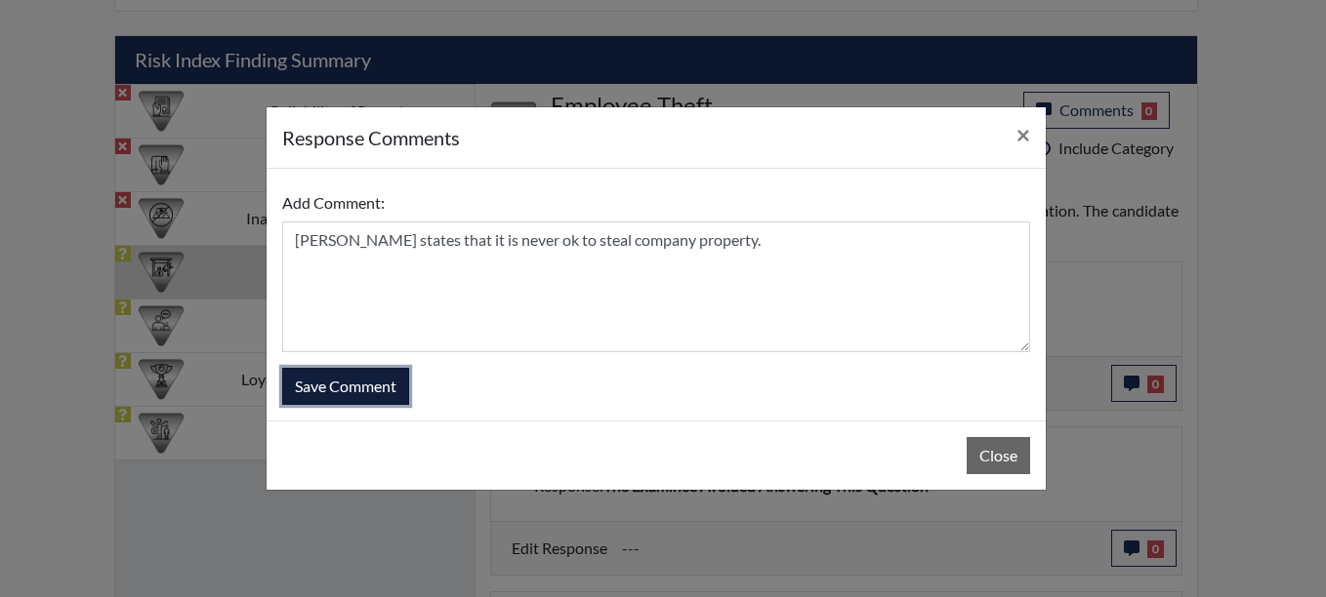
click at [347, 378] on button "Save Comment" at bounding box center [345, 386] width 127 height 37
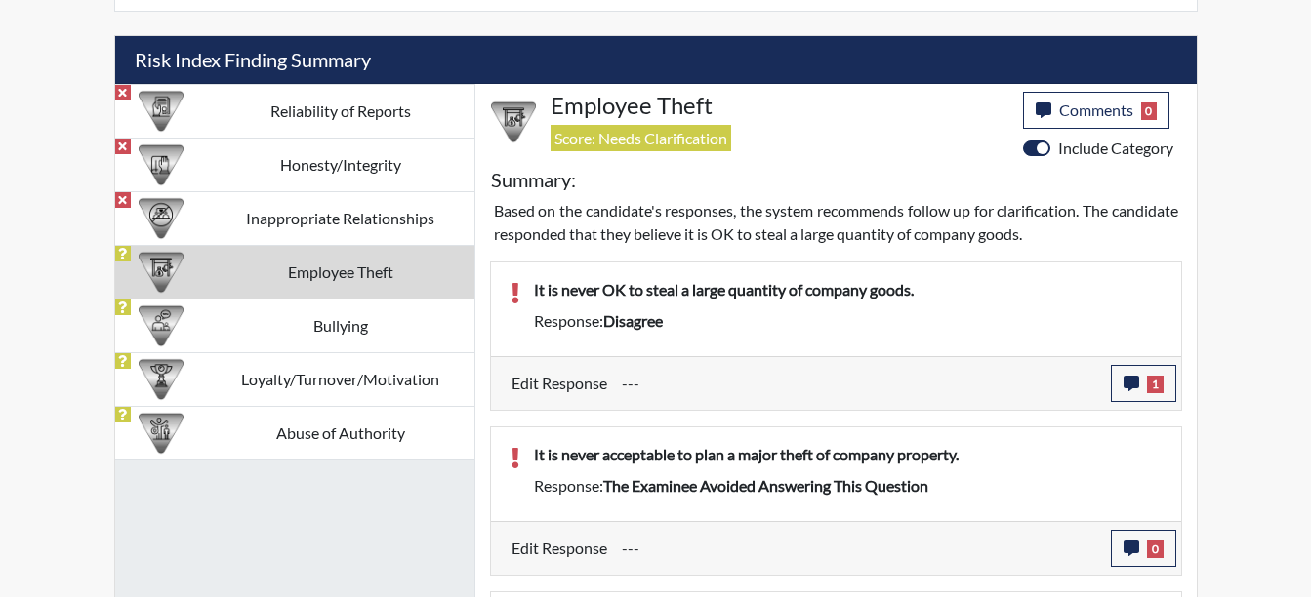
scroll to position [324, 811]
click at [1163, 564] on button "0" at bounding box center [1143, 548] width 65 height 37
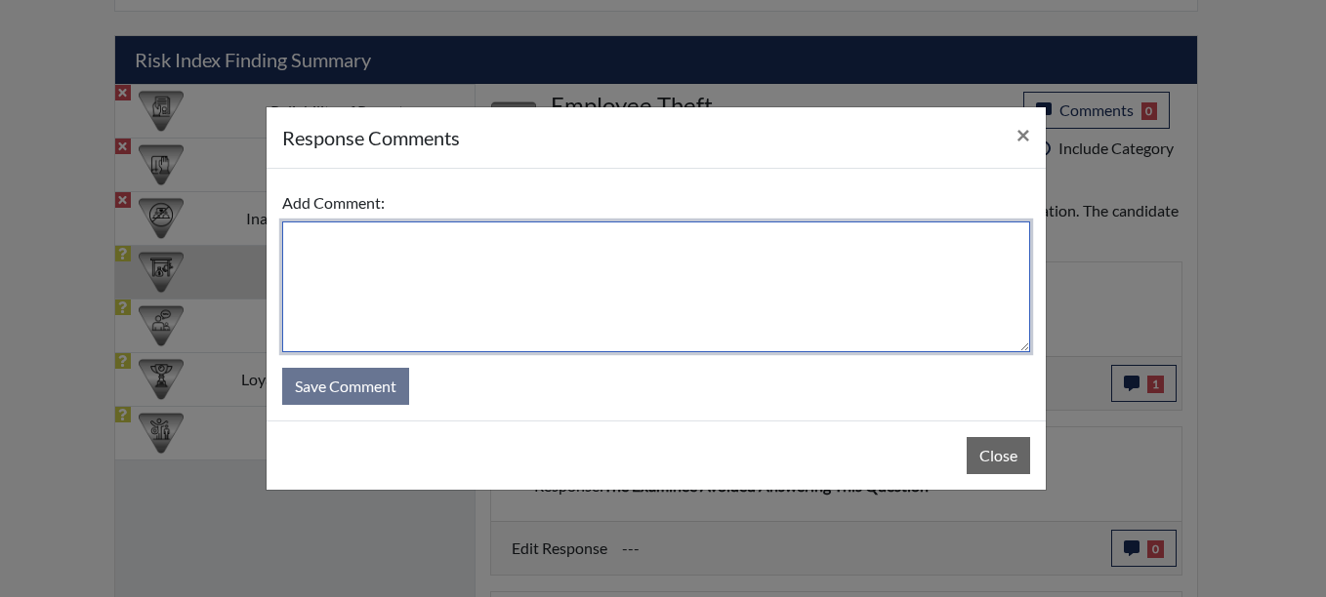
click at [318, 243] on textarea at bounding box center [656, 287] width 748 height 131
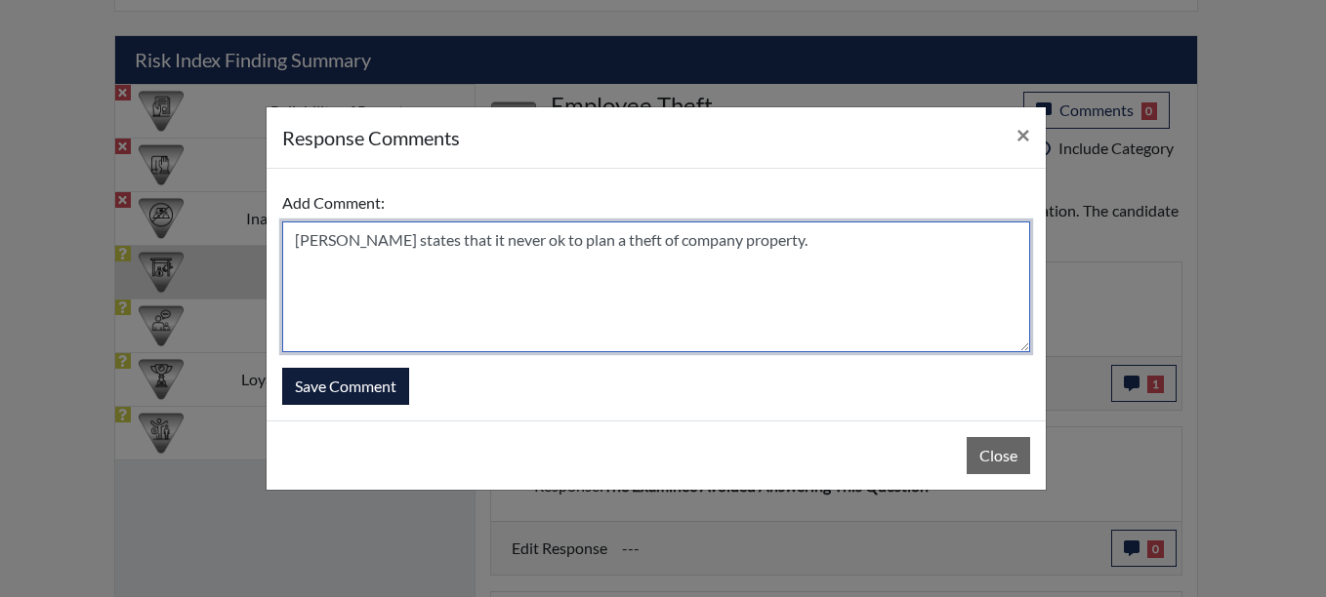
type textarea "[PERSON_NAME] states that it never ok to plan a theft of company property."
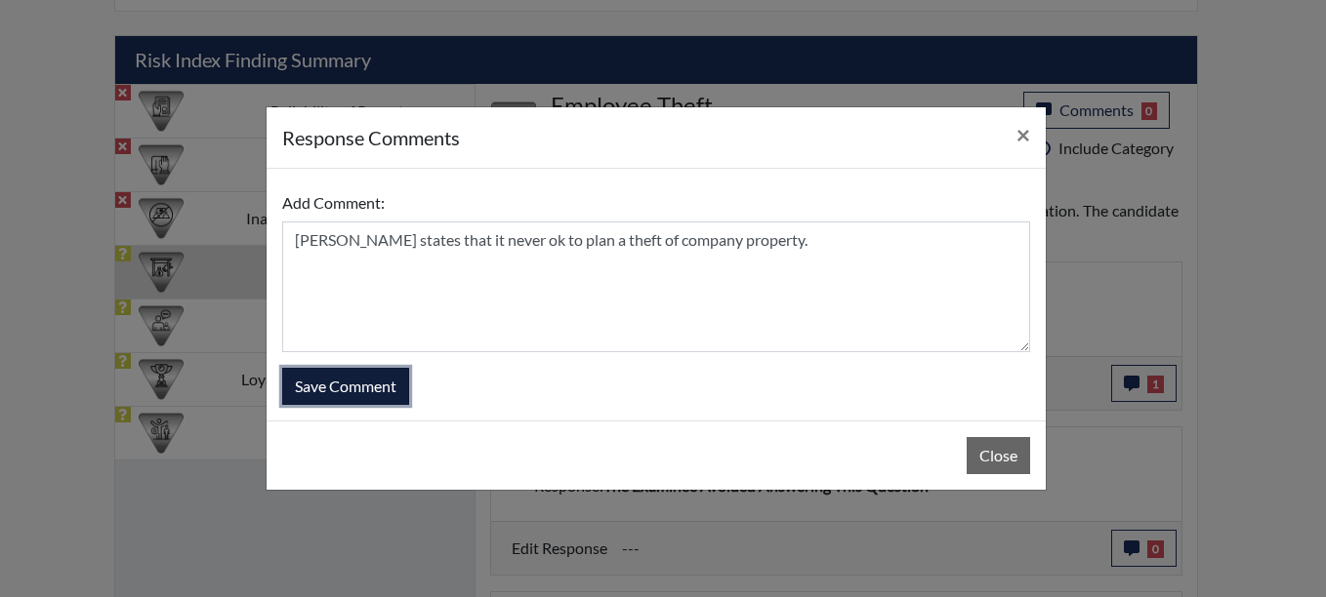
drag, startPoint x: 316, startPoint y: 384, endPoint x: 347, endPoint y: 373, distance: 32.1
click at [318, 383] on button "Save Comment" at bounding box center [345, 386] width 127 height 37
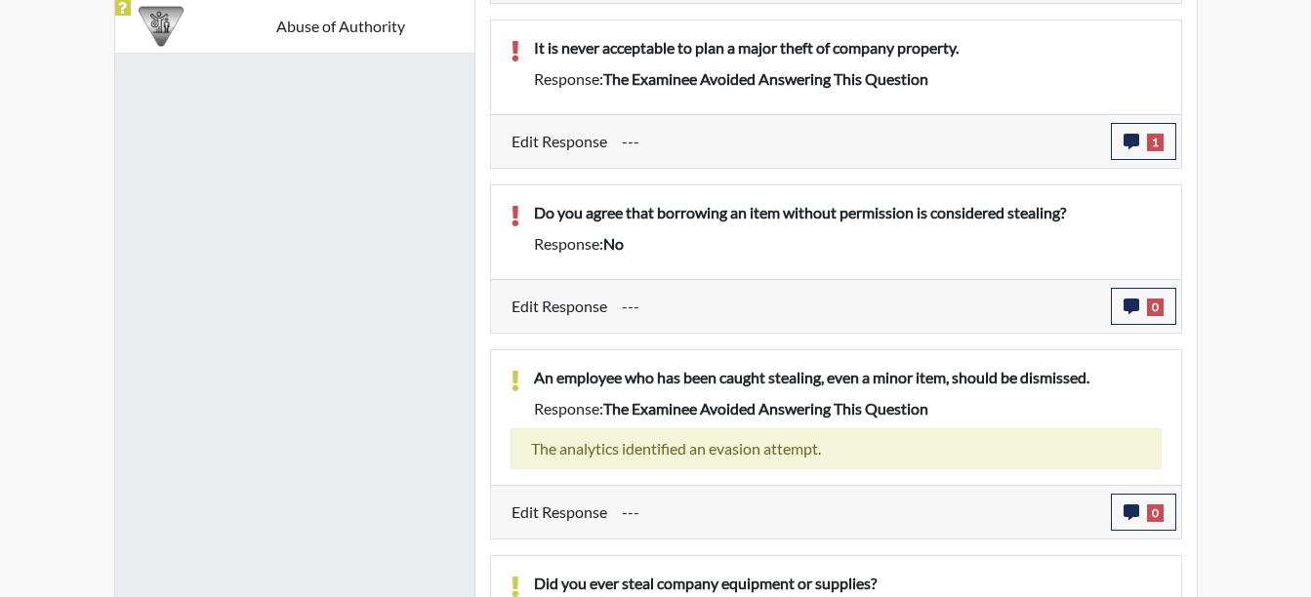
scroll to position [1578, 0]
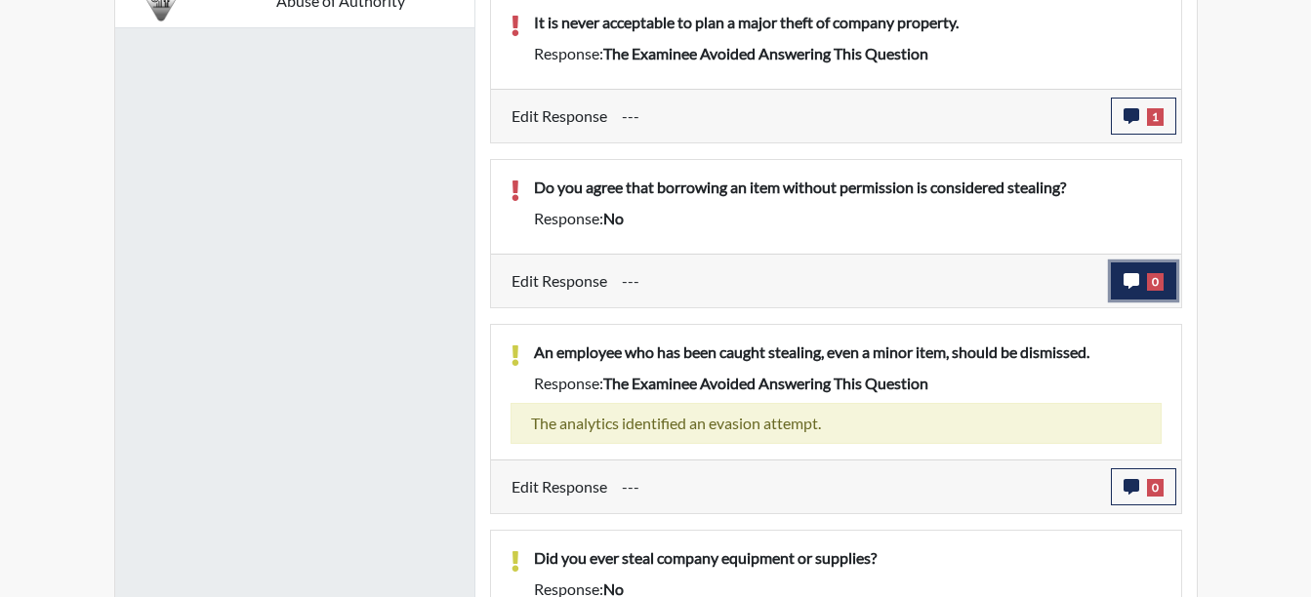
click at [1143, 282] on button "0" at bounding box center [1143, 281] width 65 height 37
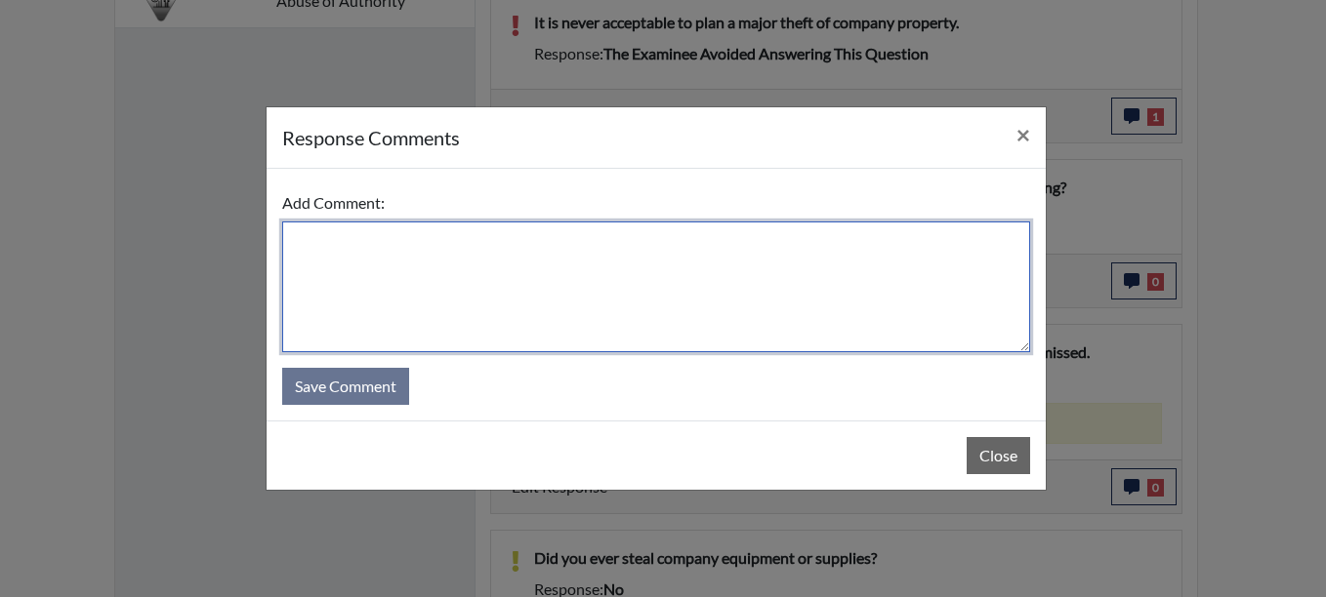
click at [388, 258] on textarea at bounding box center [656, 287] width 748 height 131
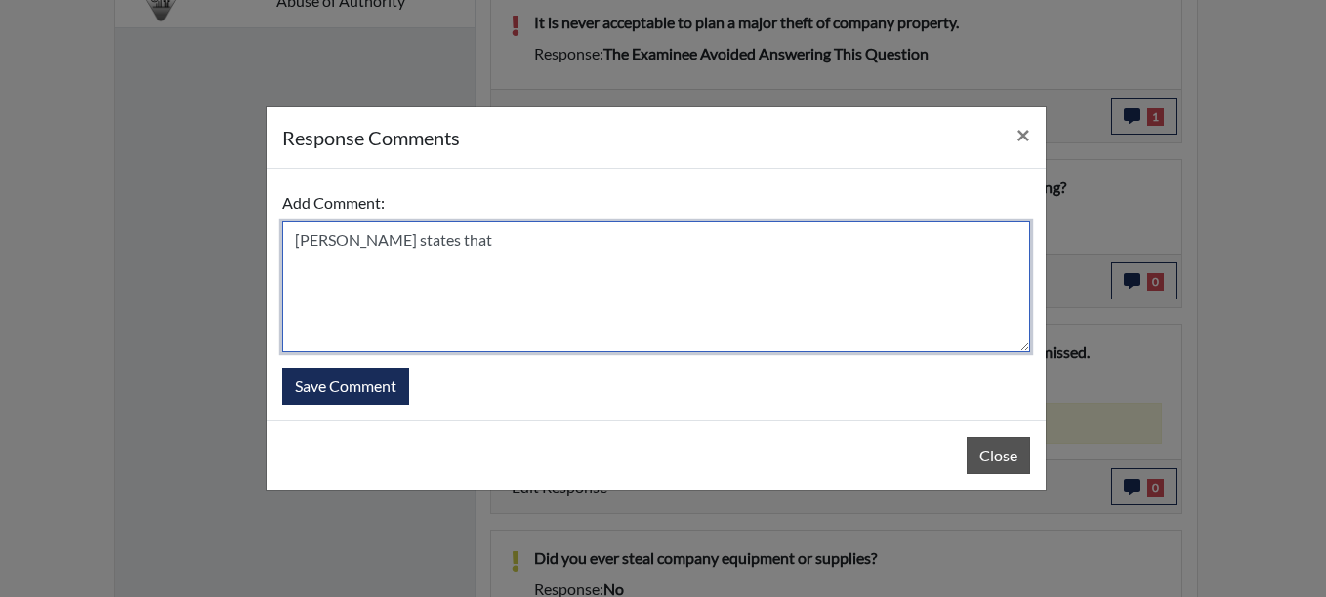
type textarea "[PERSON_NAME] states that"
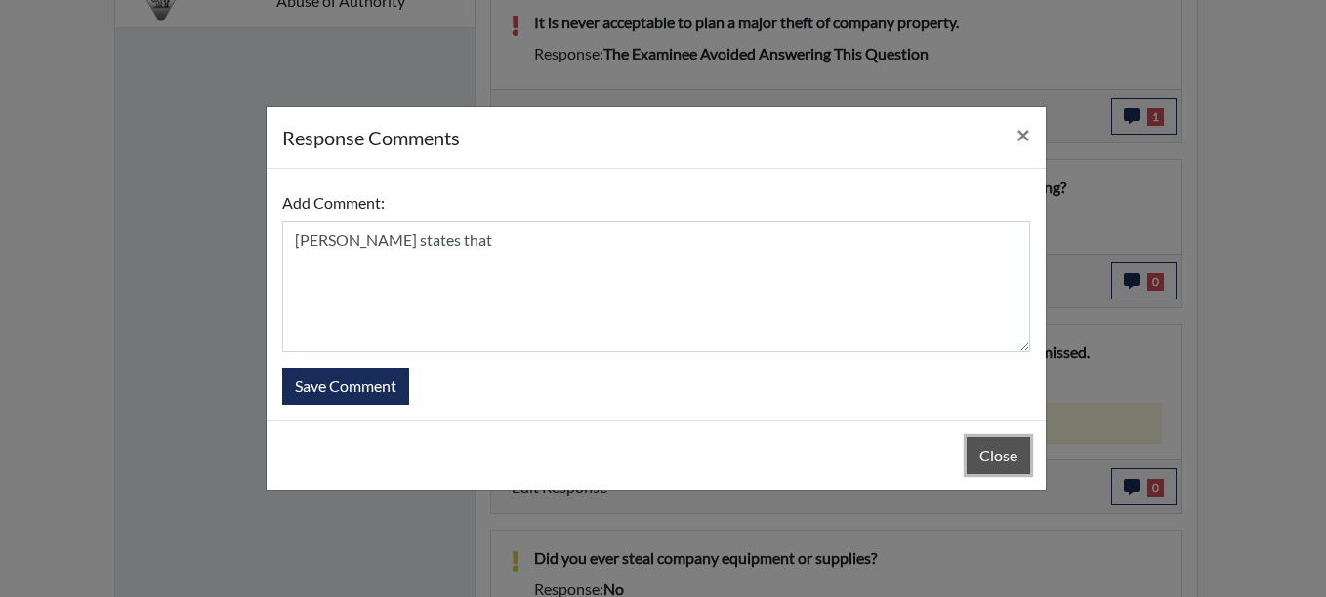
click at [1011, 462] on button "Close" at bounding box center [997, 455] width 63 height 37
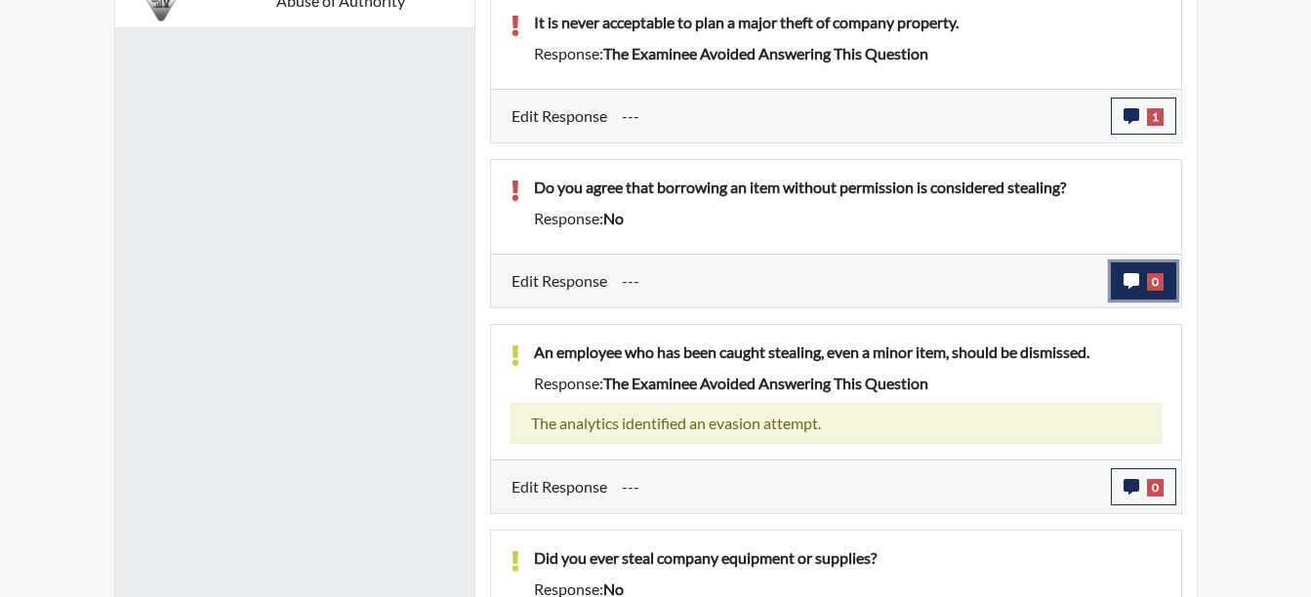
click at [1161, 292] on button "0" at bounding box center [1143, 281] width 65 height 37
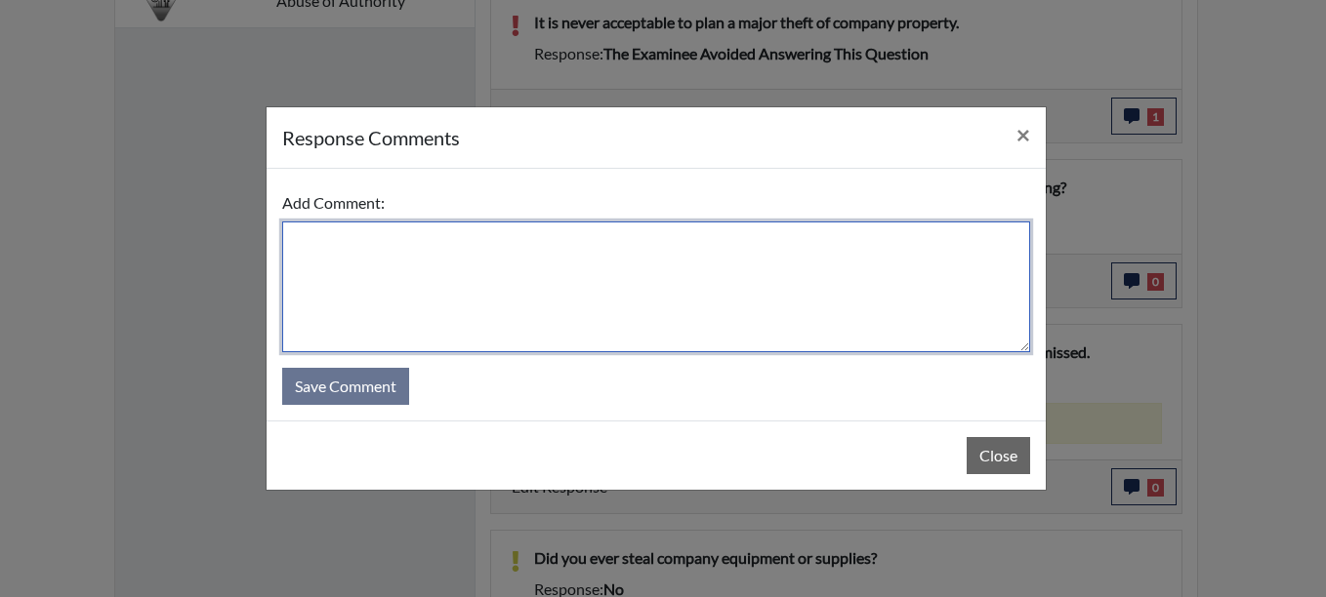
click at [295, 243] on textarea at bounding box center [656, 287] width 748 height 131
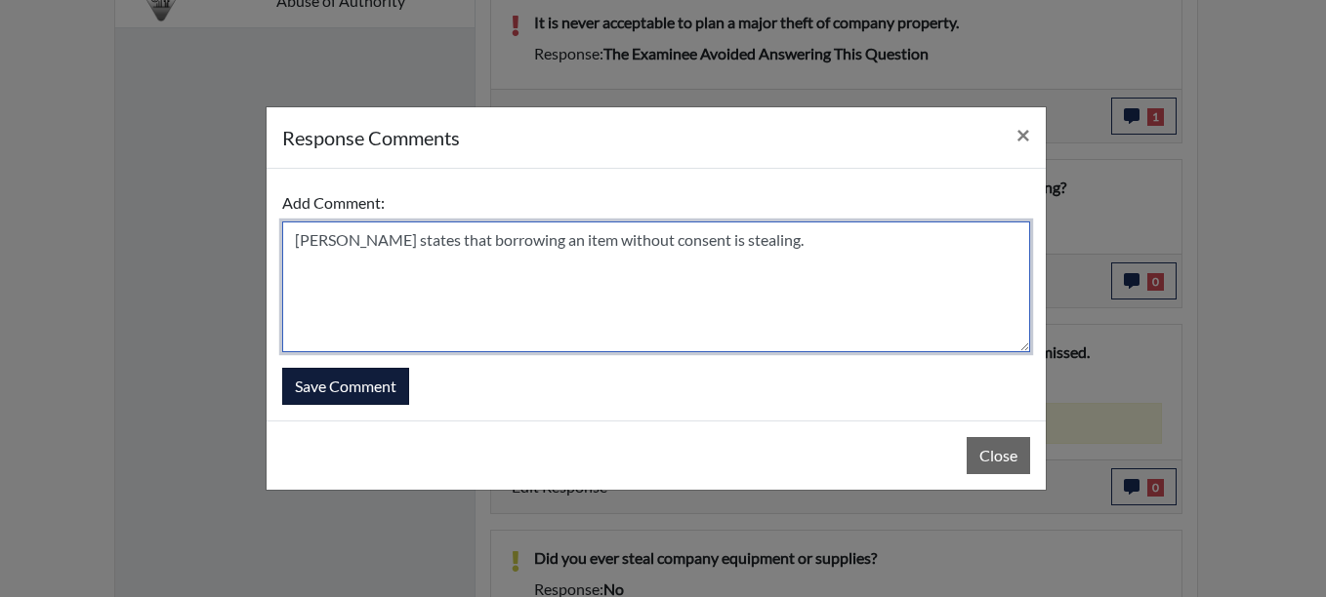
type textarea "[PERSON_NAME] states that borrowing an item without consent is stealing."
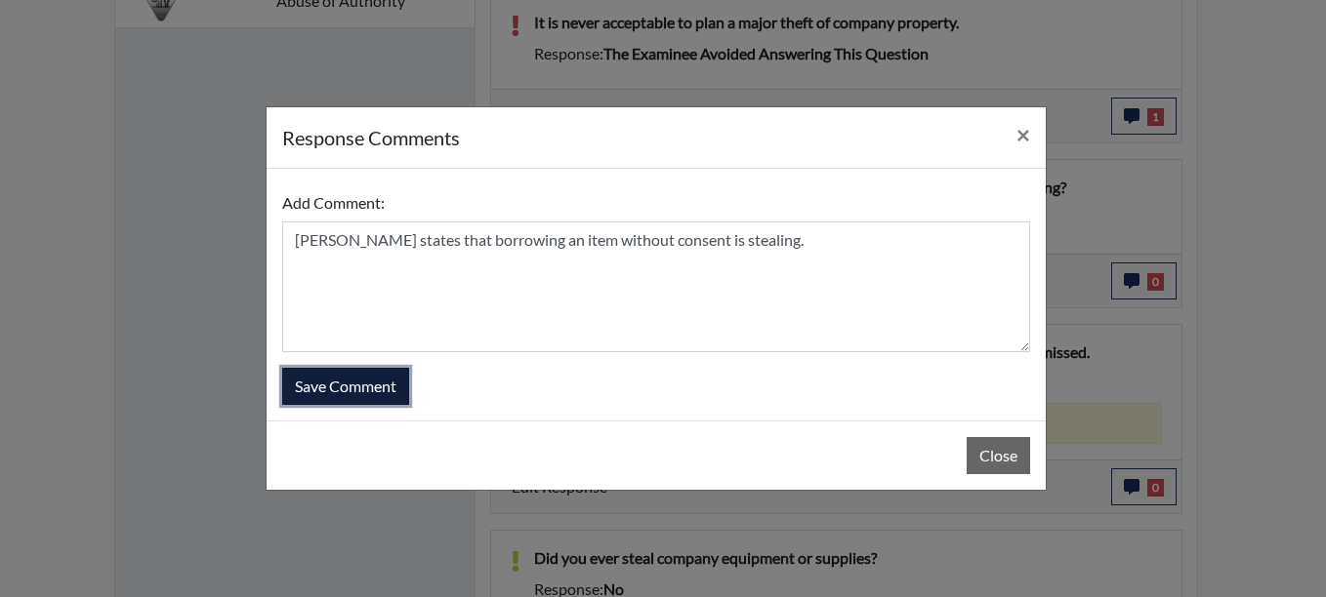
click at [377, 383] on button "Save Comment" at bounding box center [345, 386] width 127 height 37
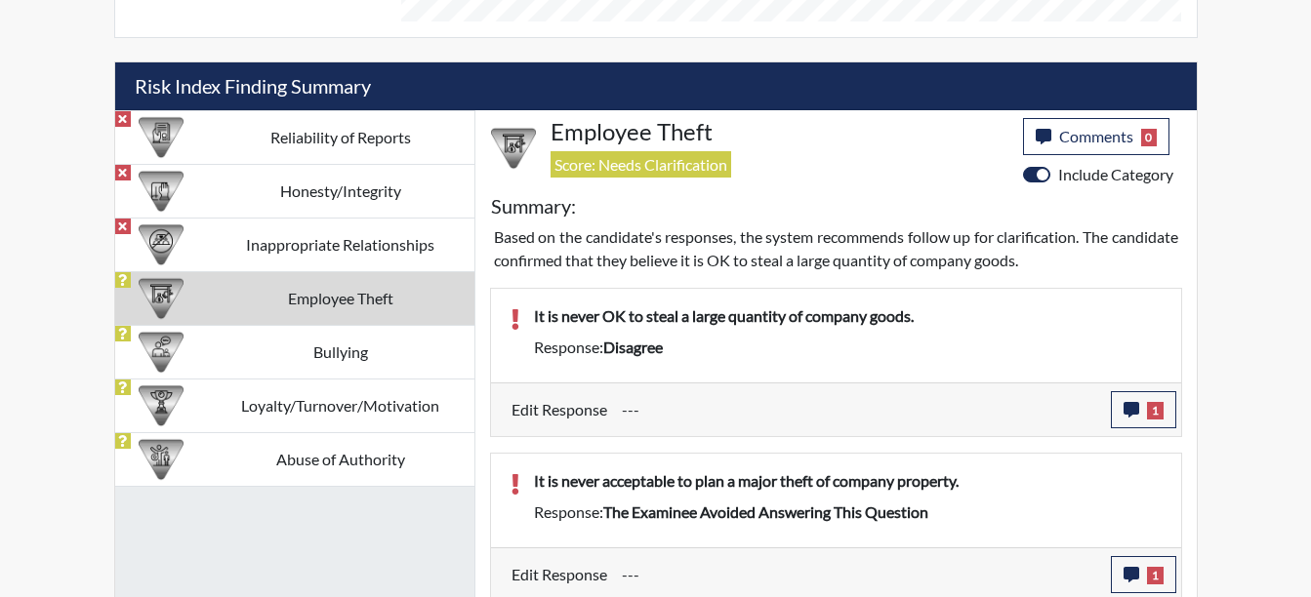
scroll to position [1088, 0]
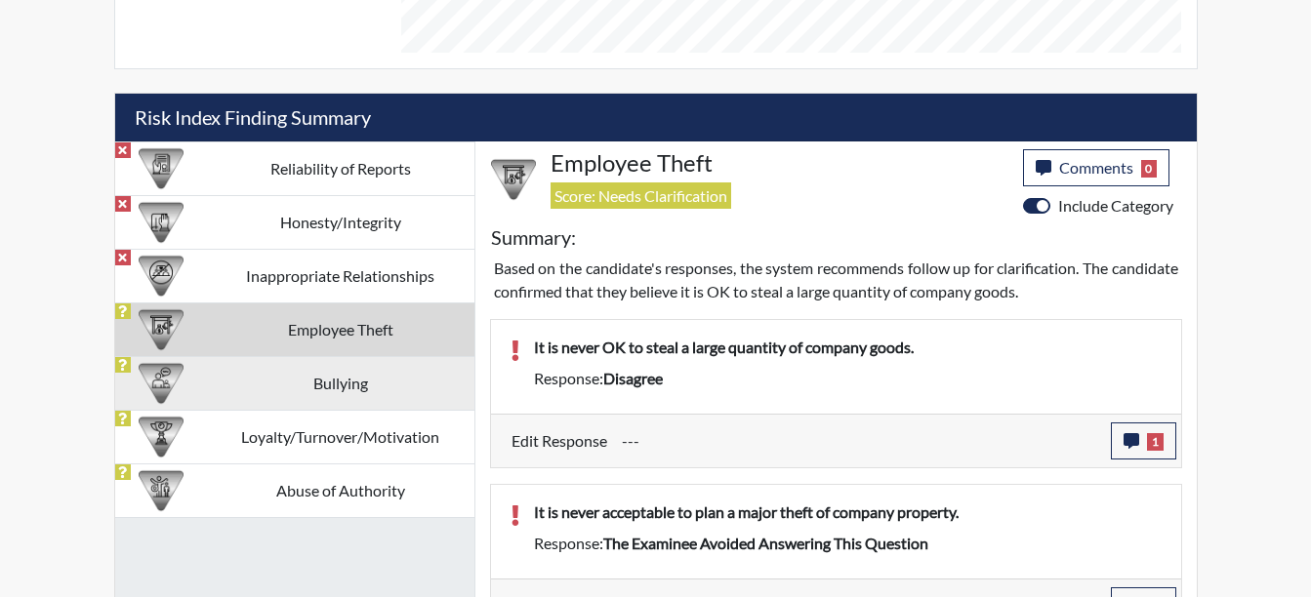
click at [337, 389] on td "Bullying" at bounding box center [340, 383] width 267 height 54
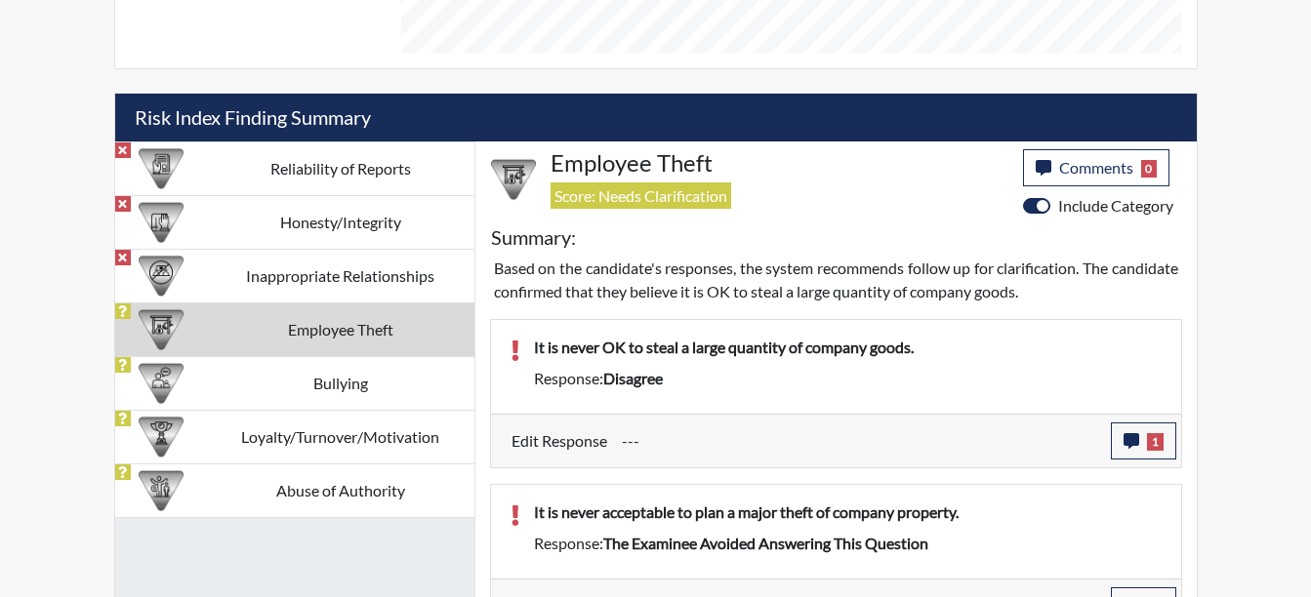
scroll to position [1010, 0]
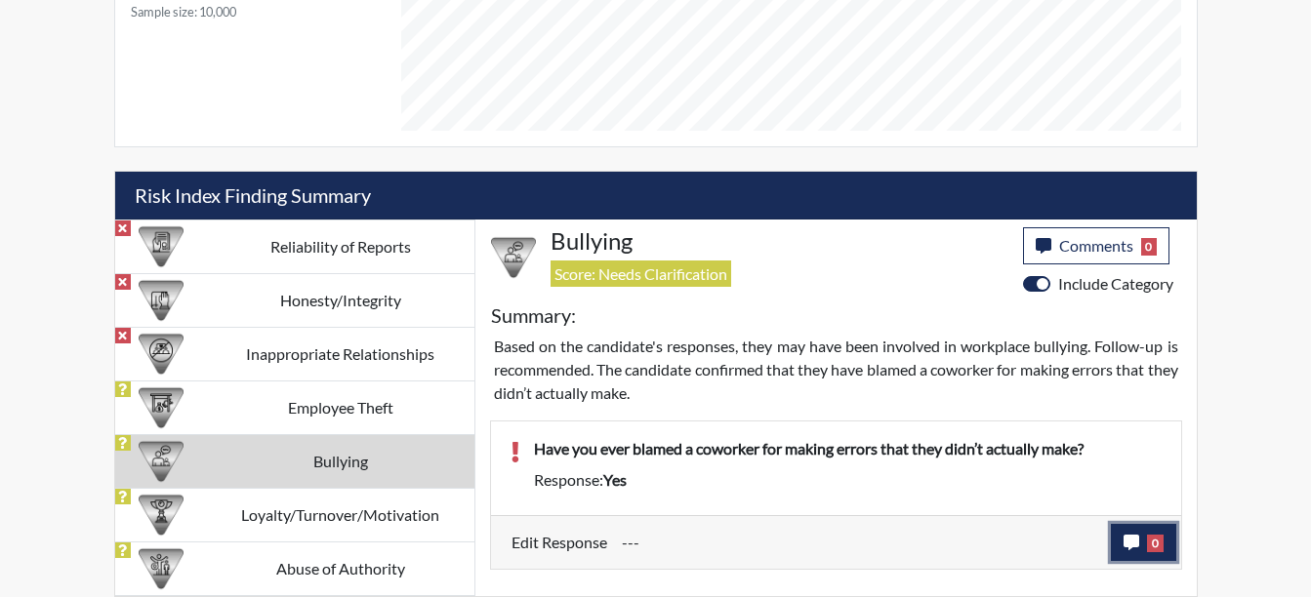
click at [1122, 538] on button "0" at bounding box center [1143, 542] width 65 height 37
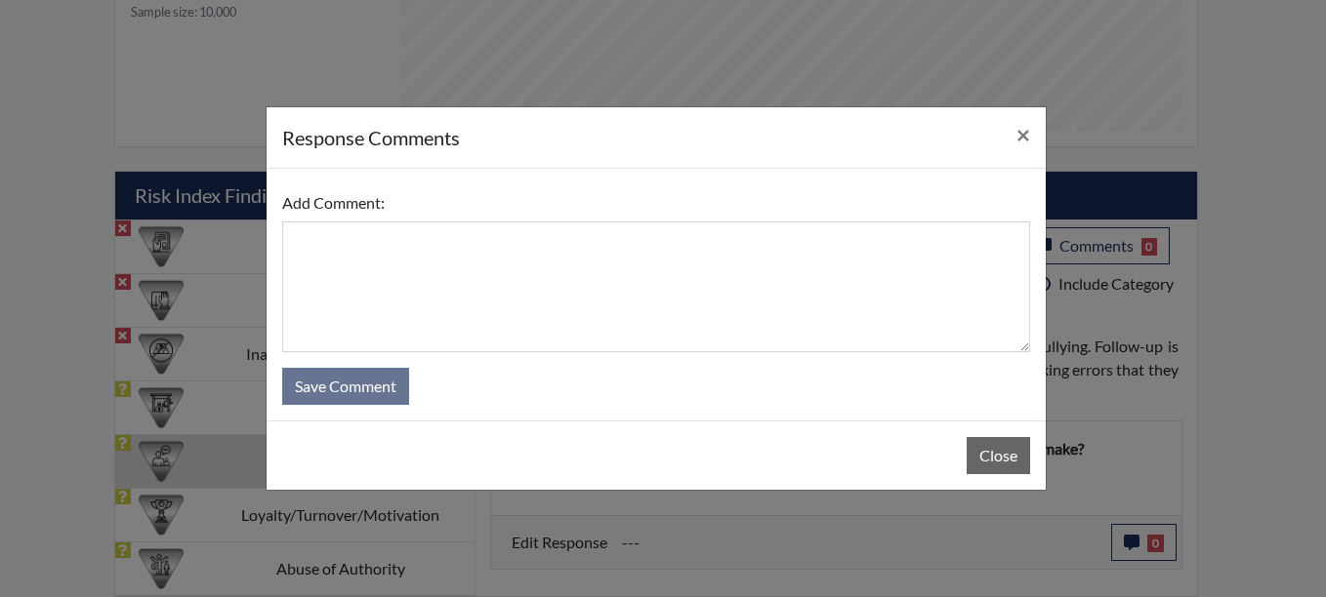
click at [268, 220] on div "Add Comment: Save Comment" at bounding box center [655, 295] width 779 height 252
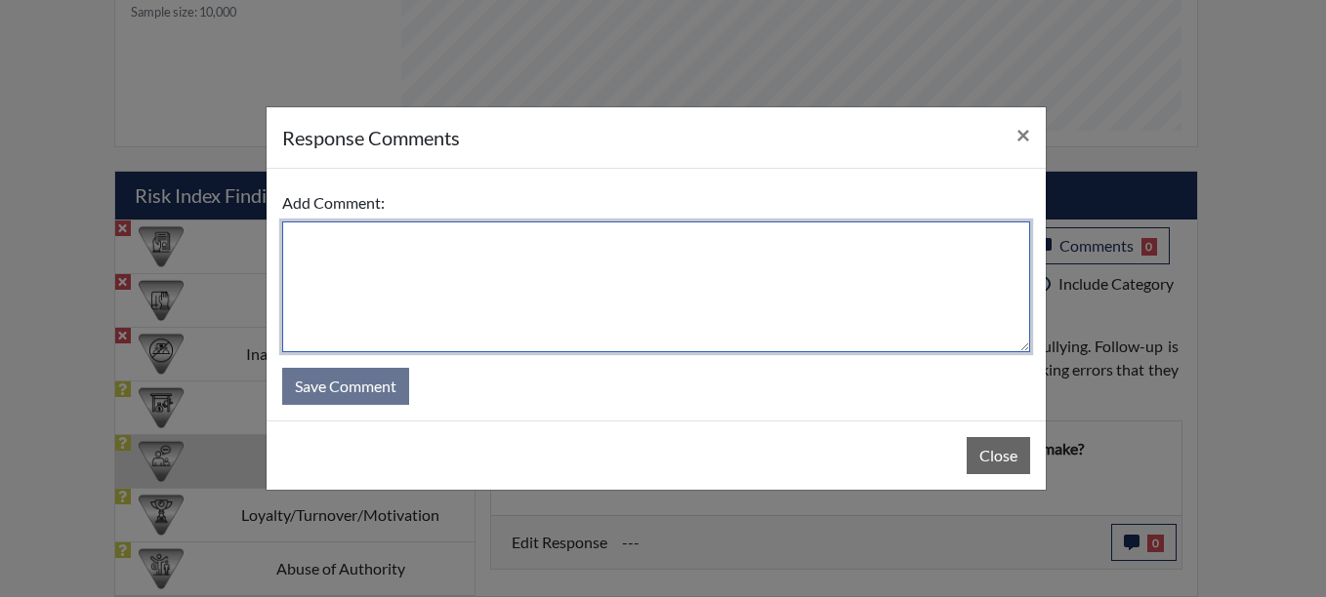
click at [303, 231] on textarea at bounding box center [656, 287] width 748 height 131
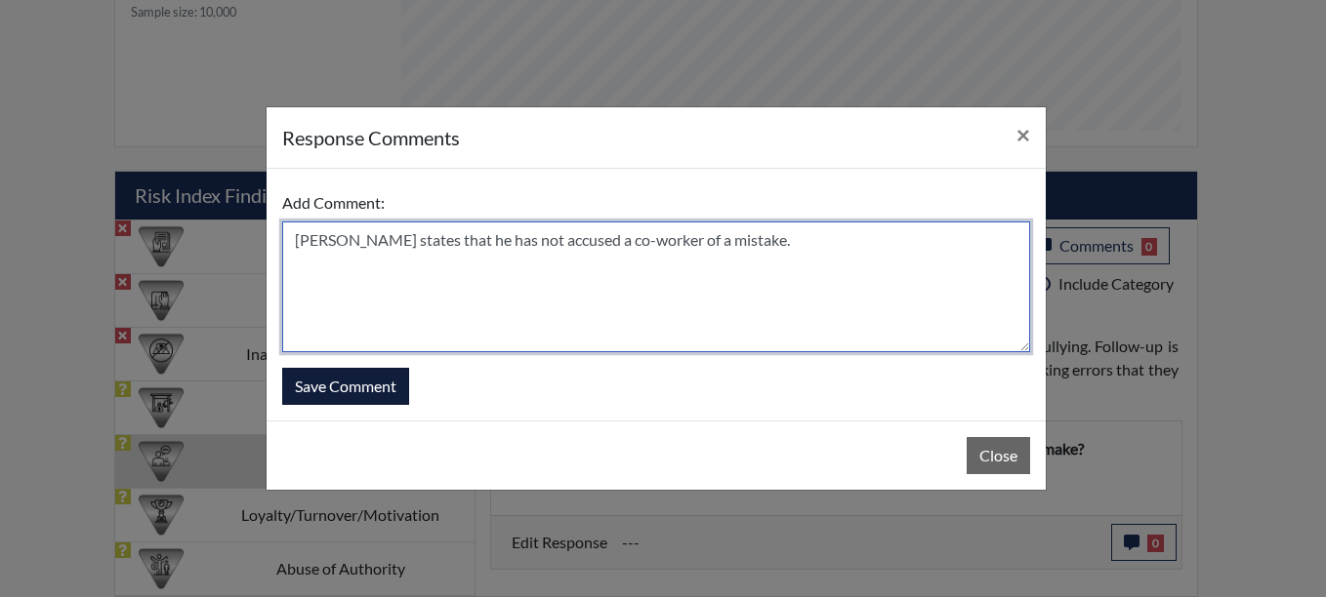
type textarea "[PERSON_NAME] states that he has not accused a co-worker of a mistake."
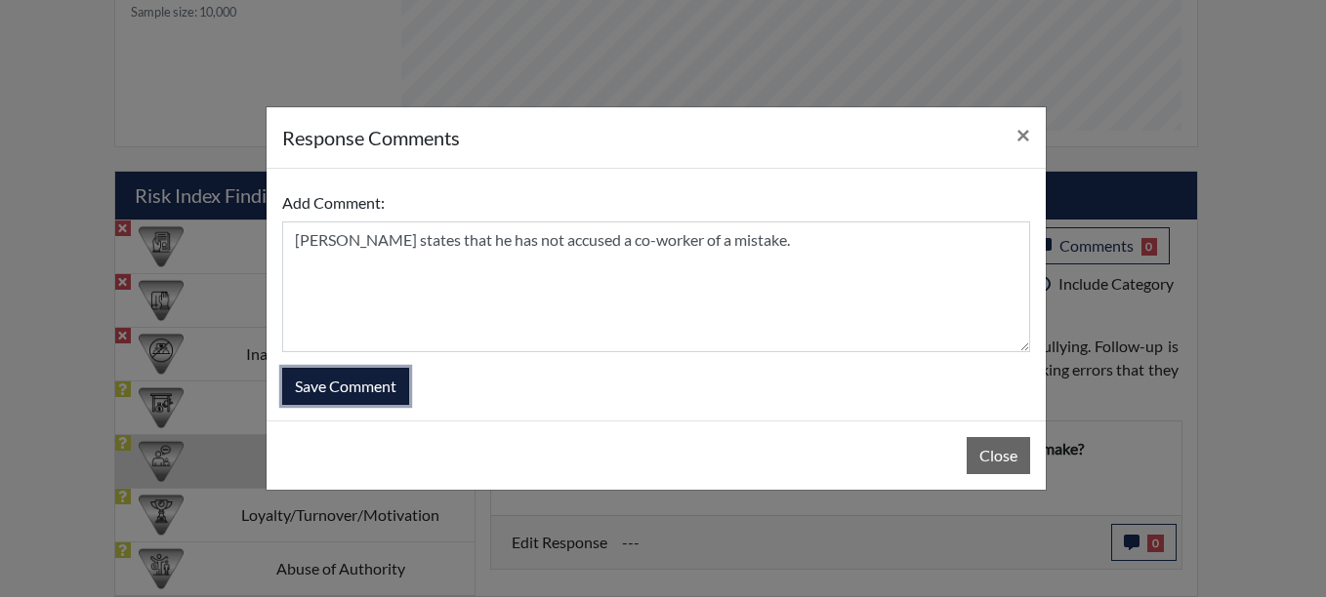
click at [313, 382] on button "Save Comment" at bounding box center [345, 386] width 127 height 37
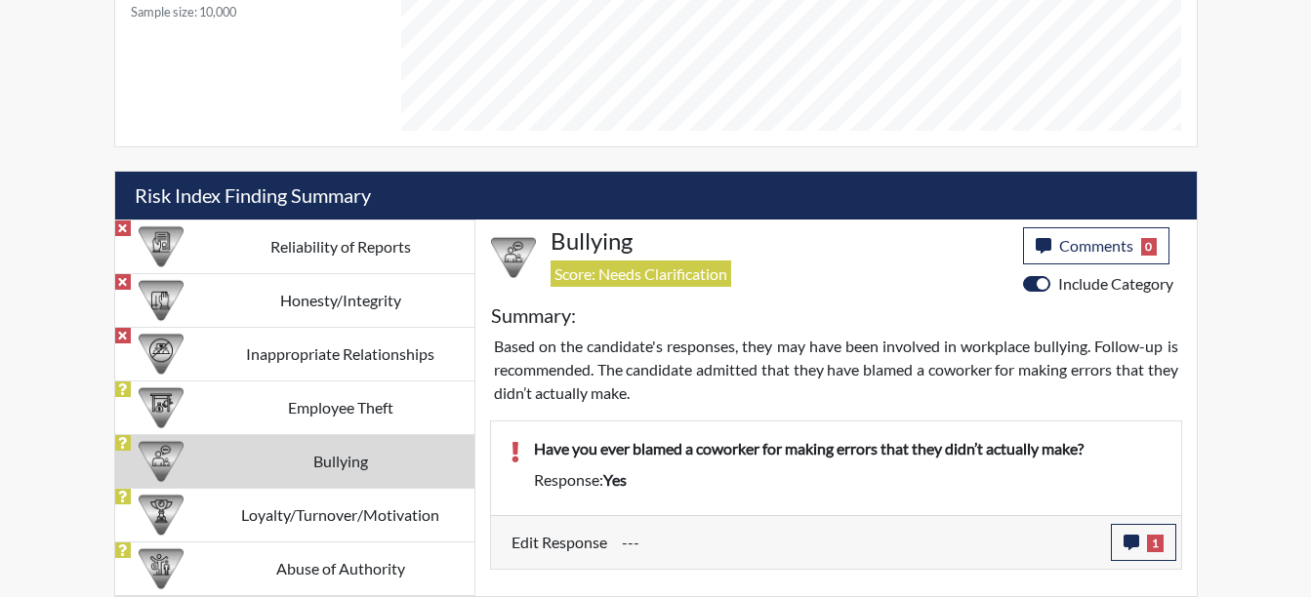
scroll to position [324, 811]
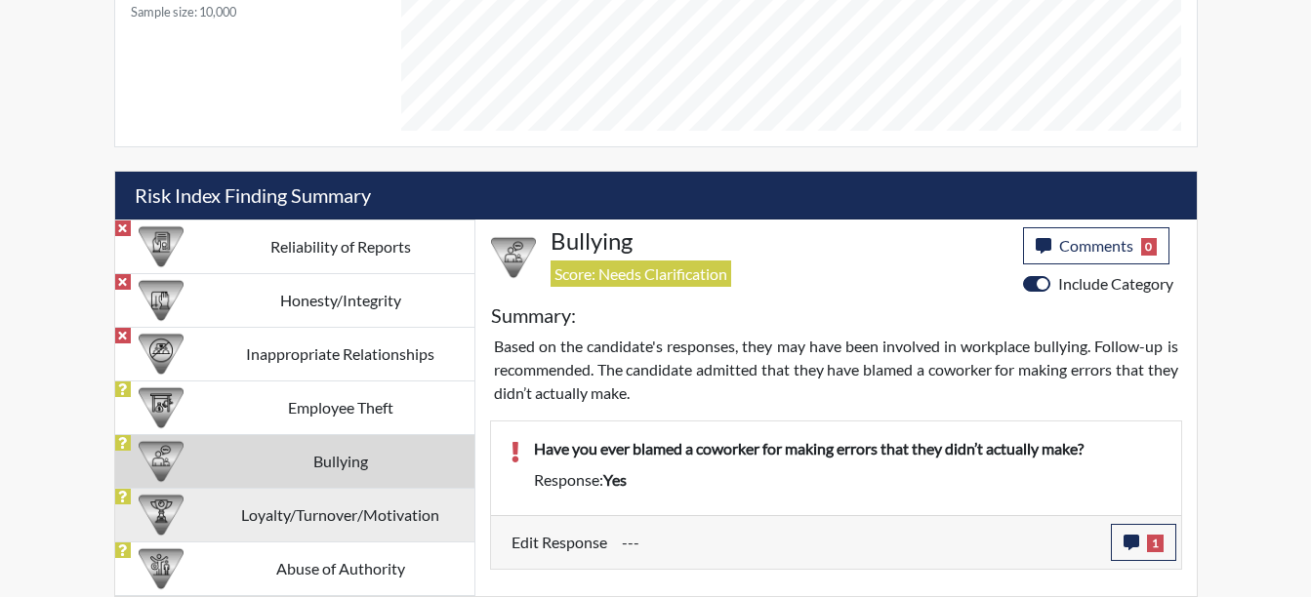
click at [340, 514] on td "Loyalty/Turnover/Motivation" at bounding box center [340, 515] width 267 height 54
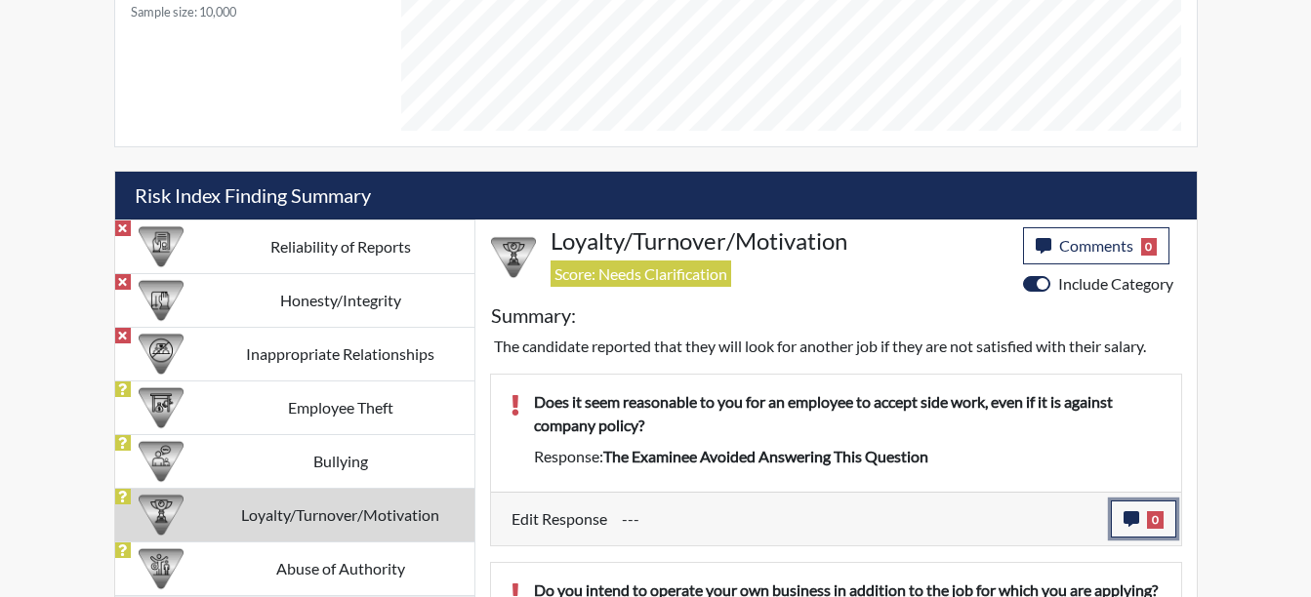
drag, startPoint x: 1155, startPoint y: 512, endPoint x: 1155, endPoint y: 491, distance: 21.5
click at [1155, 497] on div "Edit Response --- 0 response Comments × Add Comment: Save Comment Close" at bounding box center [836, 519] width 690 height 54
click at [1145, 518] on button "0" at bounding box center [1143, 519] width 65 height 37
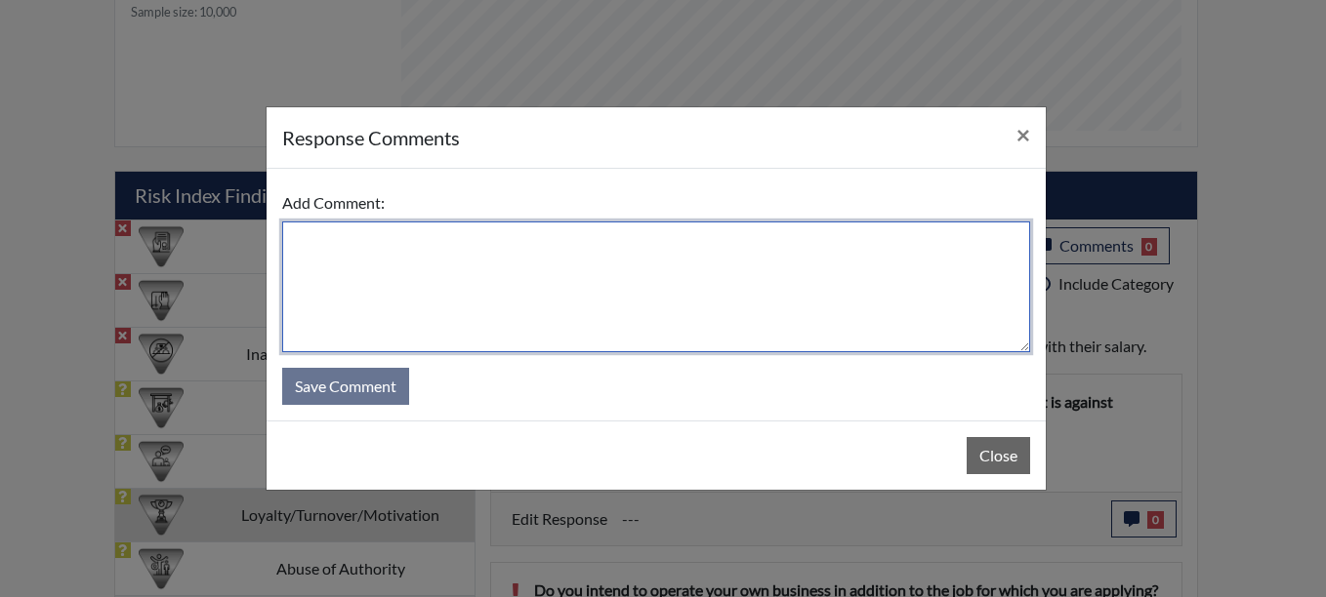
click at [357, 246] on textarea at bounding box center [656, 287] width 748 height 131
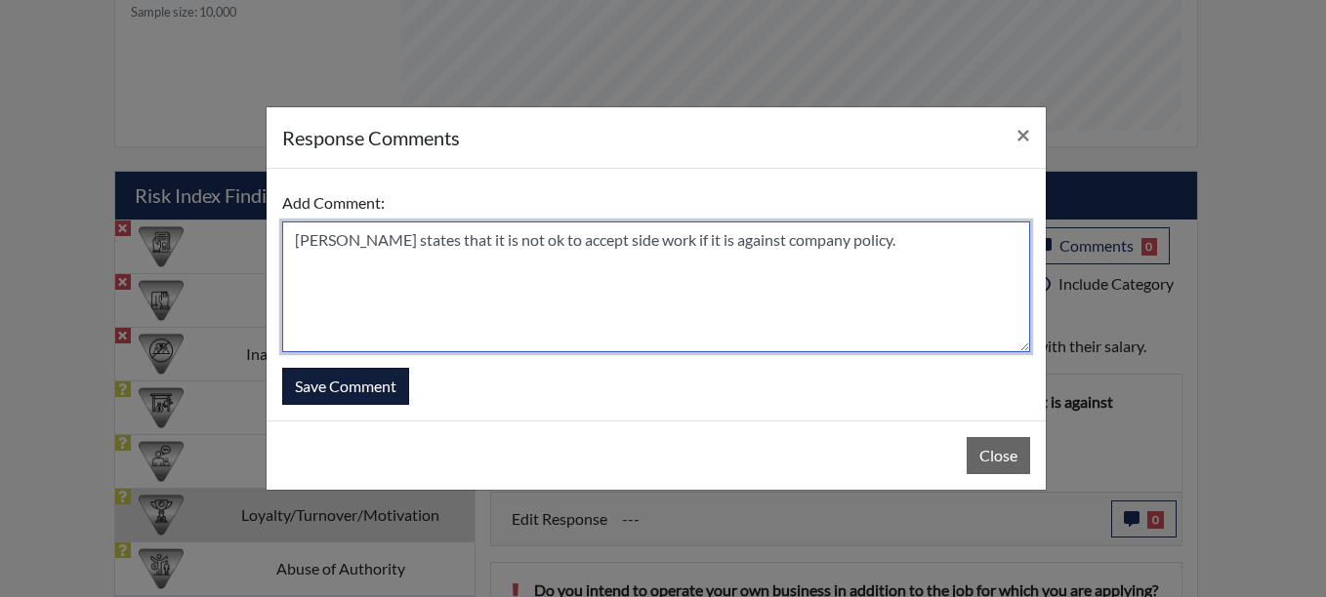
type textarea "[PERSON_NAME] states that it is not ok to accept side work if it is against com…"
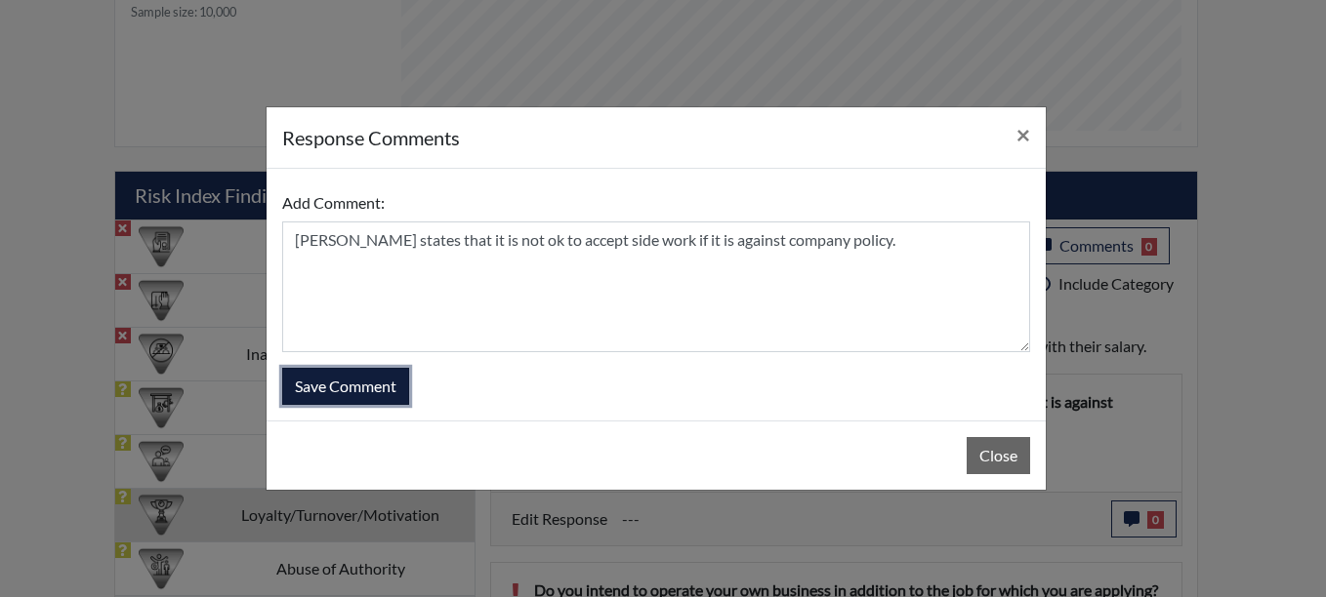
click at [319, 392] on button "Save Comment" at bounding box center [345, 386] width 127 height 37
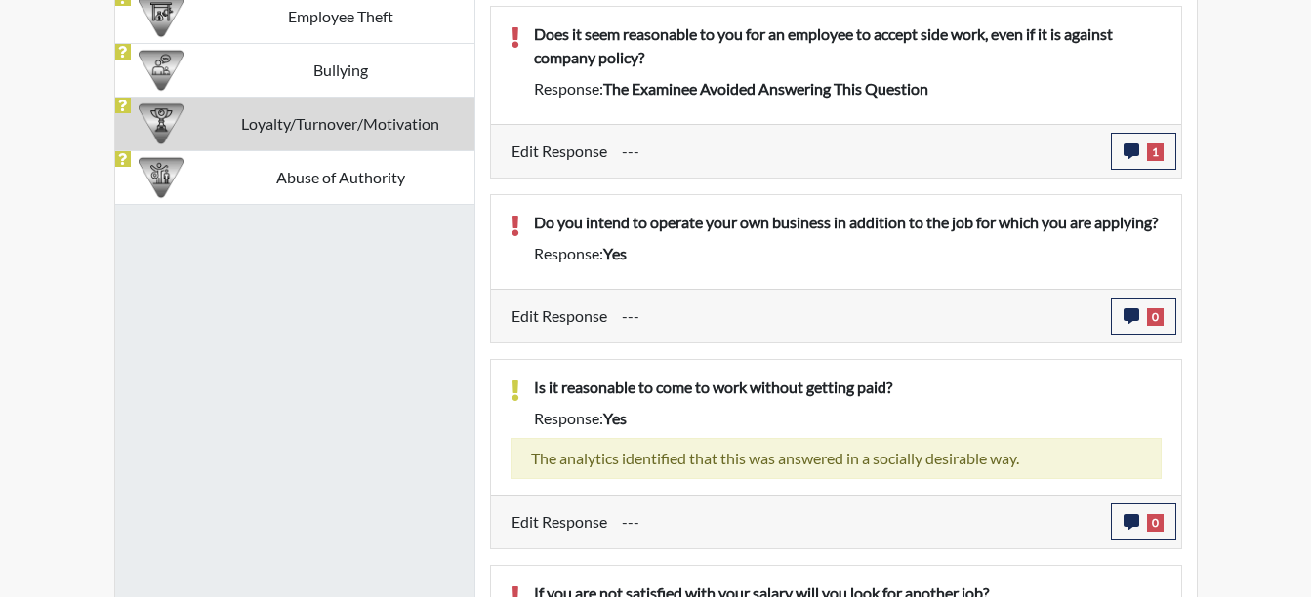
scroll to position [1451, 0]
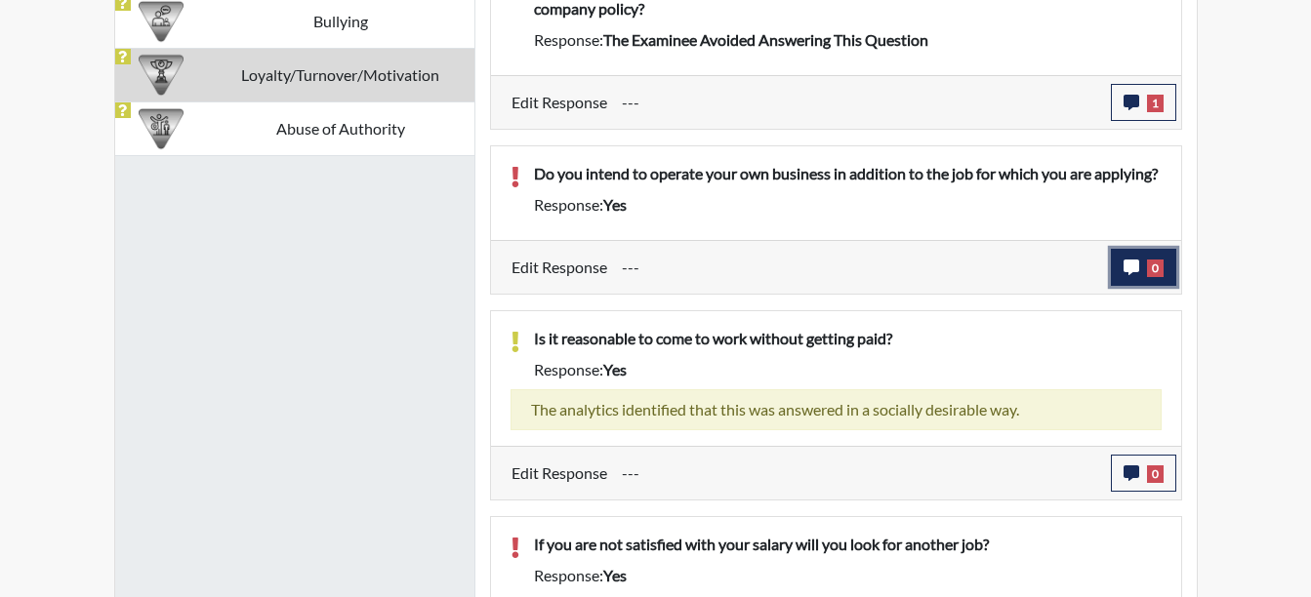
click at [1151, 286] on button "0" at bounding box center [1143, 267] width 65 height 37
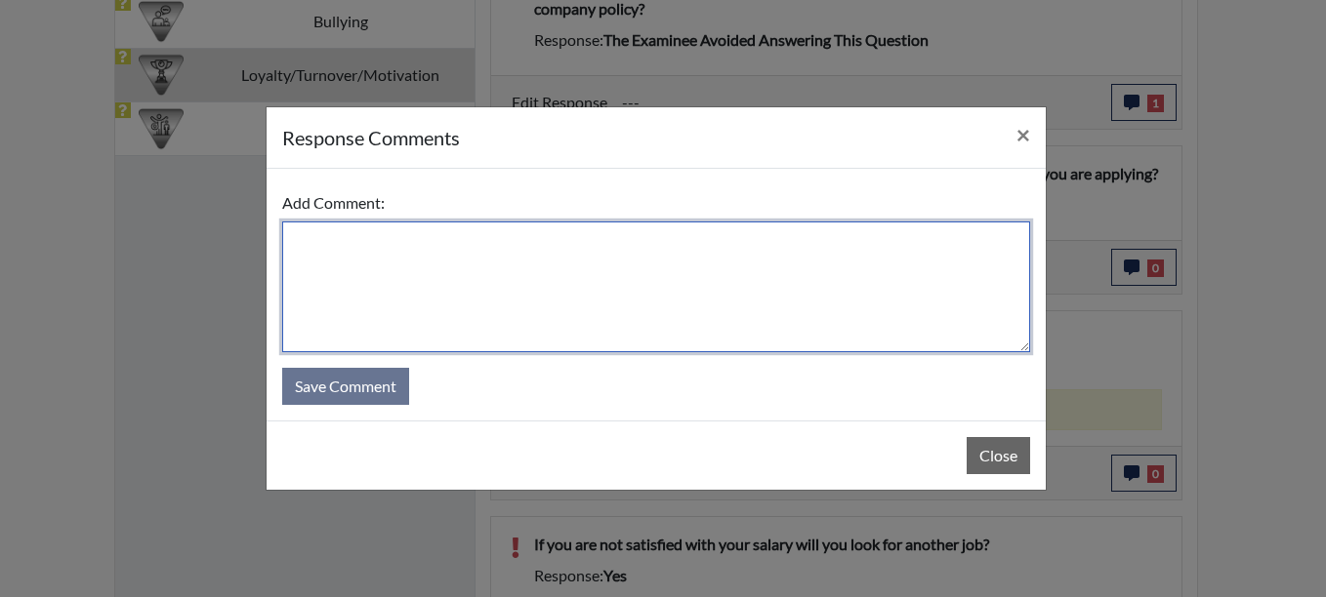
click at [355, 229] on textarea at bounding box center [656, 287] width 748 height 131
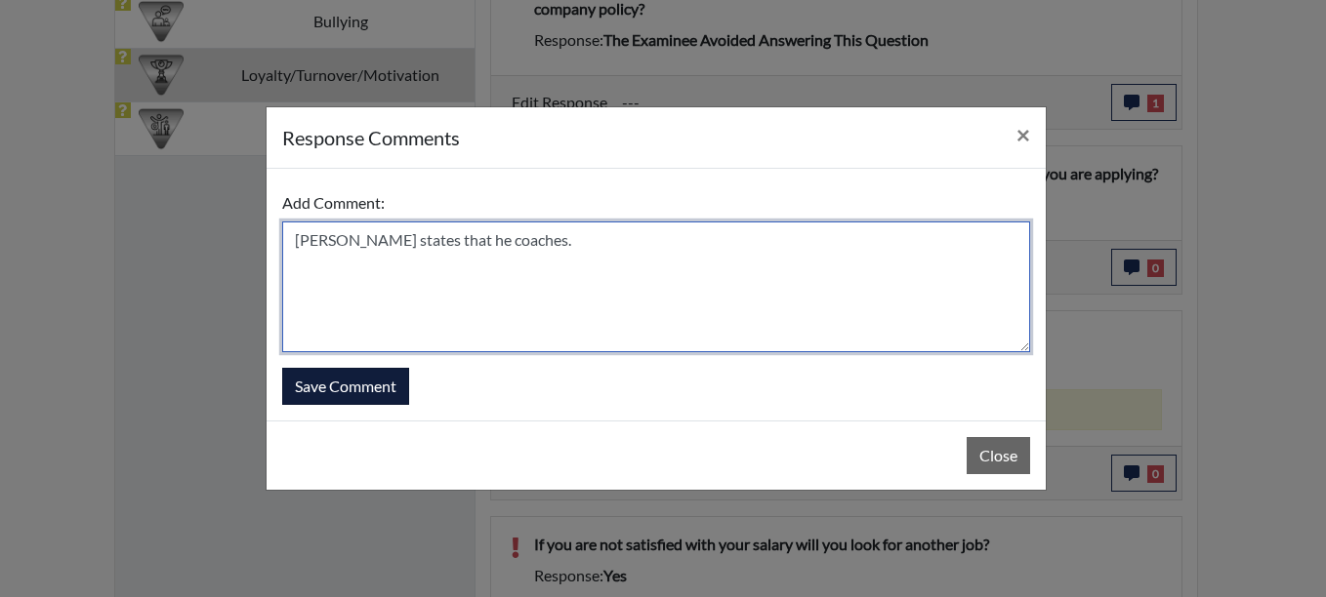
type textarea "[PERSON_NAME] states that he coaches."
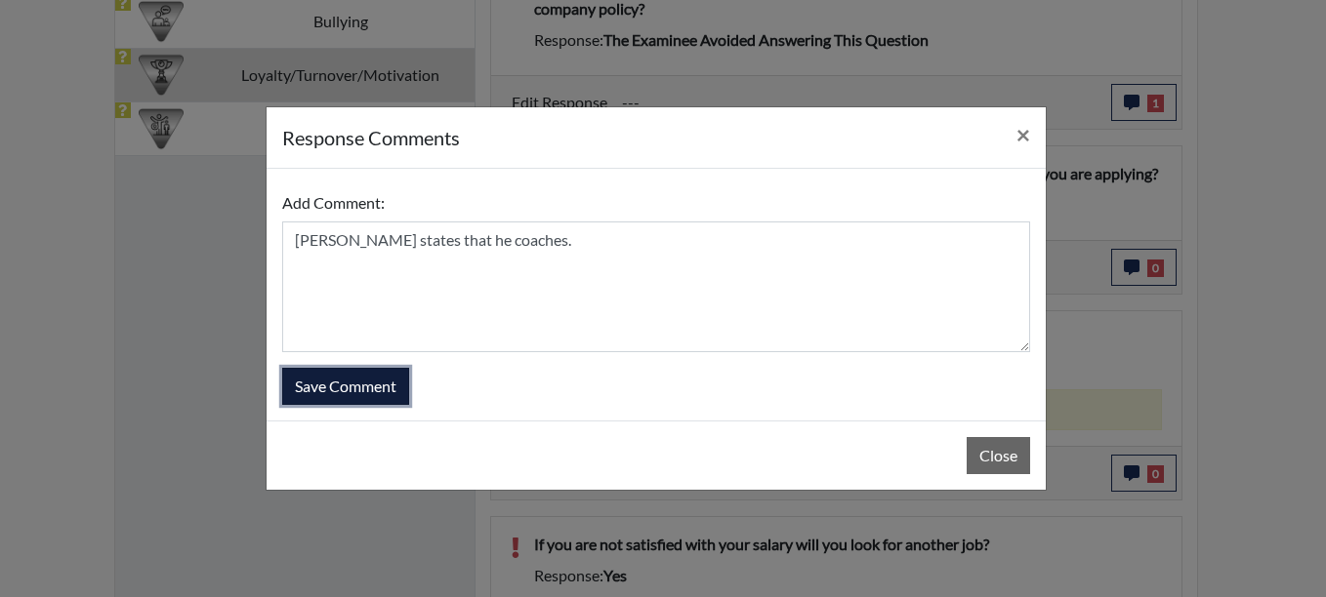
click at [390, 388] on button "Save Comment" at bounding box center [345, 386] width 127 height 37
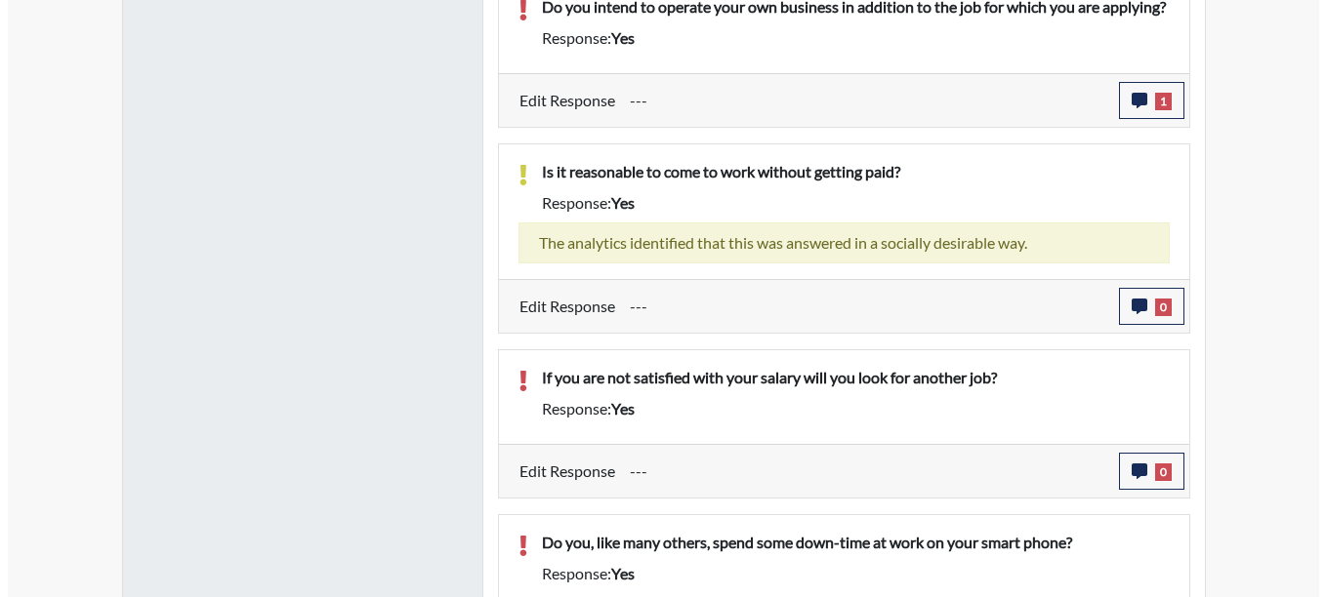
scroll to position [1708, 0]
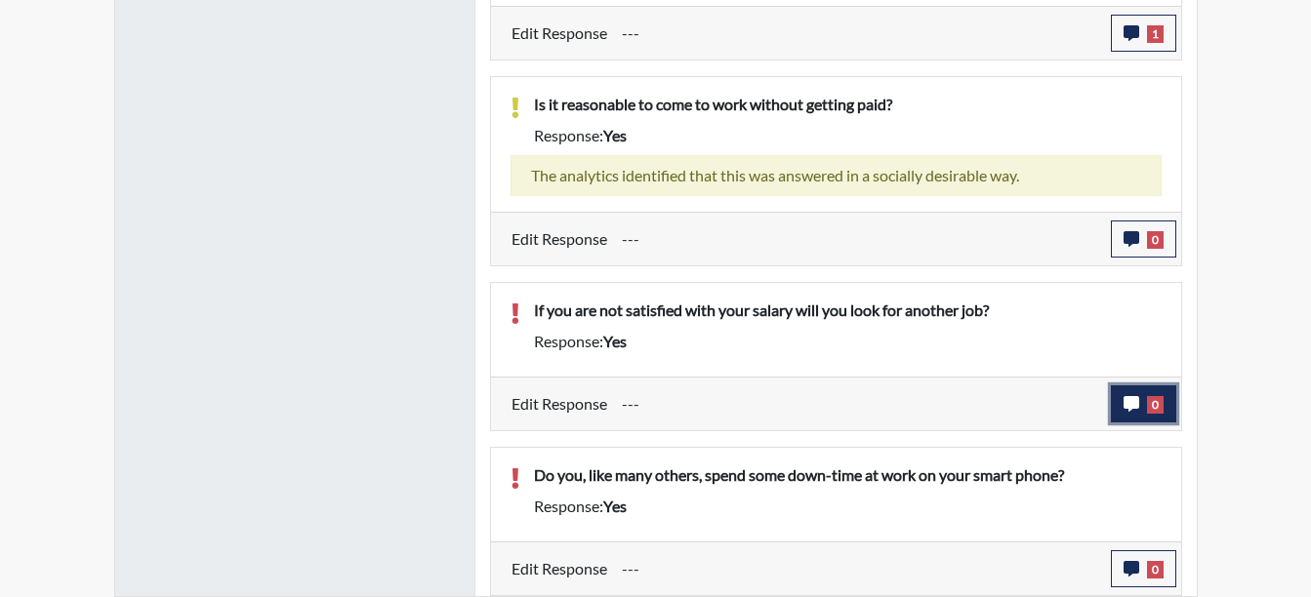
click at [1133, 400] on icon "button" at bounding box center [1132, 404] width 16 height 16
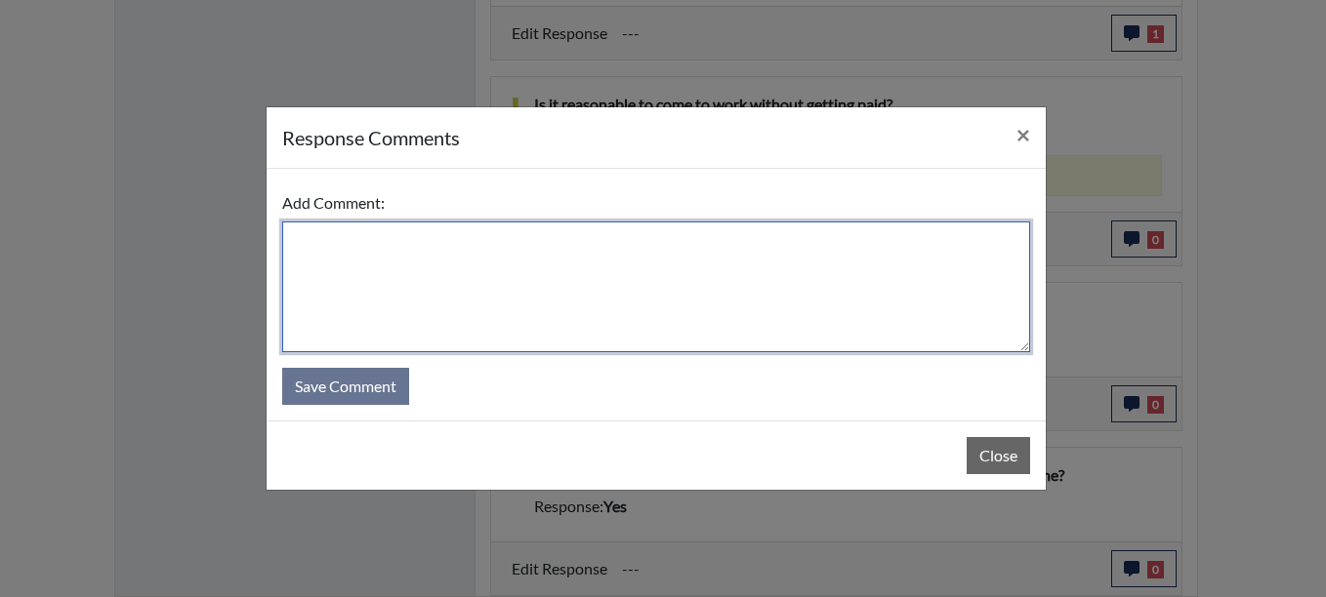
click at [333, 244] on textarea at bounding box center [656, 287] width 748 height 131
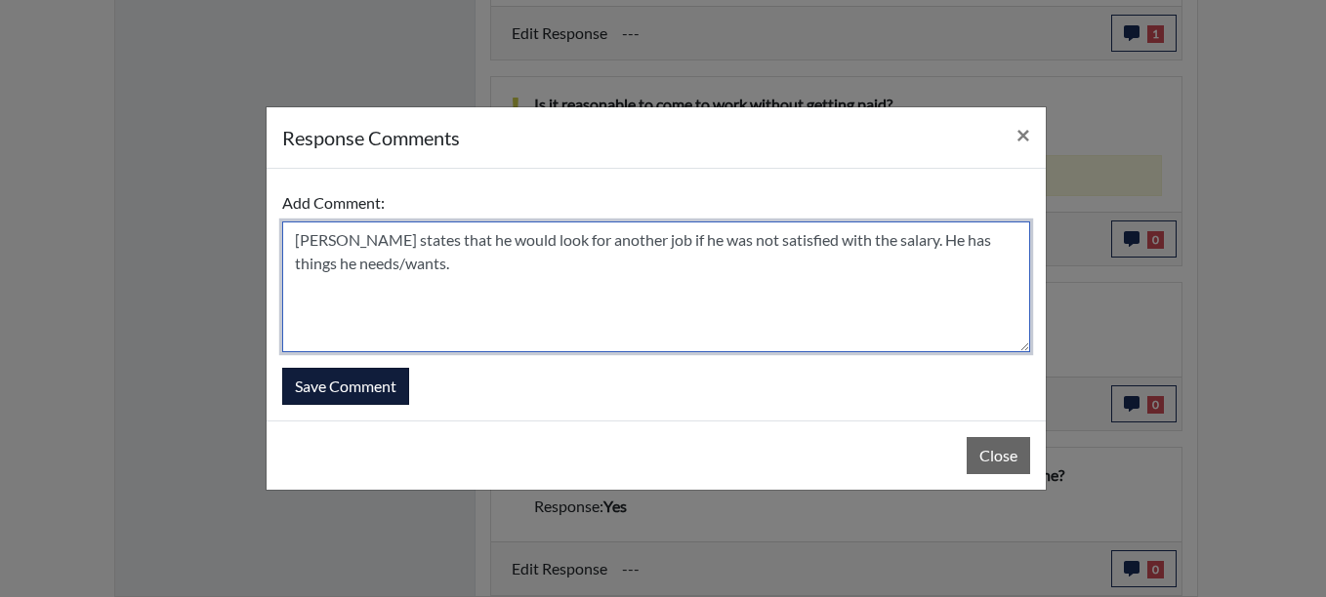
type textarea "[PERSON_NAME] states that he would look for another job if he was not satisfied…"
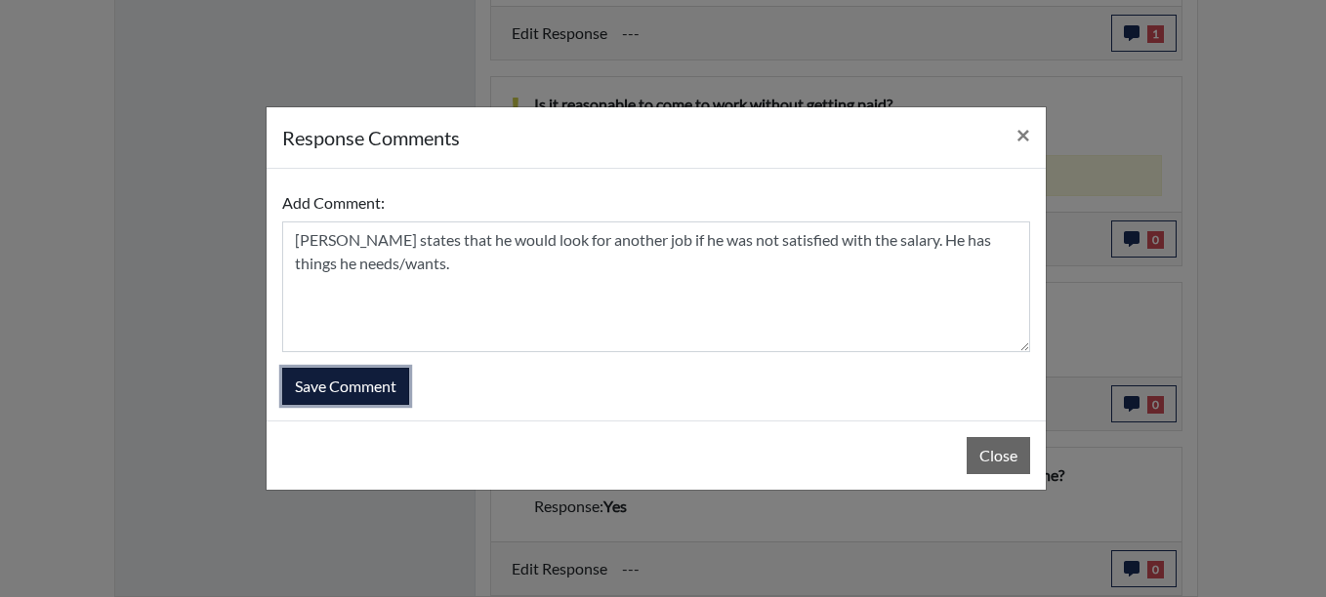
click at [365, 389] on button "Save Comment" at bounding box center [345, 386] width 127 height 37
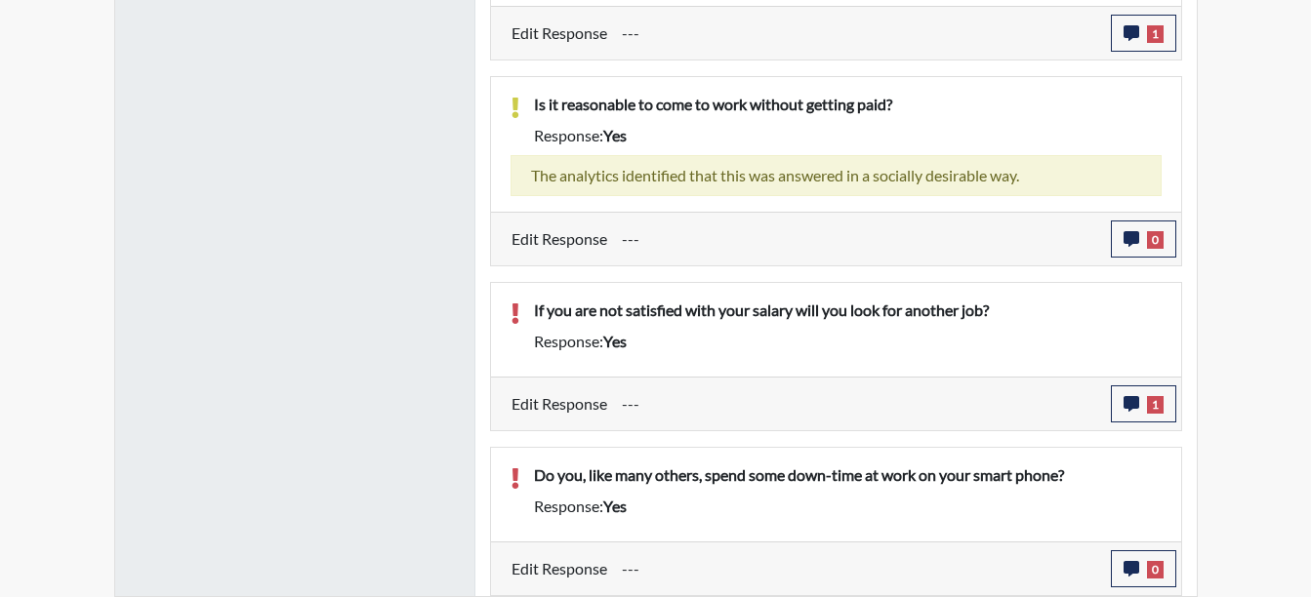
scroll to position [324, 811]
drag, startPoint x: 1133, startPoint y: 573, endPoint x: 1138, endPoint y: 563, distance: 10.9
click at [1138, 563] on icon "button" at bounding box center [1132, 569] width 16 height 16
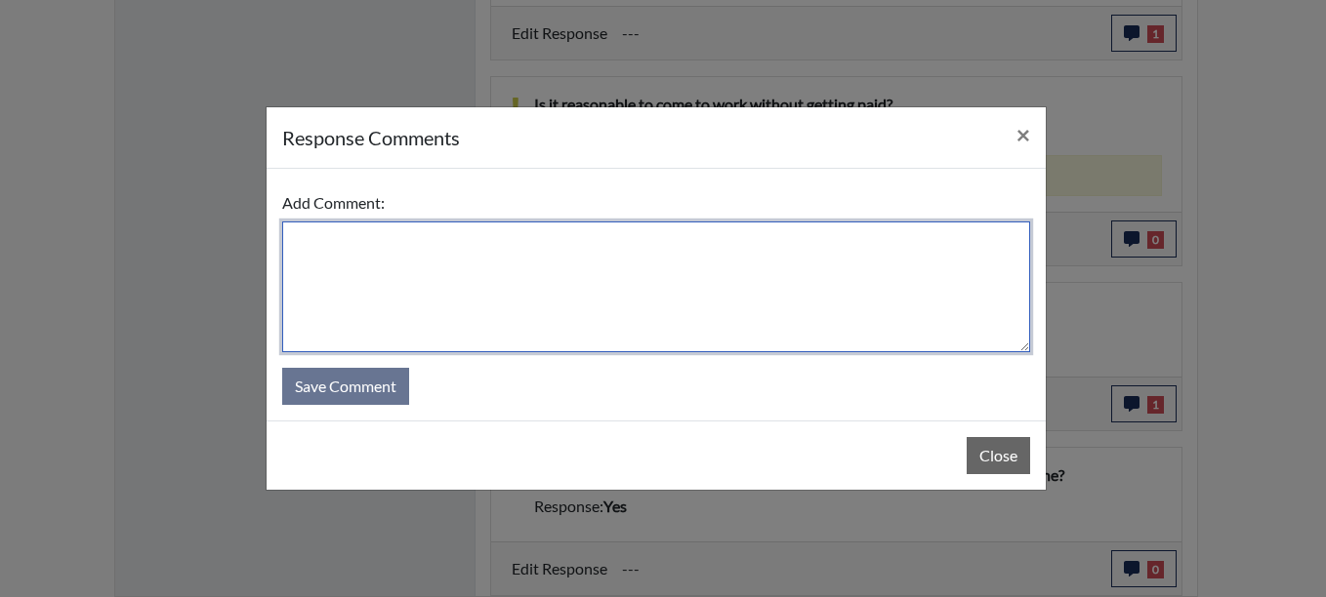
click at [320, 245] on textarea at bounding box center [656, 287] width 748 height 131
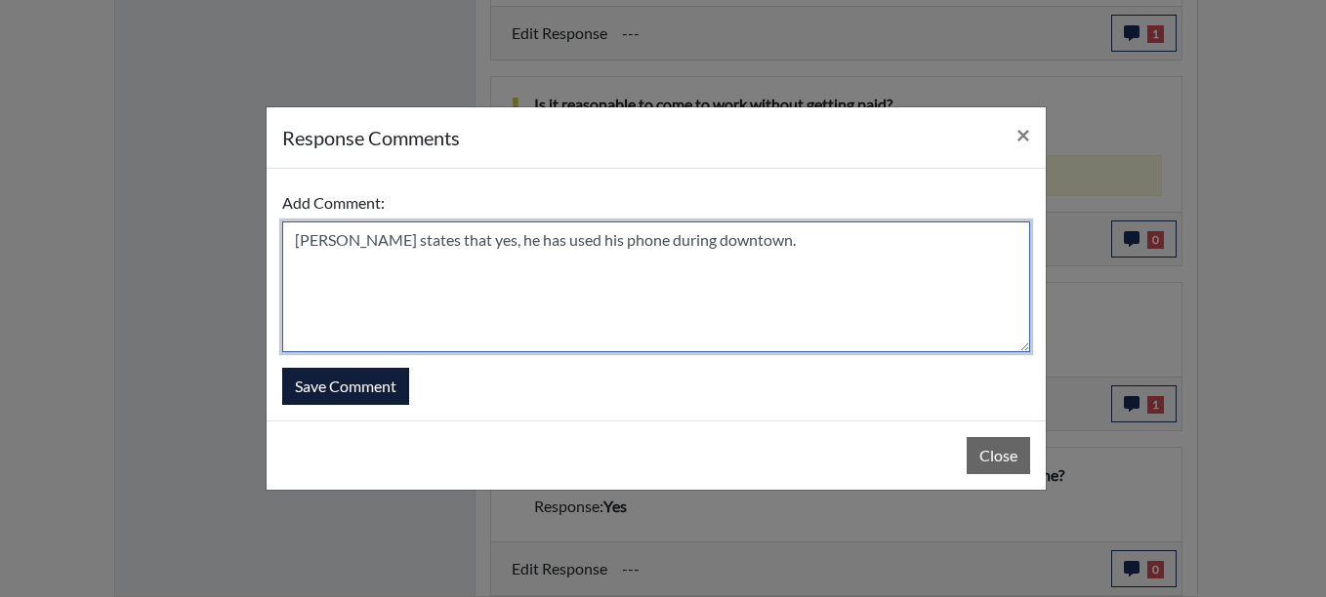
type textarea "[PERSON_NAME] states that yes, he has used his phone during downtown."
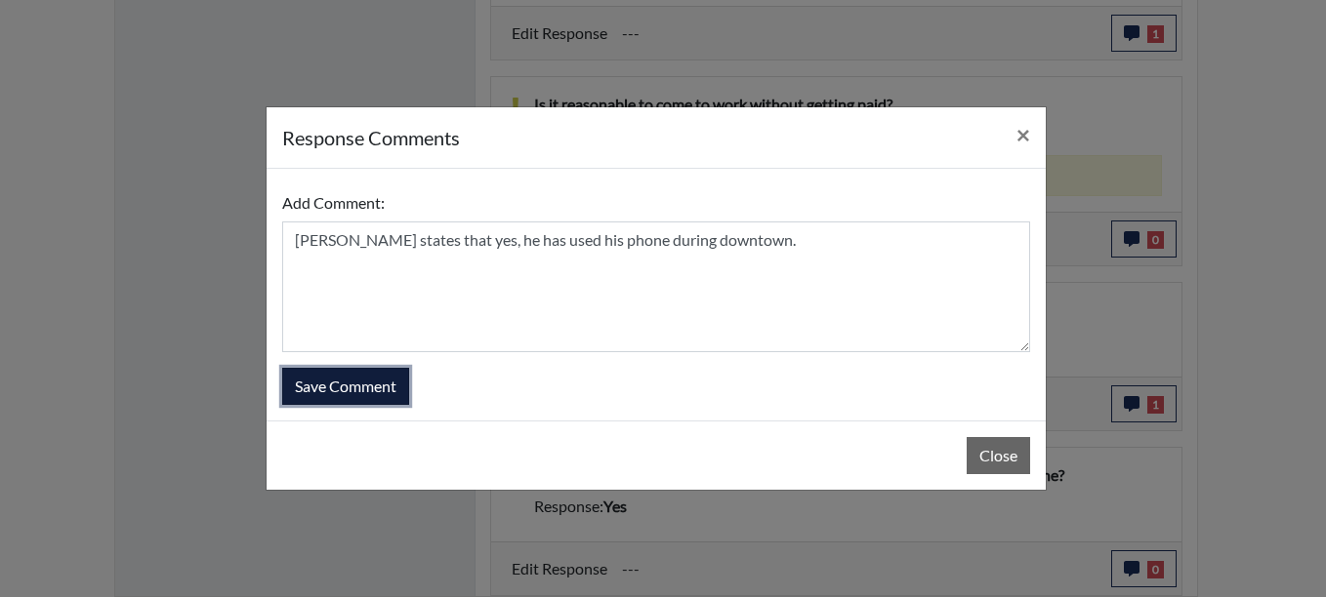
click at [318, 390] on button "Save Comment" at bounding box center [345, 386] width 127 height 37
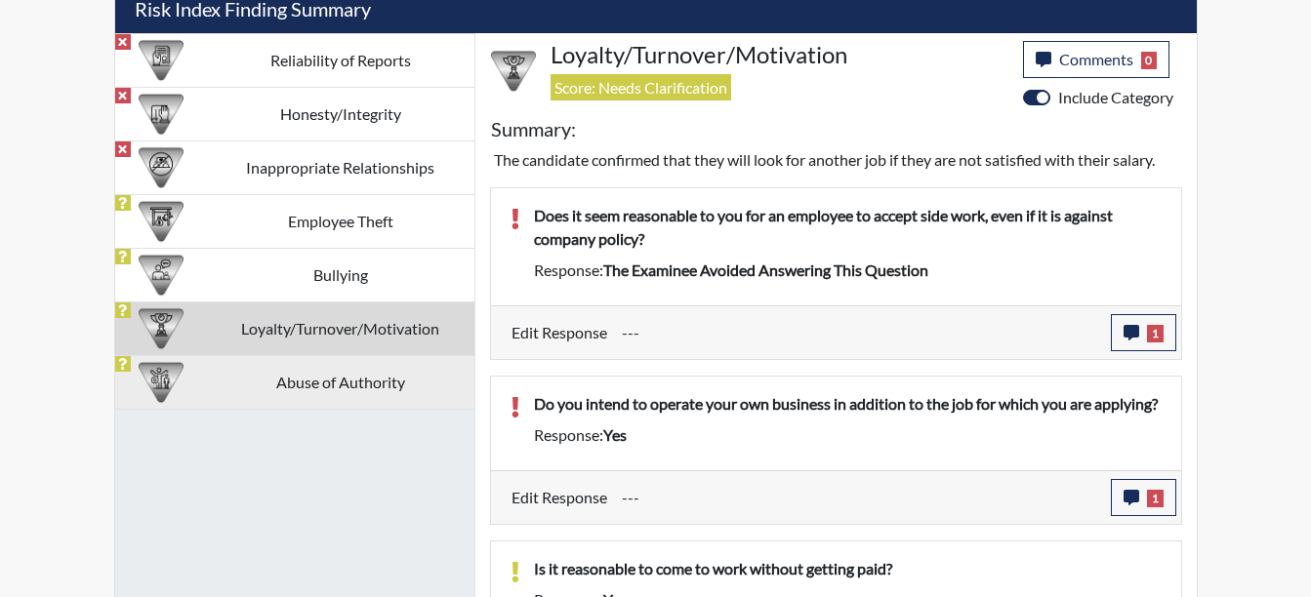
click at [263, 373] on td "Abuse of Authority" at bounding box center [340, 382] width 267 height 54
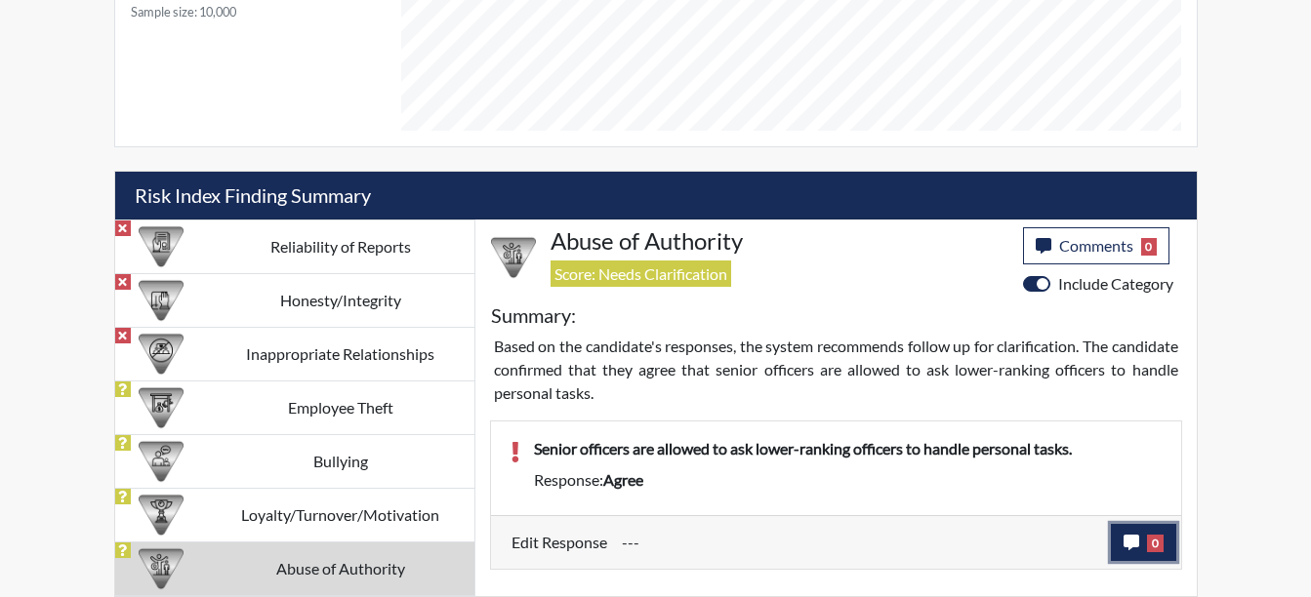
click at [1170, 555] on button "0" at bounding box center [1143, 542] width 65 height 37
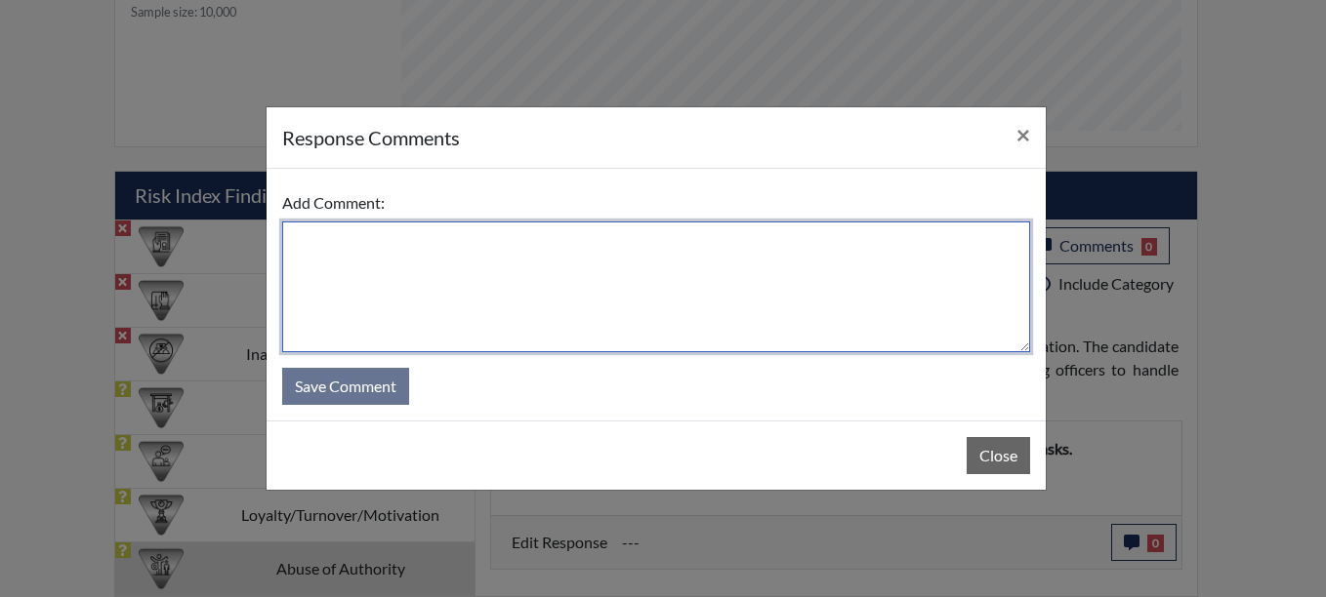
click at [338, 248] on textarea at bounding box center [656, 287] width 748 height 131
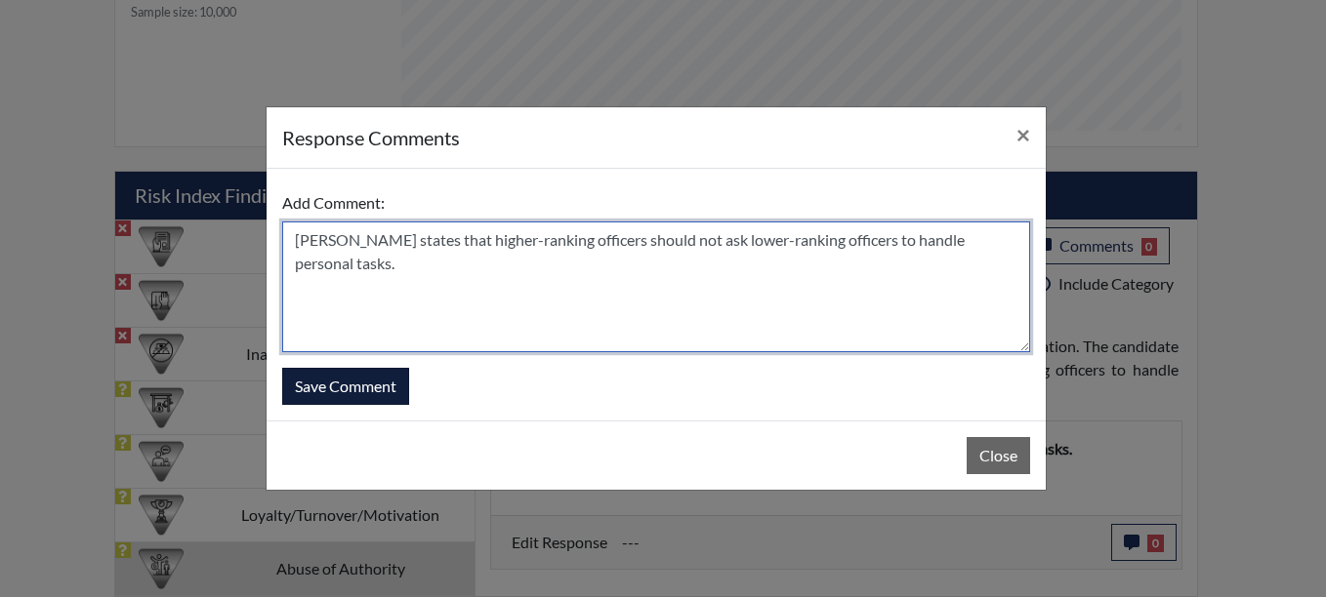
type textarea "[PERSON_NAME] states that higher-ranking officers should not ask lower-ranking …"
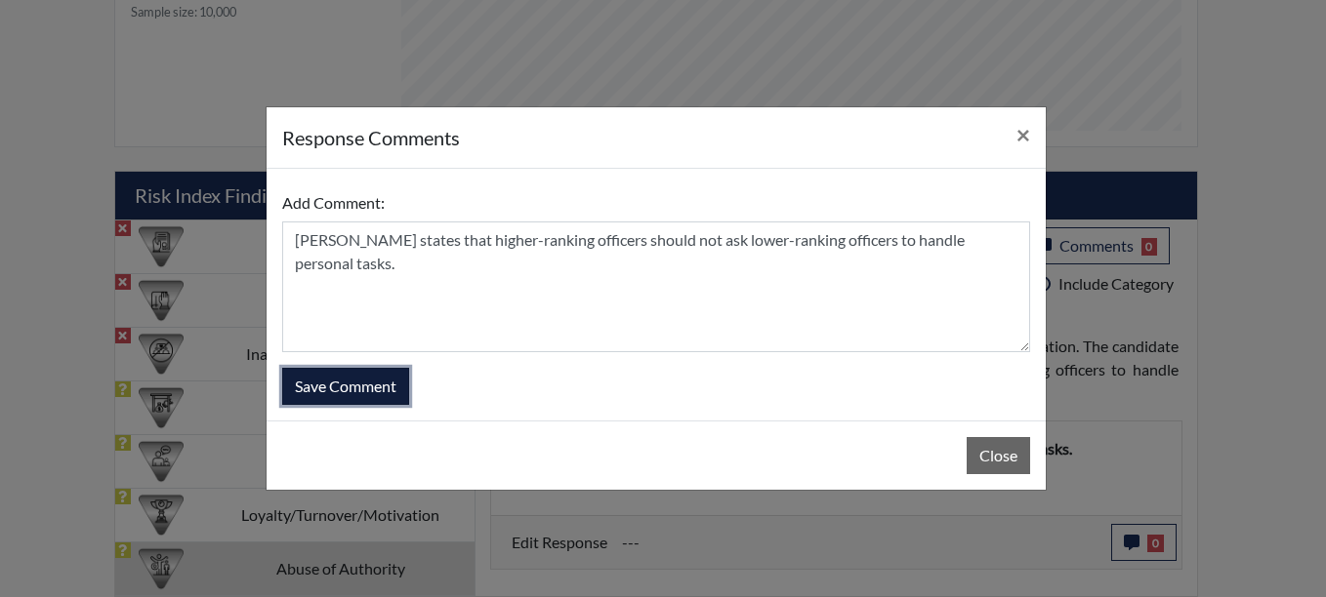
click at [335, 376] on button "Save Comment" at bounding box center [345, 386] width 127 height 37
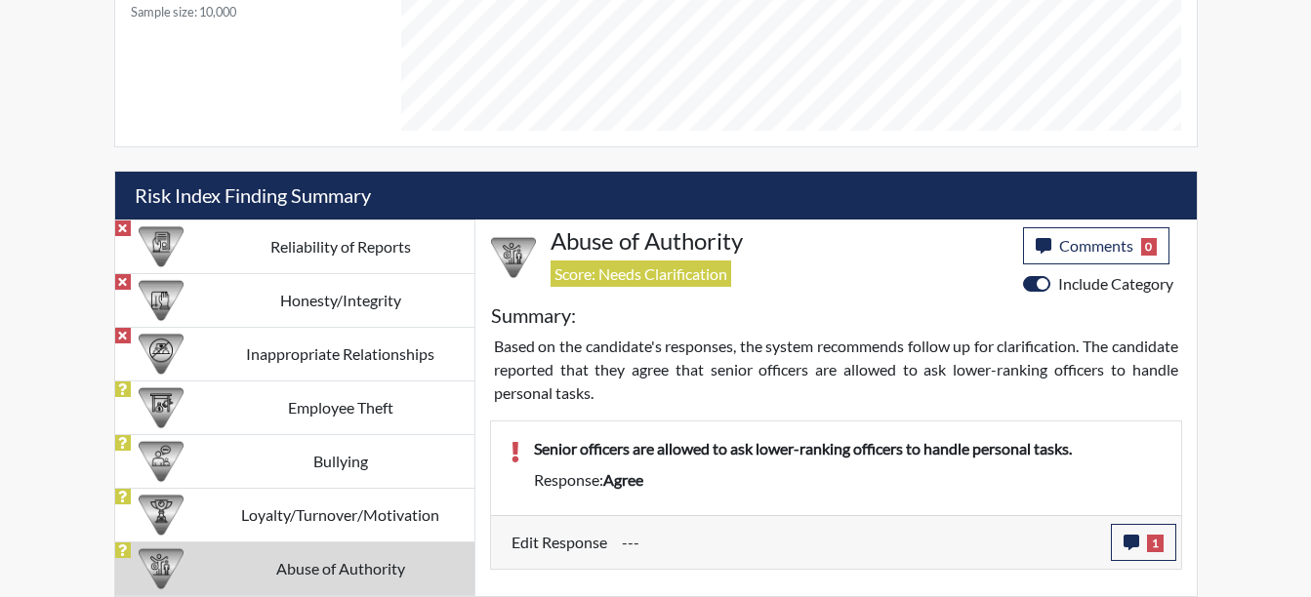
scroll to position [324, 811]
